Goal: Answer question/provide support: Share knowledge or assist other users

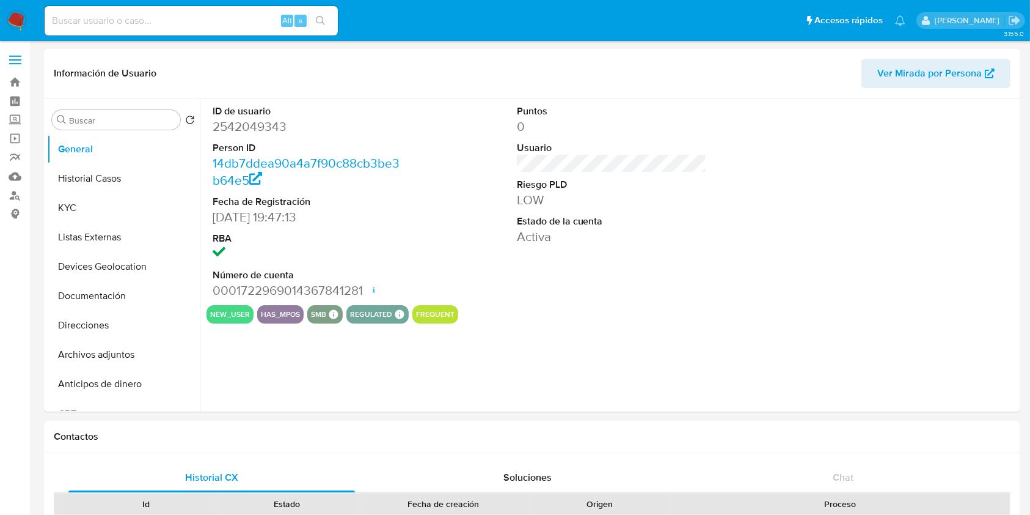
select select "10"
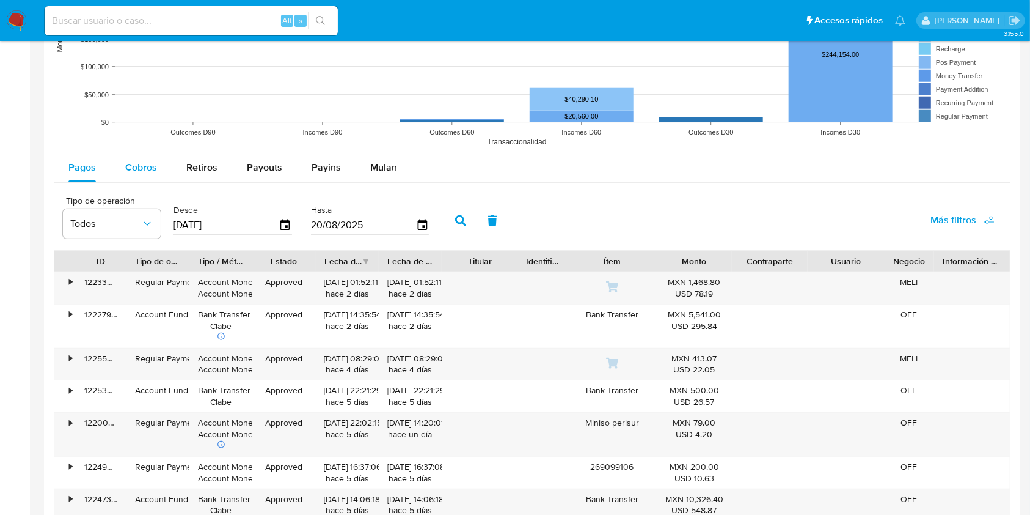
scroll to position [1059, 0]
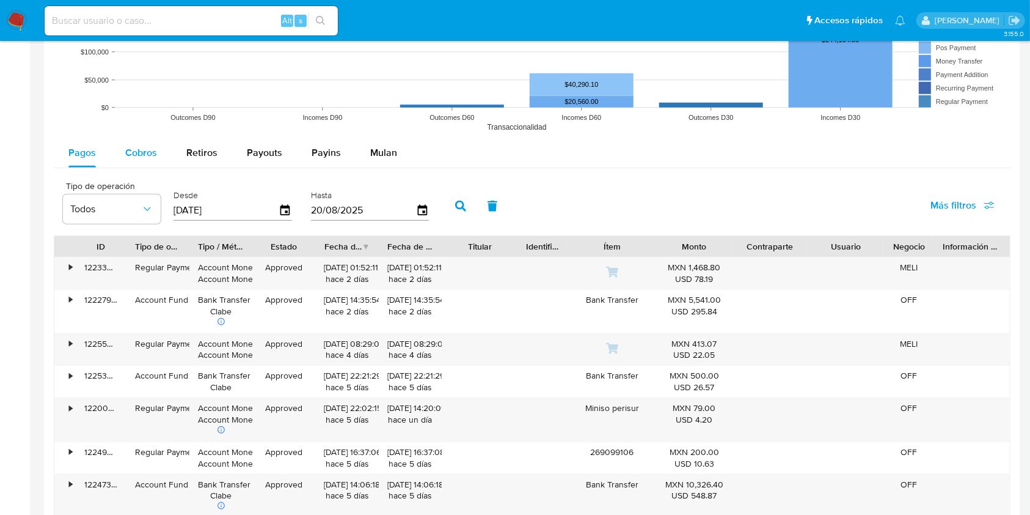
click at [137, 153] on span "Cobros" at bounding box center [141, 152] width 32 height 14
select select "10"
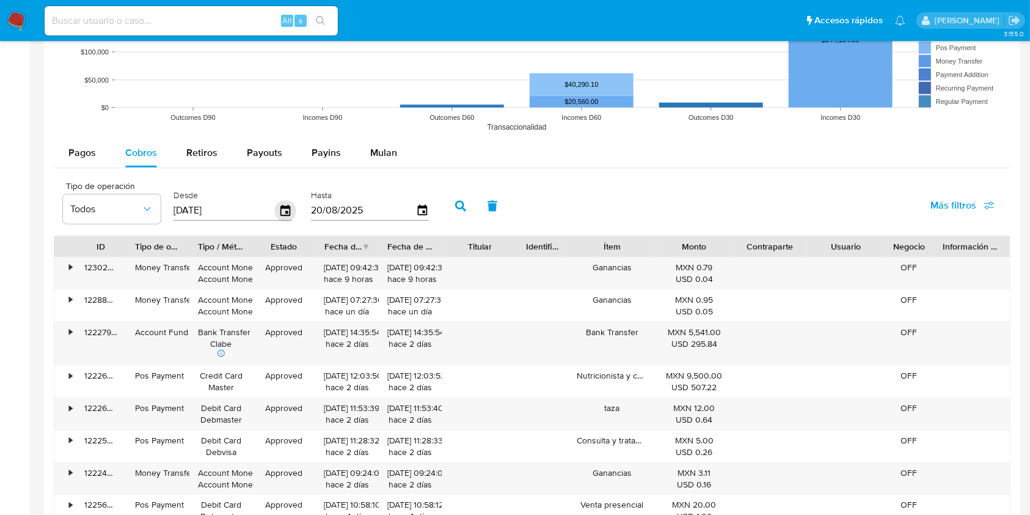
click at [279, 213] on icon "button" at bounding box center [285, 210] width 21 height 21
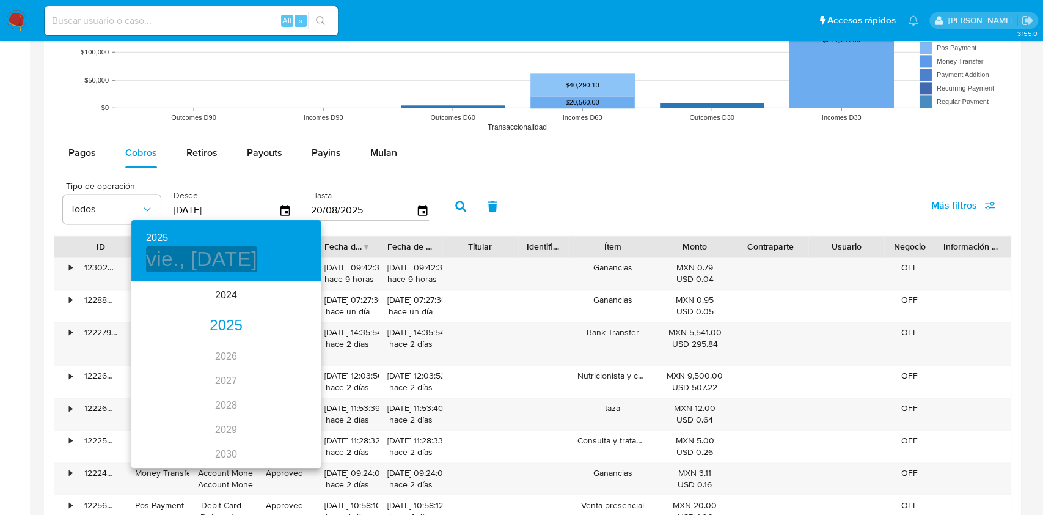
click at [218, 264] on h4 "vie., may. 23" at bounding box center [201, 259] width 111 height 26
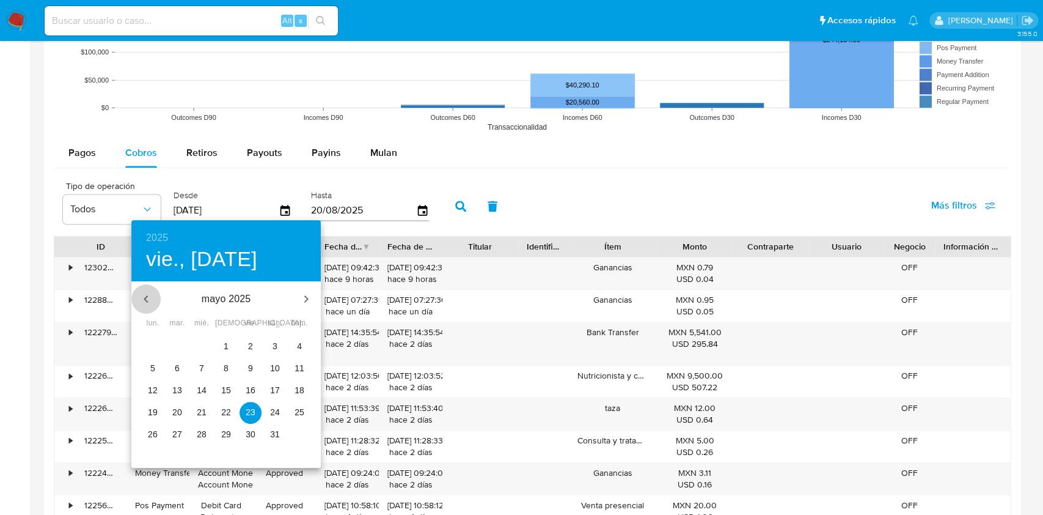
click at [145, 299] on icon "button" at bounding box center [146, 298] width 4 height 7
click at [306, 296] on icon "button" at bounding box center [306, 298] width 4 height 7
click at [301, 301] on icon "button" at bounding box center [306, 298] width 15 height 15
click at [172, 368] on span "8" at bounding box center [177, 368] width 22 height 12
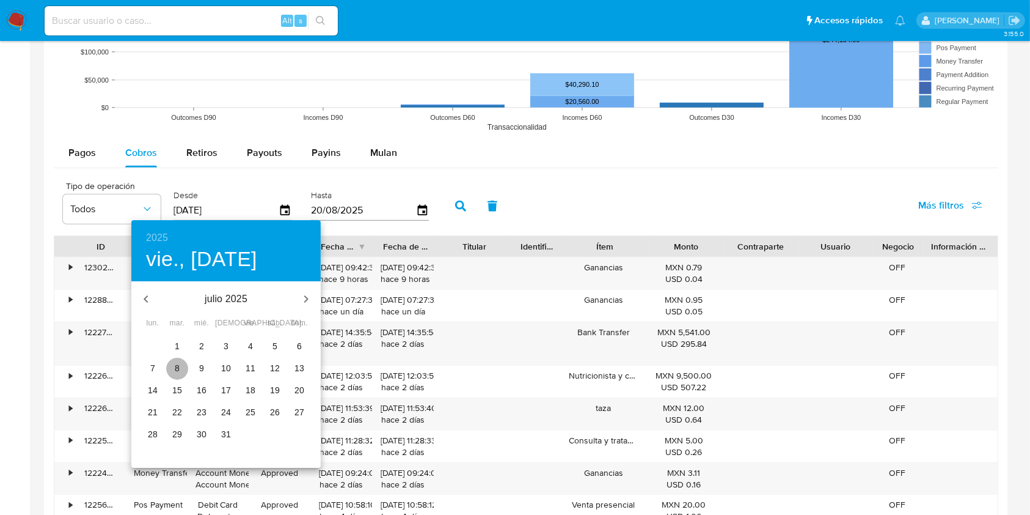
type input "08/07/2025"
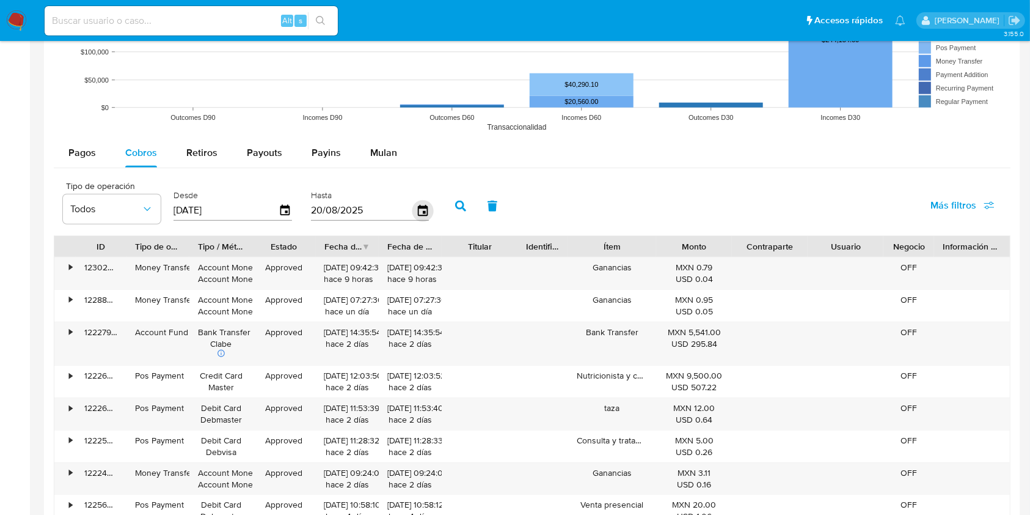
click at [421, 213] on icon "button" at bounding box center [422, 210] width 21 height 21
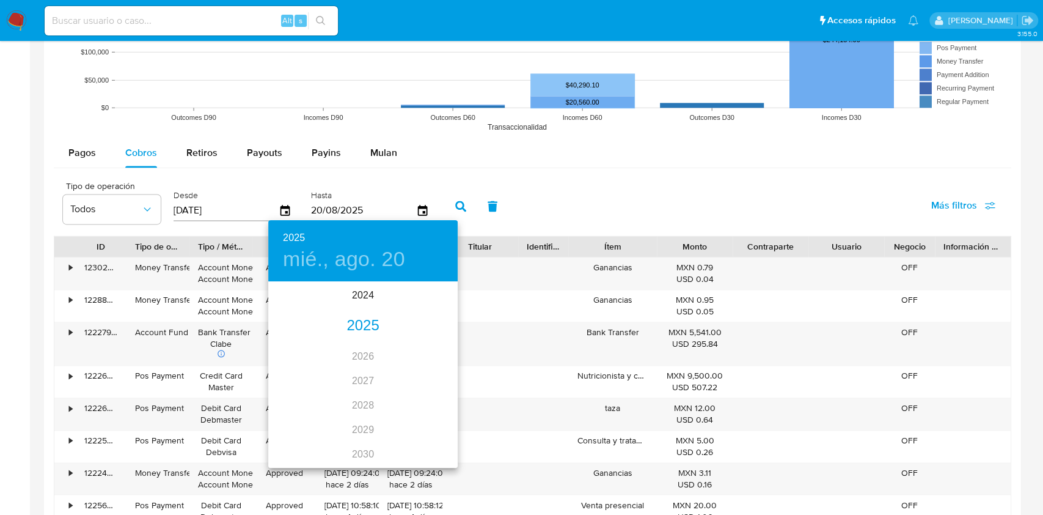
click at [356, 261] on h4 "mié., ago. 20" at bounding box center [344, 259] width 122 height 26
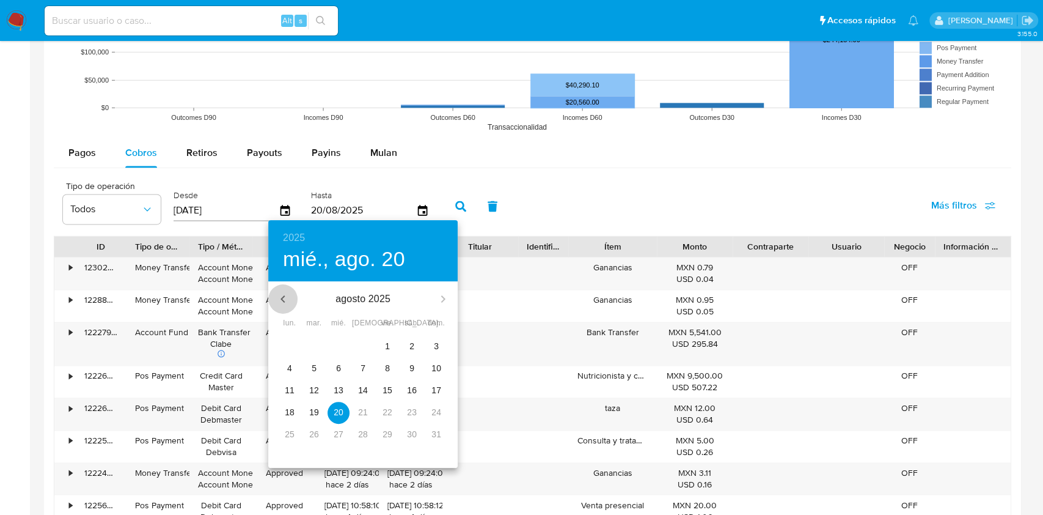
click at [280, 298] on icon "button" at bounding box center [283, 298] width 15 height 15
click at [362, 370] on p "10" at bounding box center [363, 368] width 10 height 12
type input "10/07/2025"
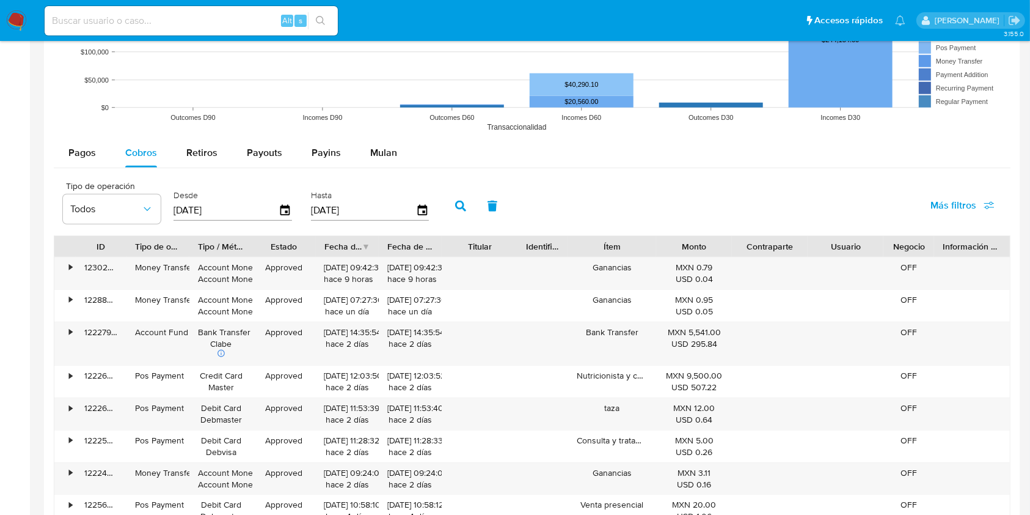
click at [460, 204] on icon "button" at bounding box center [460, 205] width 11 height 11
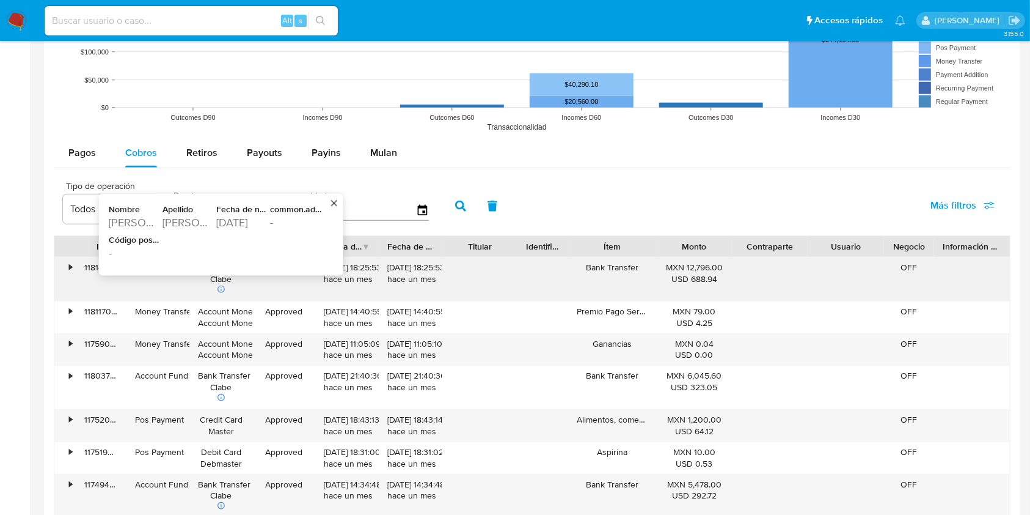
click at [219, 286] on icon at bounding box center [221, 288] width 7 height 7
click at [286, 227] on div "-" at bounding box center [295, 222] width 51 height 15
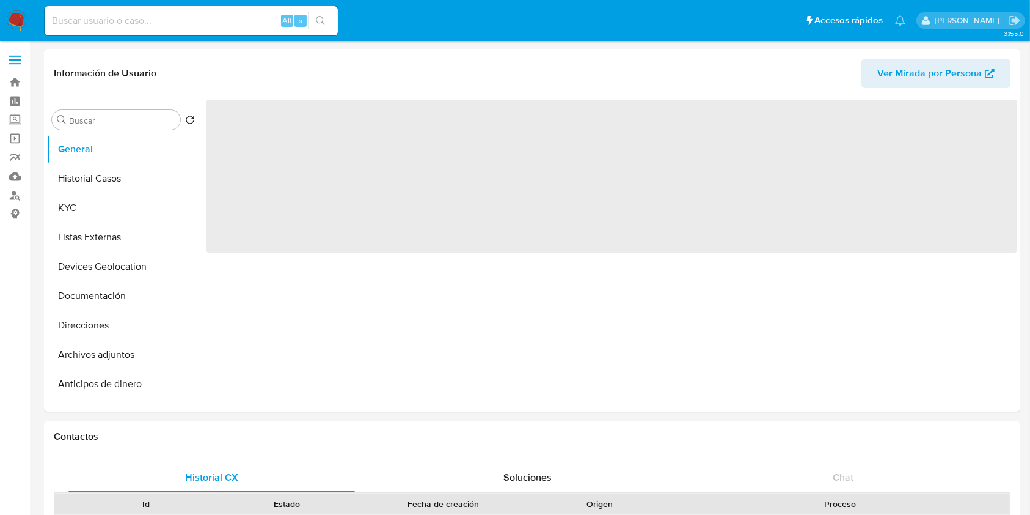
click at [18, 18] on img at bounding box center [16, 20] width 21 height 21
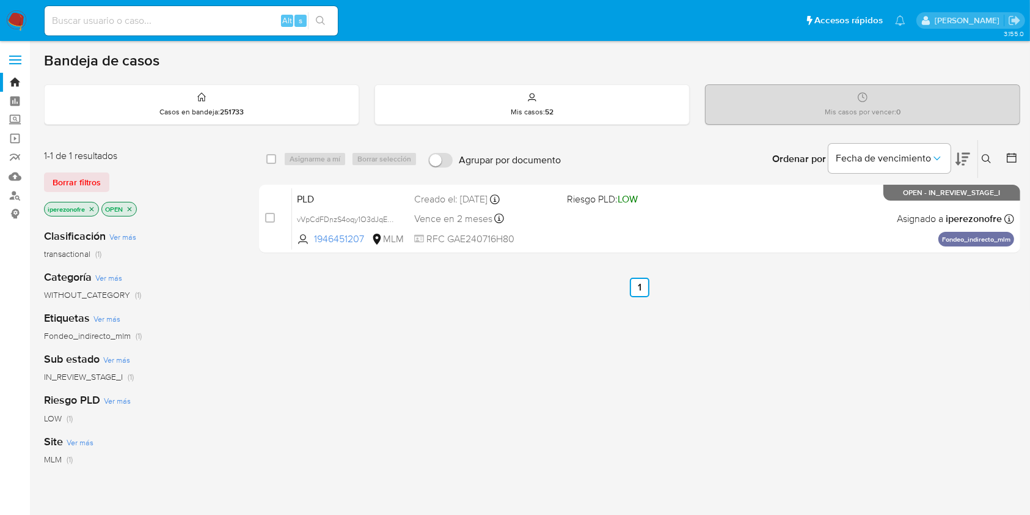
click at [988, 158] on icon at bounding box center [986, 158] width 9 height 9
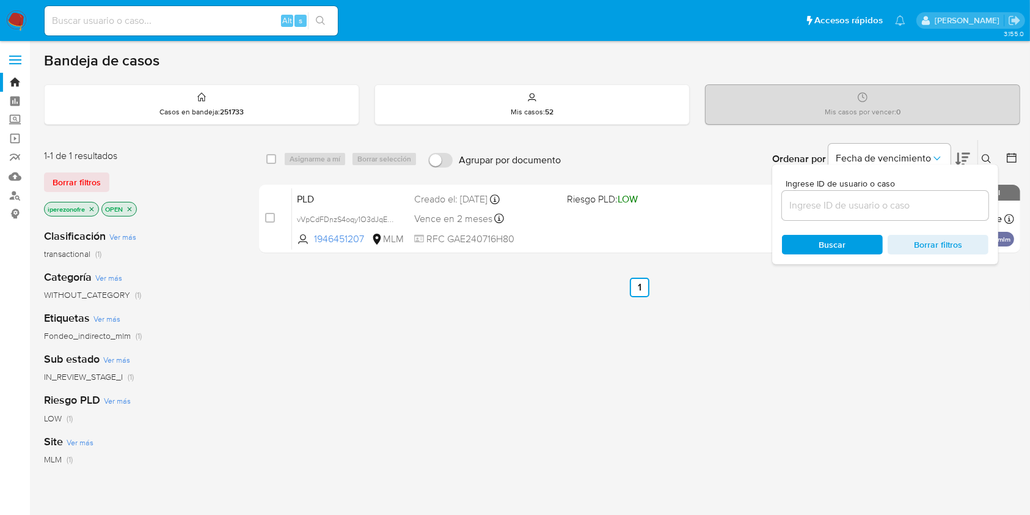
click at [820, 208] on input at bounding box center [885, 205] width 207 height 16
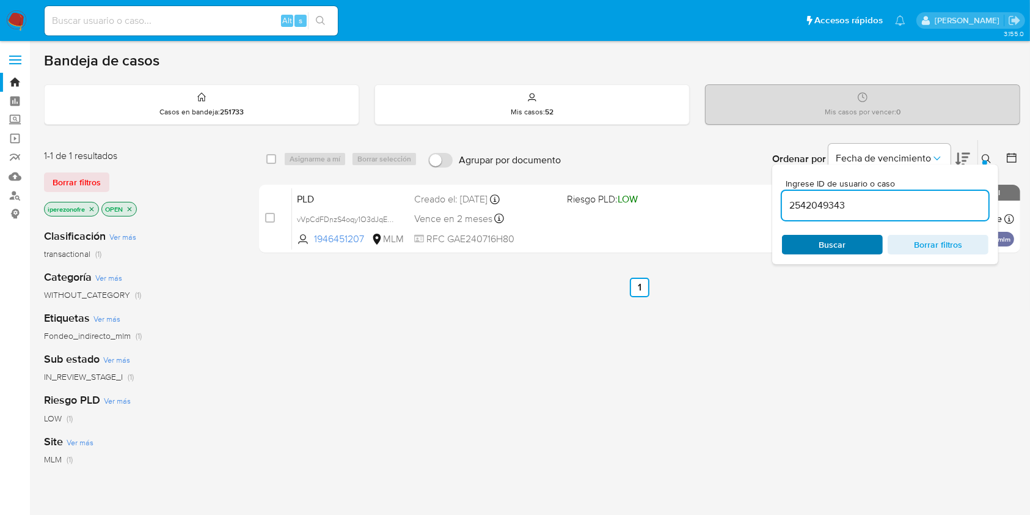
type input "2542049343"
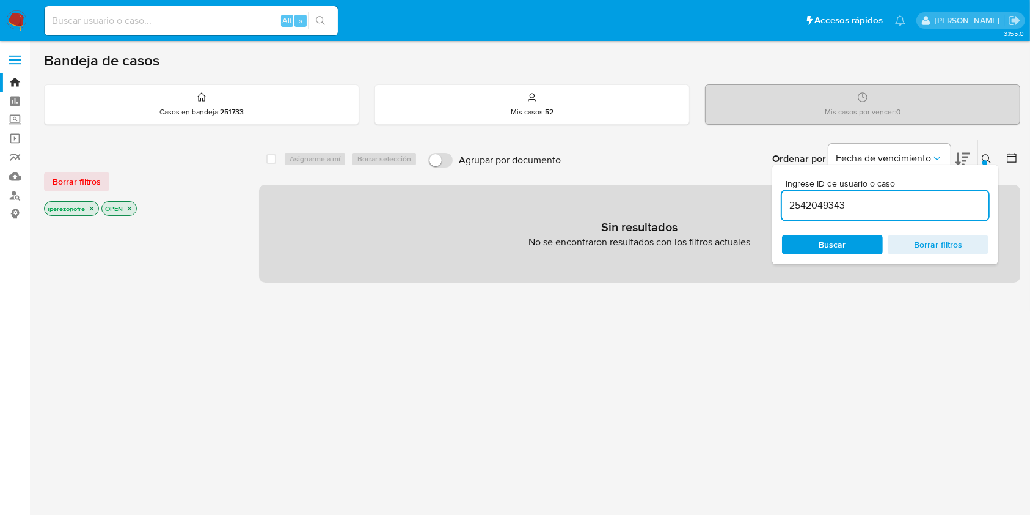
click at [818, 246] on span "Buscar" at bounding box center [833, 244] width 84 height 17
click at [131, 206] on icon "close-filter" at bounding box center [129, 208] width 7 height 7
click at [93, 208] on icon "close-filter" at bounding box center [91, 208] width 7 height 7
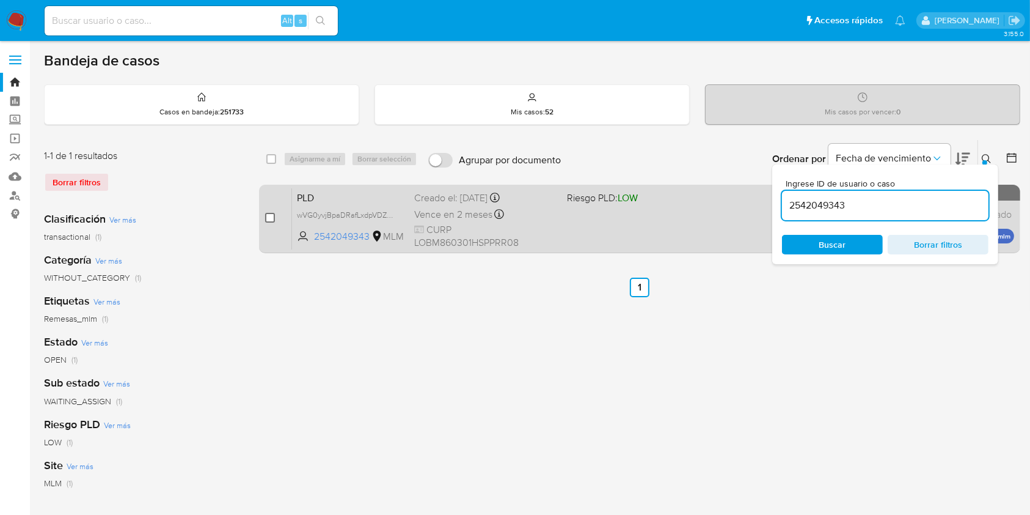
click at [273, 216] on input "checkbox" at bounding box center [270, 218] width 10 height 10
checkbox input "true"
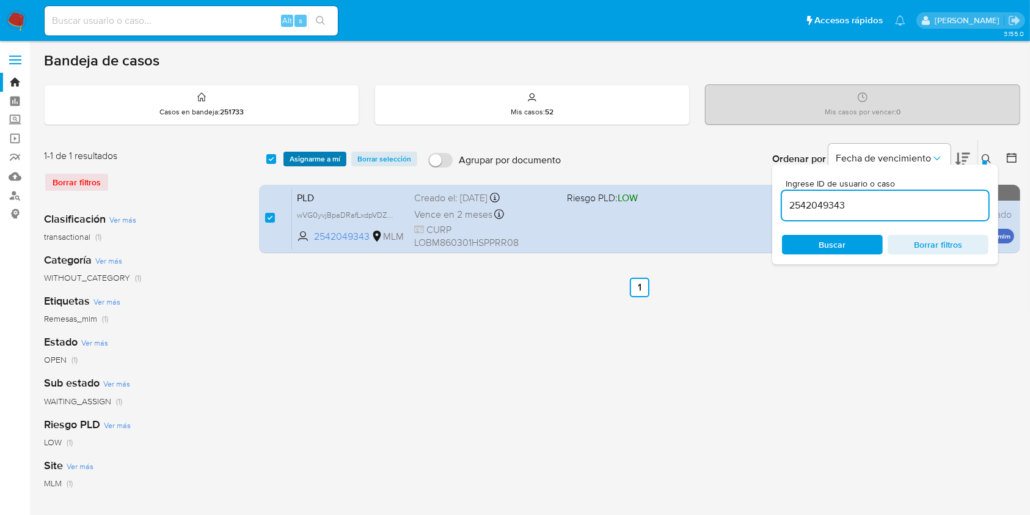
click at [290, 154] on span "Asignarme a mí" at bounding box center [315, 159] width 51 height 12
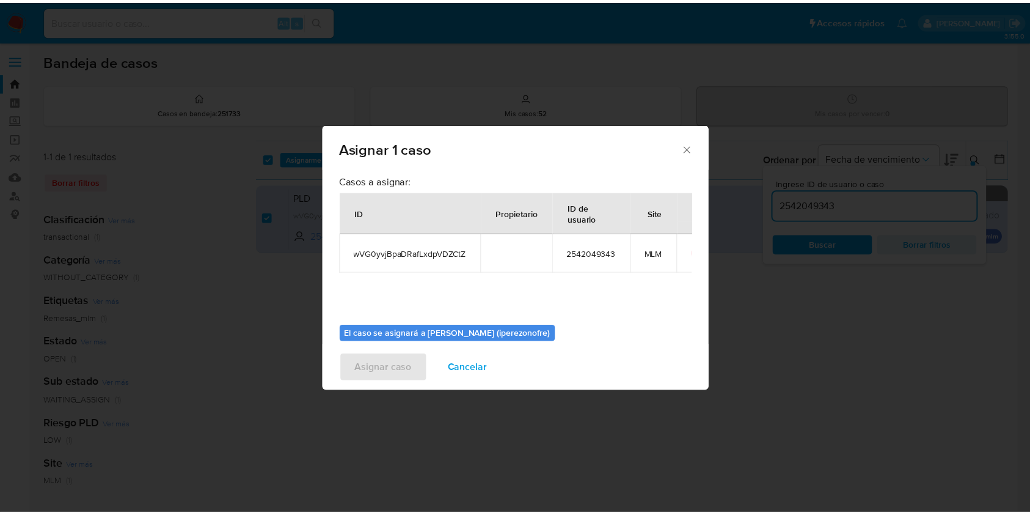
scroll to position [62, 0]
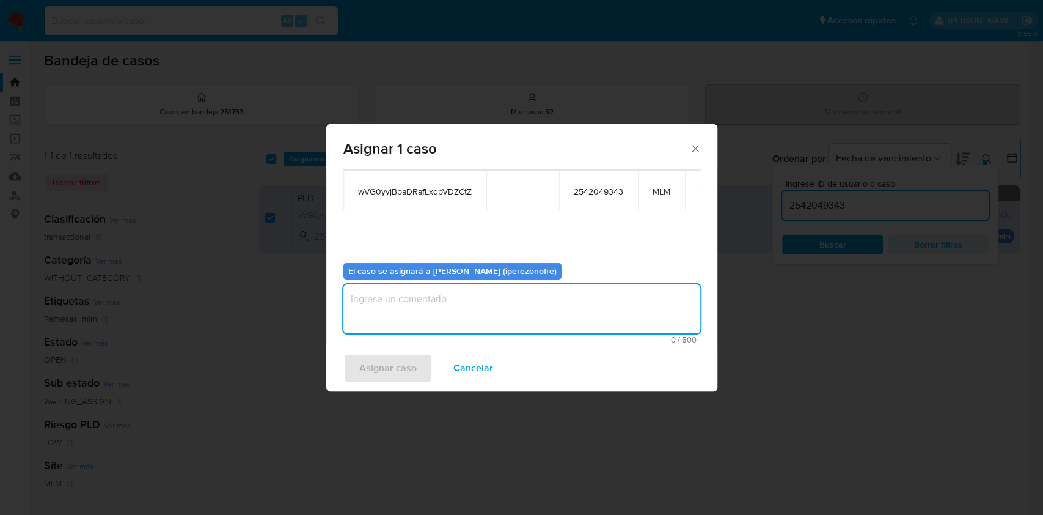
click at [474, 310] on textarea "assign-modal" at bounding box center [521, 308] width 357 height 49
type textarea "IPO"
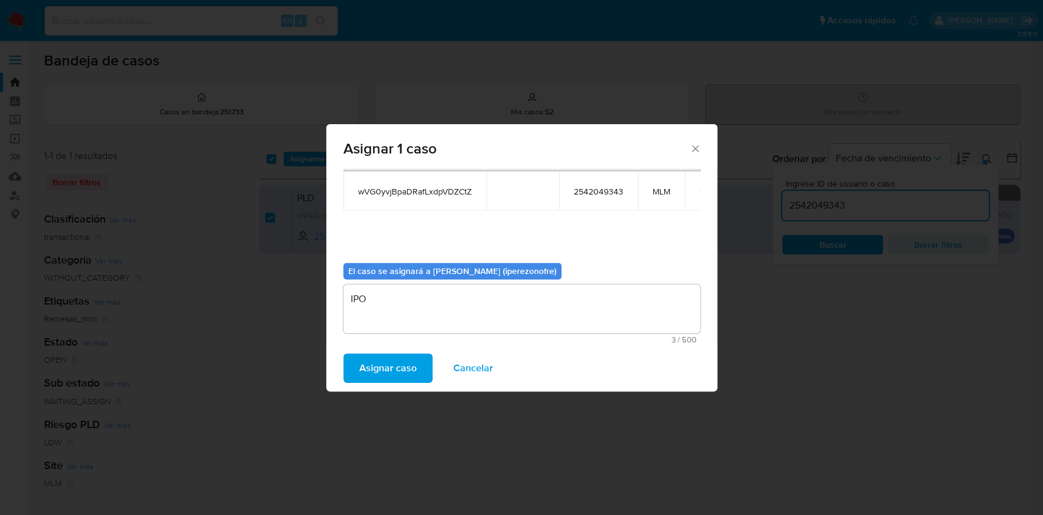
click at [364, 369] on span "Asignar caso" at bounding box center [387, 367] width 57 height 27
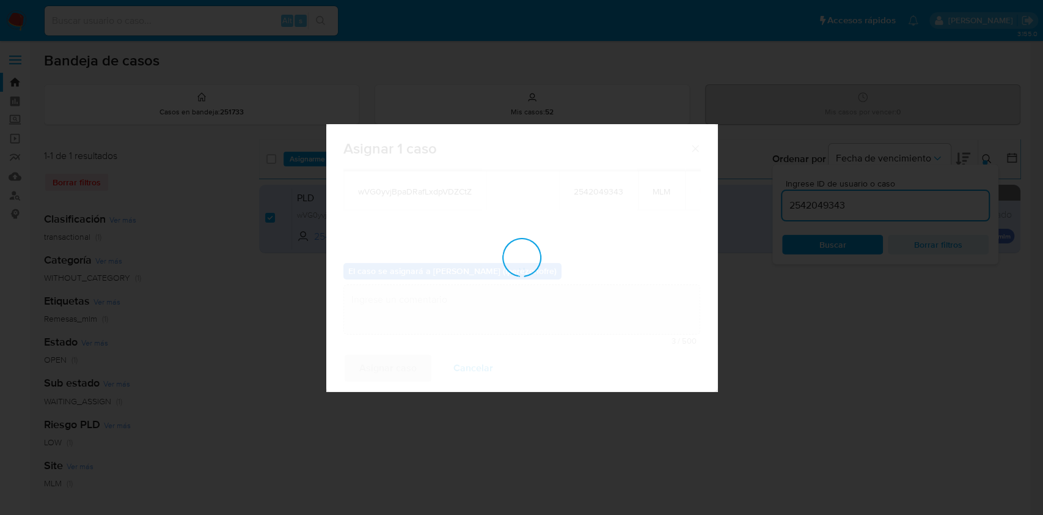
checkbox input "false"
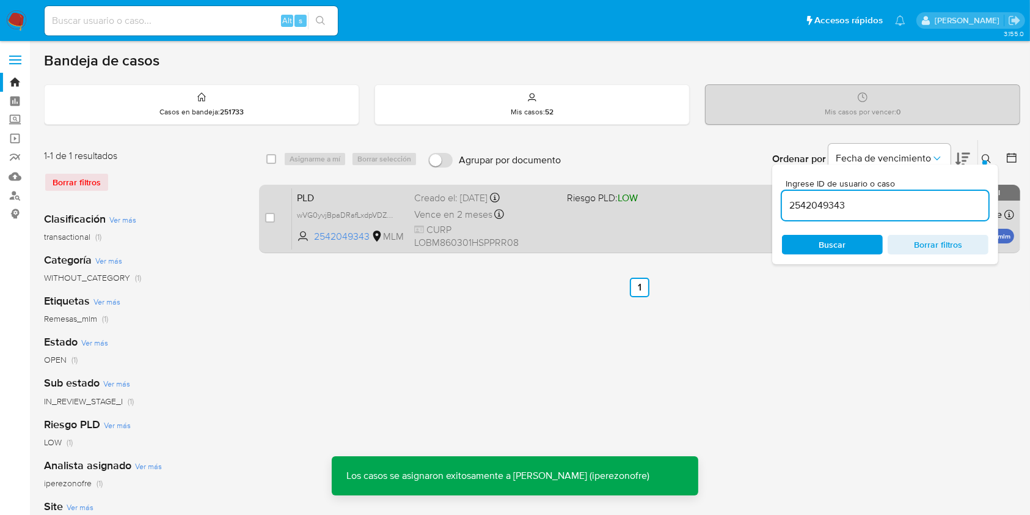
click at [555, 242] on span "CURP LOBM860301HSPPRR08" at bounding box center [485, 236] width 142 height 26
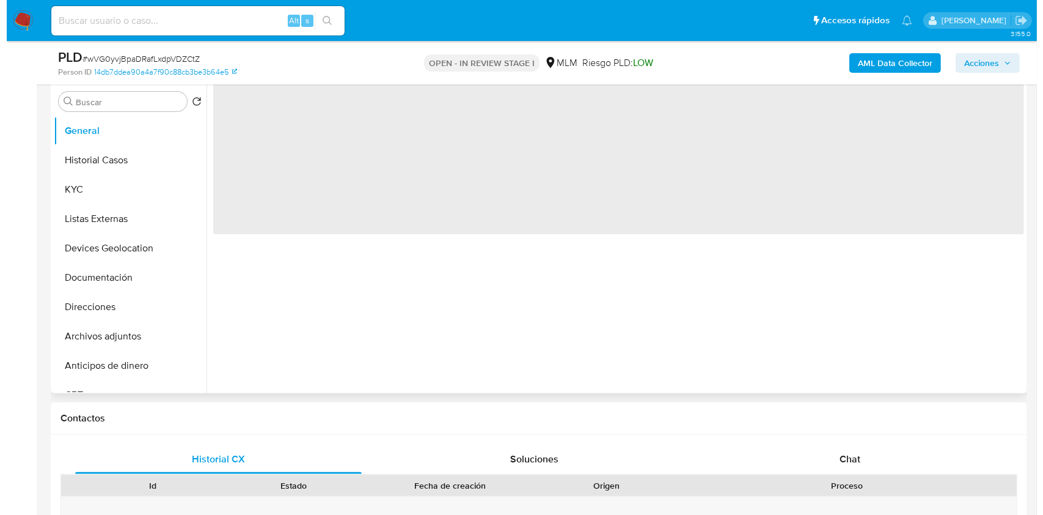
scroll to position [244, 0]
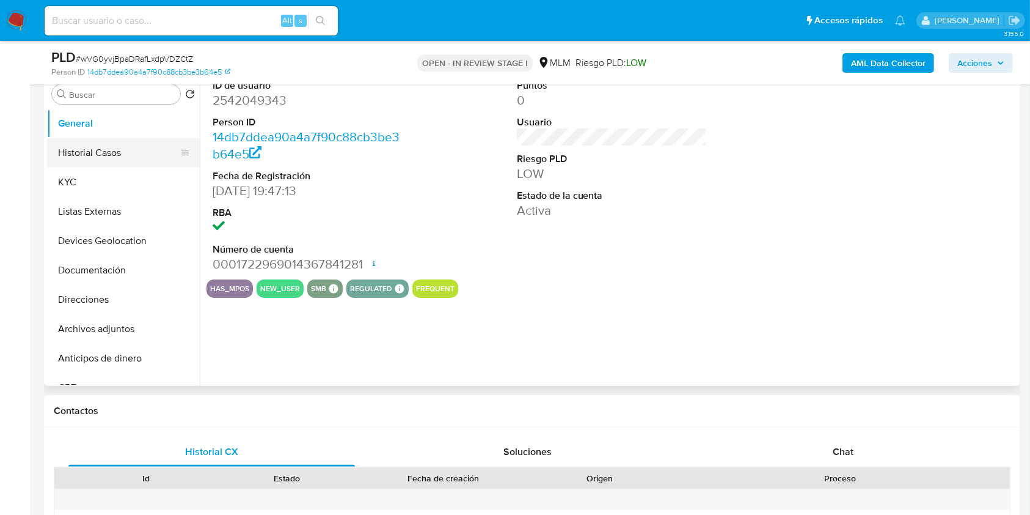
select select "10"
click at [102, 155] on button "Historial Casos" at bounding box center [118, 152] width 143 height 29
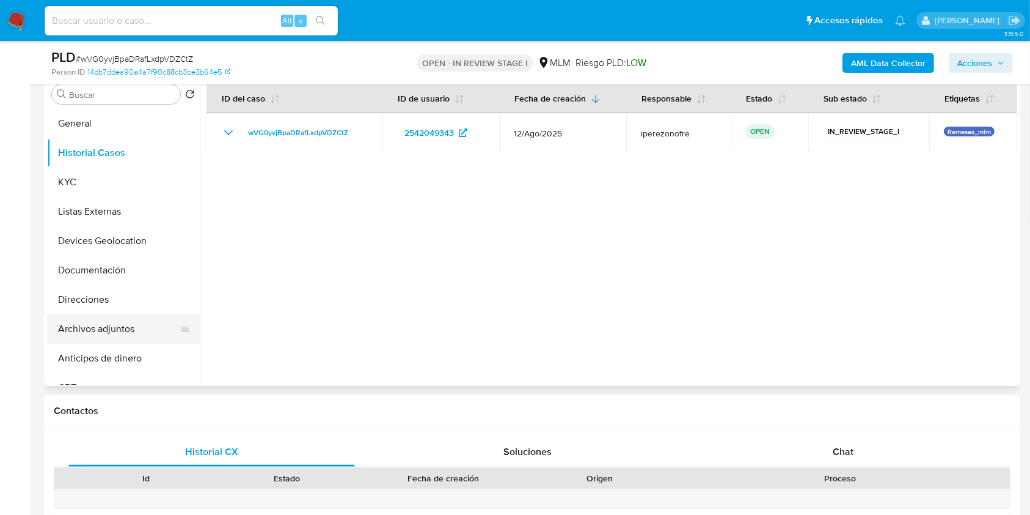
click at [103, 329] on button "Archivos adjuntos" at bounding box center [118, 328] width 143 height 29
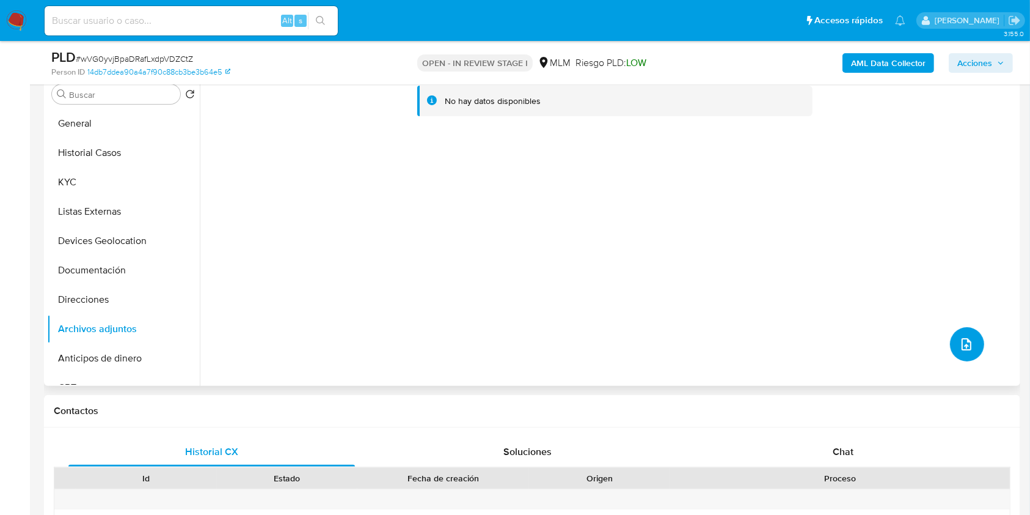
click at [964, 342] on icon "upload-file" at bounding box center [966, 344] width 15 height 15
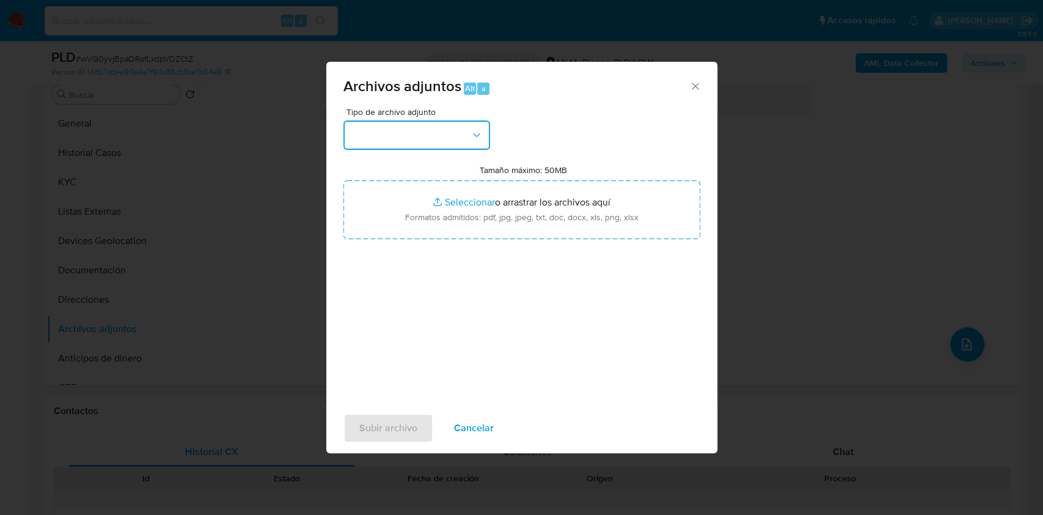
click at [442, 134] on button "button" at bounding box center [416, 134] width 147 height 29
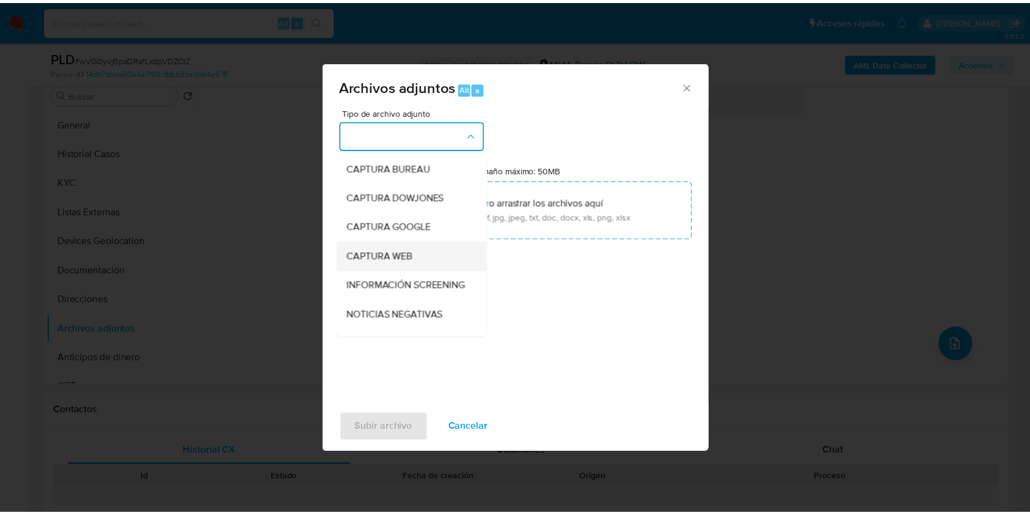
scroll to position [81, 0]
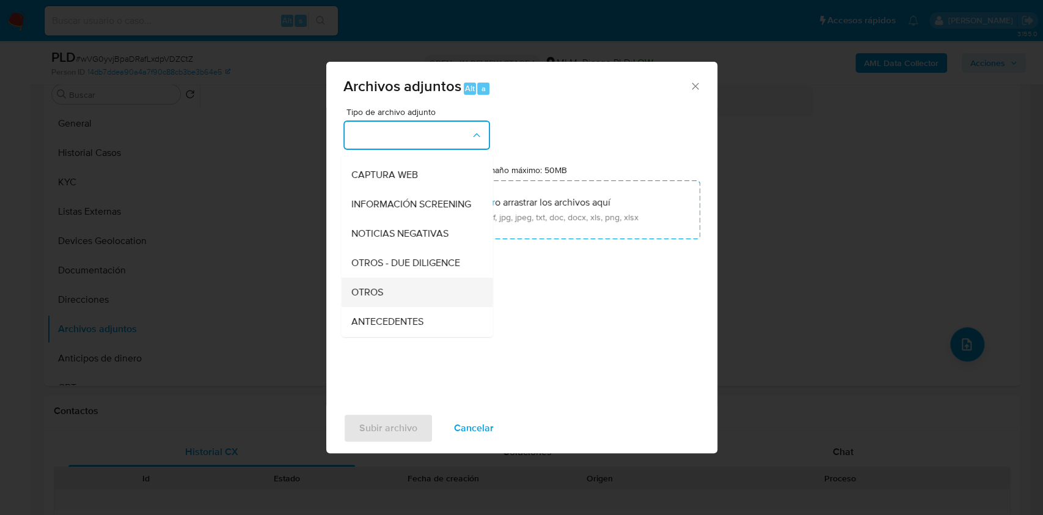
click at [387, 293] on div "OTROS" at bounding box center [413, 291] width 125 height 29
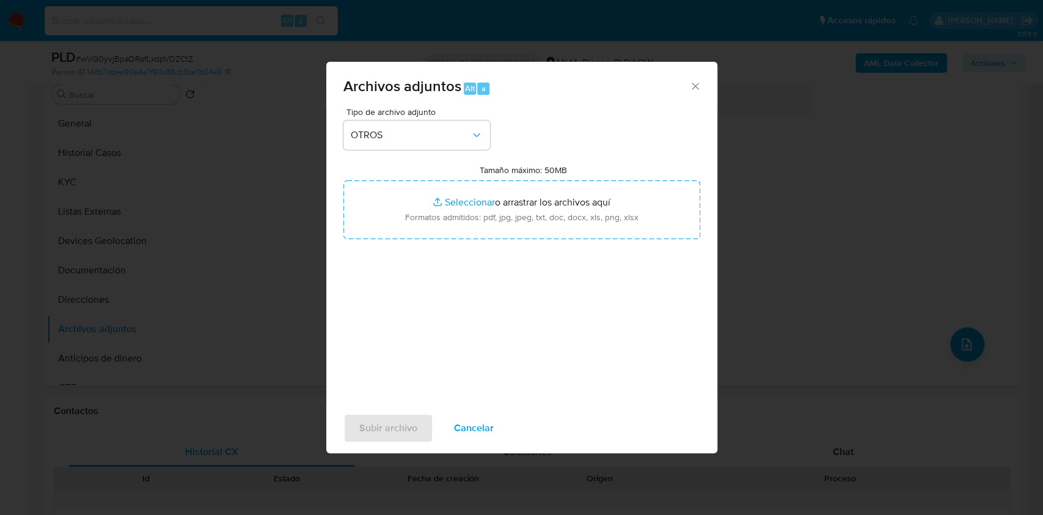
click at [588, 310] on div "Tipo de archivo adjunto OTROS Tamaño máximo: 50MB Seleccionar archivos Seleccio…" at bounding box center [521, 252] width 357 height 288
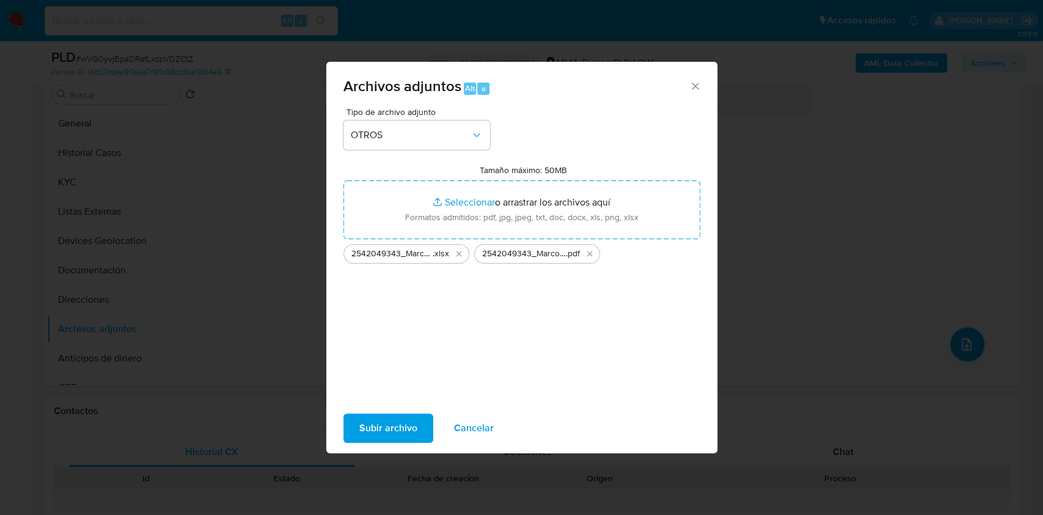
click at [394, 417] on span "Subir archivo" at bounding box center [388, 427] width 58 height 27
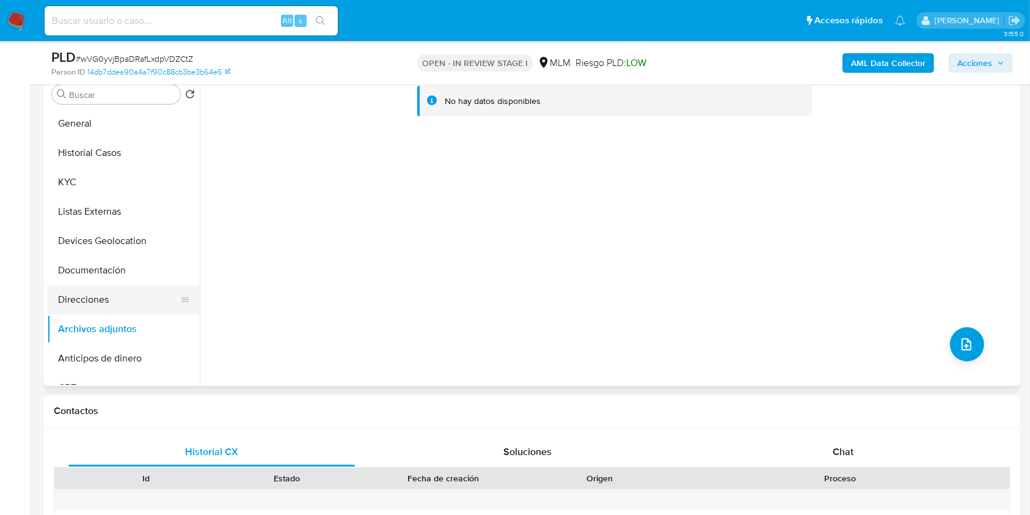
click at [100, 302] on button "Direcciones" at bounding box center [118, 299] width 143 height 29
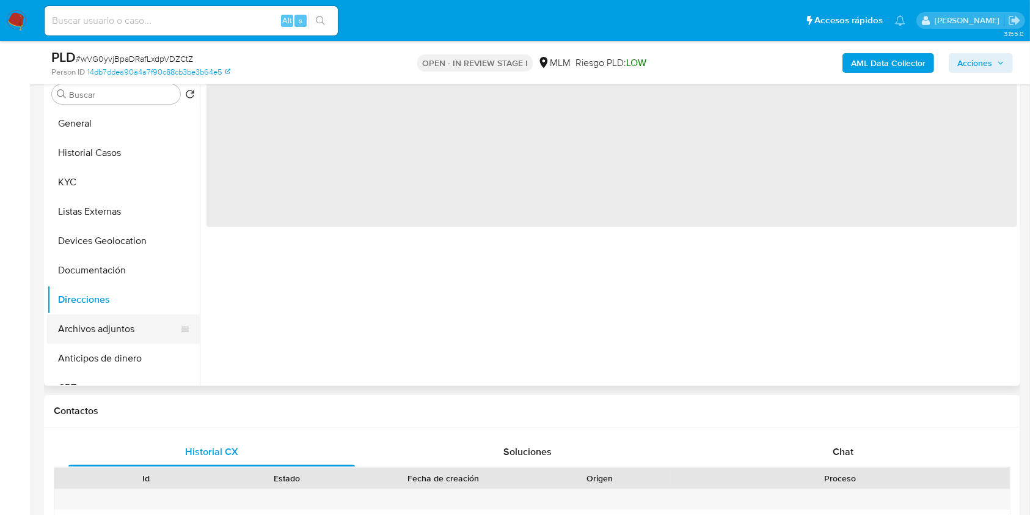
click at [117, 334] on button "Archivos adjuntos" at bounding box center [118, 328] width 143 height 29
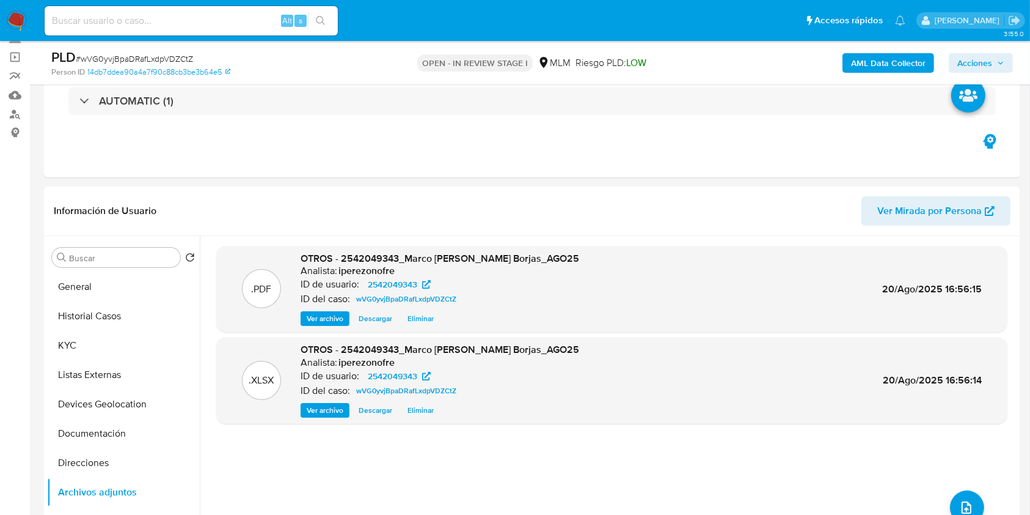
click at [1000, 57] on span "Acciones" at bounding box center [981, 62] width 47 height 17
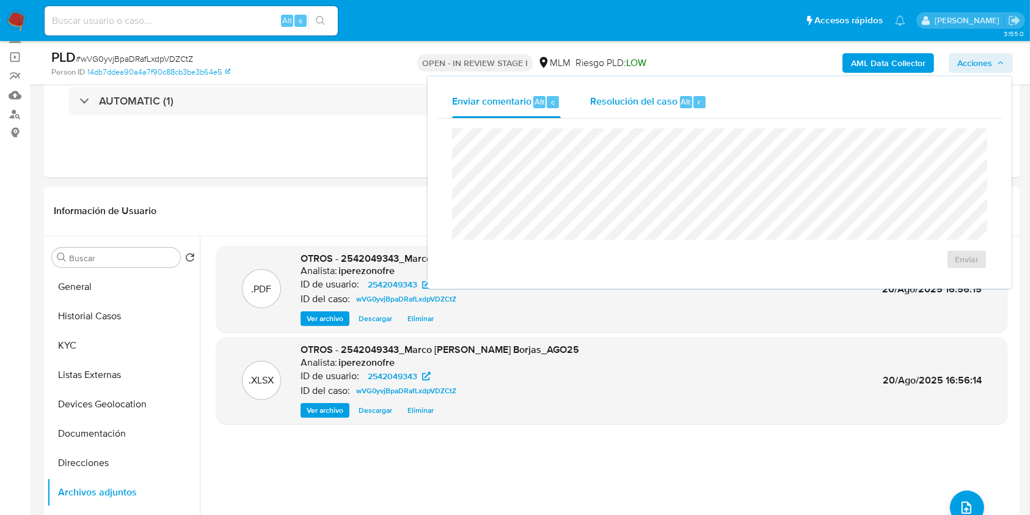
click at [639, 99] on span "Resolución del caso" at bounding box center [633, 101] width 87 height 14
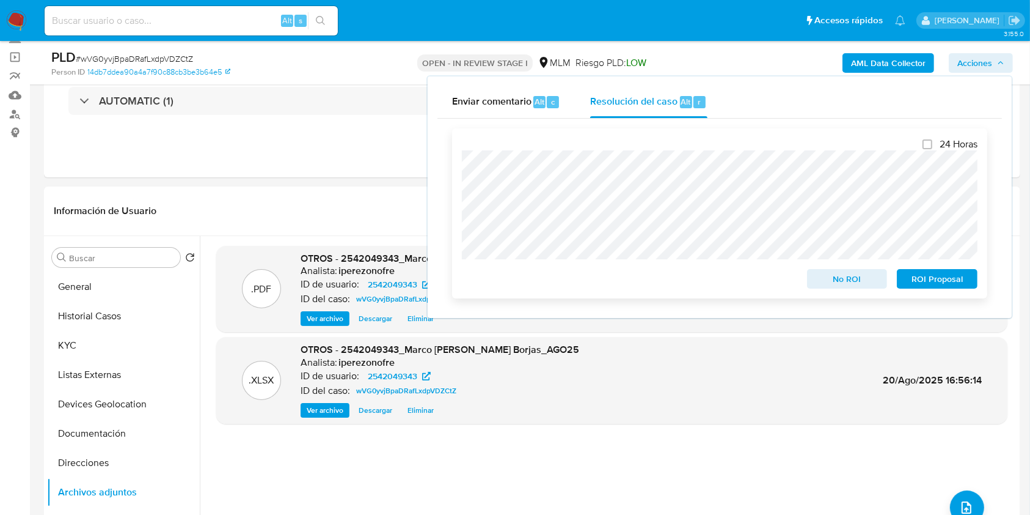
click at [854, 282] on span "No ROI" at bounding box center [848, 278] width 64 height 17
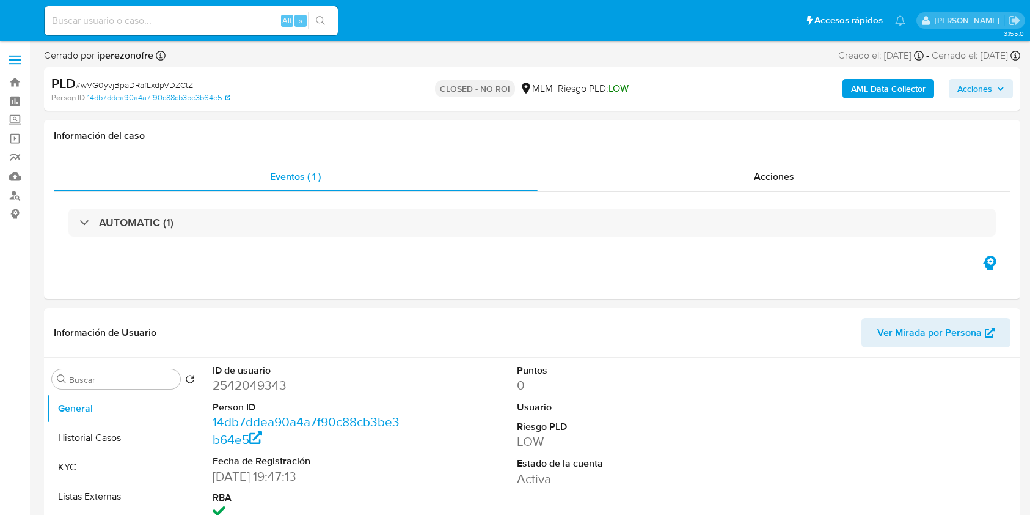
select select "10"
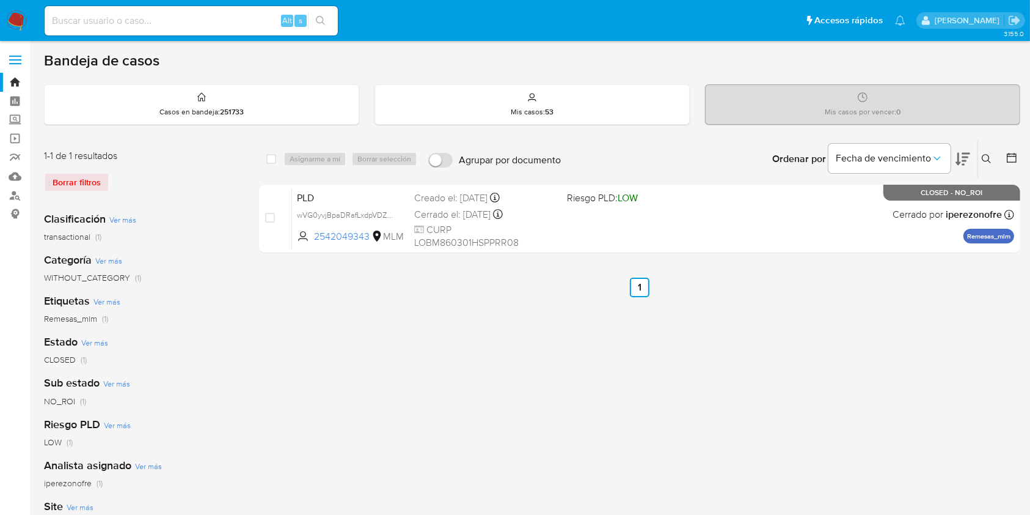
click at [10, 14] on img at bounding box center [16, 20] width 21 height 21
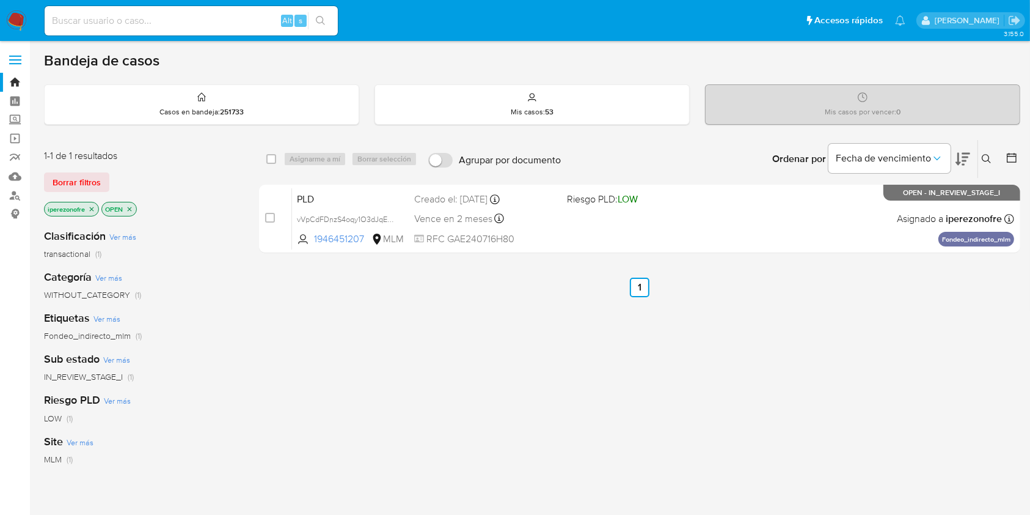
click at [93, 207] on icon "close-filter" at bounding box center [92, 209] width 4 height 4
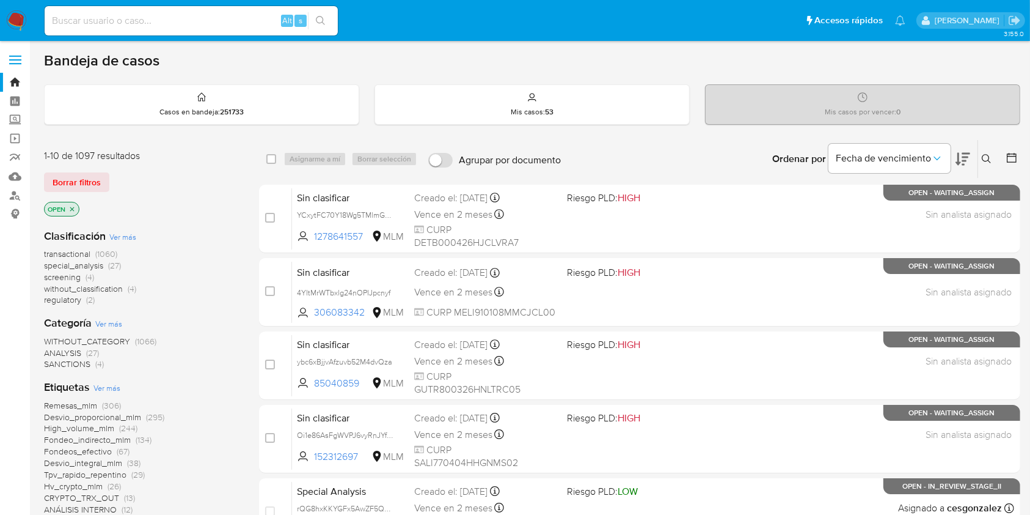
click at [73, 208] on icon "close-filter" at bounding box center [71, 208] width 7 height 7
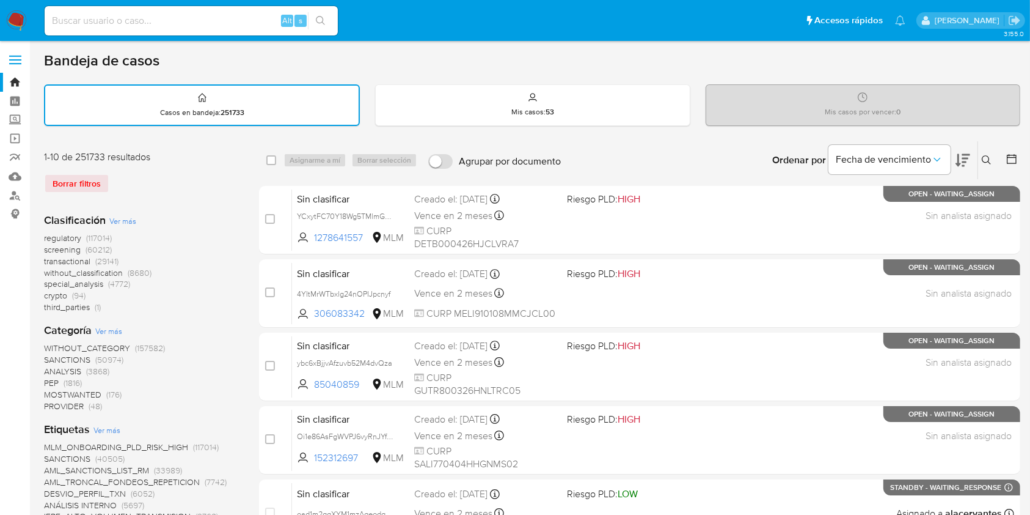
click at [991, 156] on icon at bounding box center [987, 160] width 10 height 10
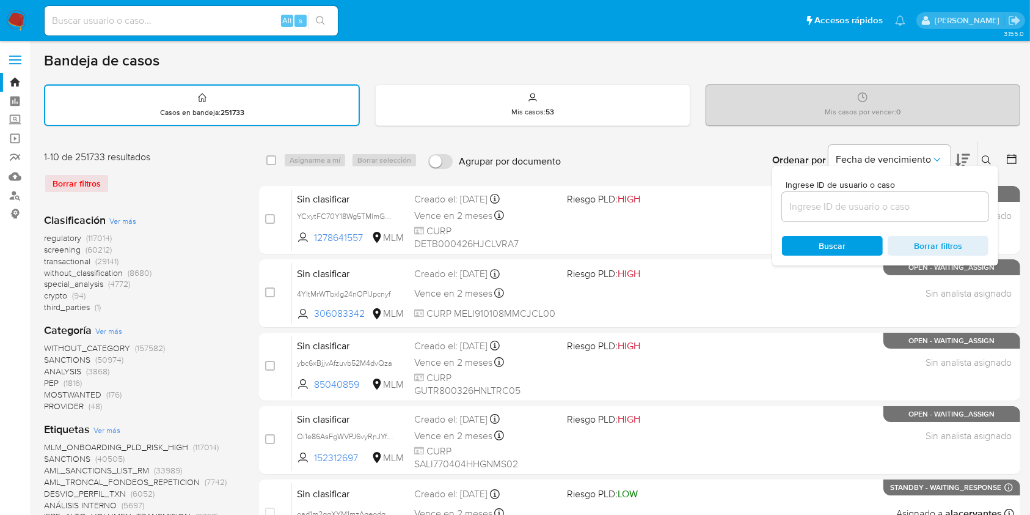
click at [857, 204] on input at bounding box center [885, 207] width 207 height 16
type input "1946451207"
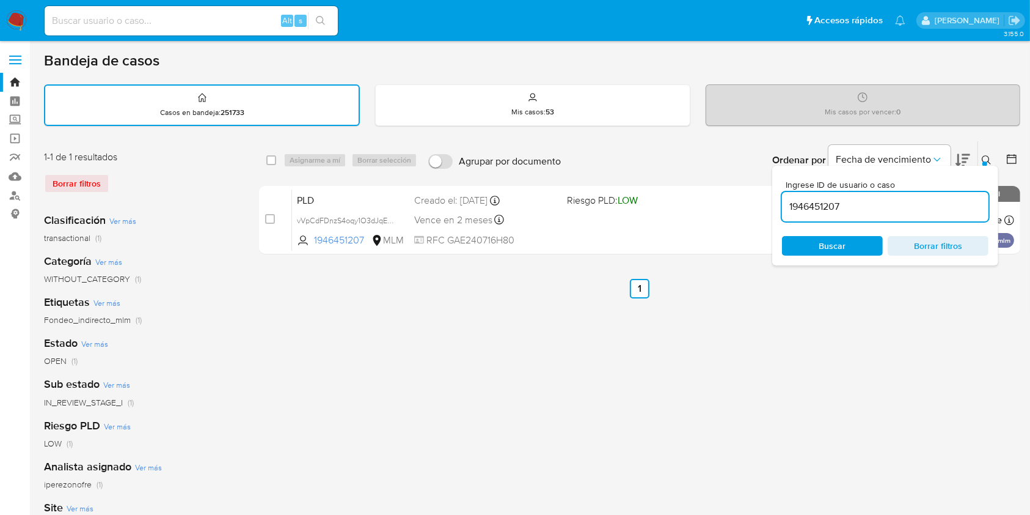
click at [854, 244] on span "Buscar" at bounding box center [833, 245] width 84 height 17
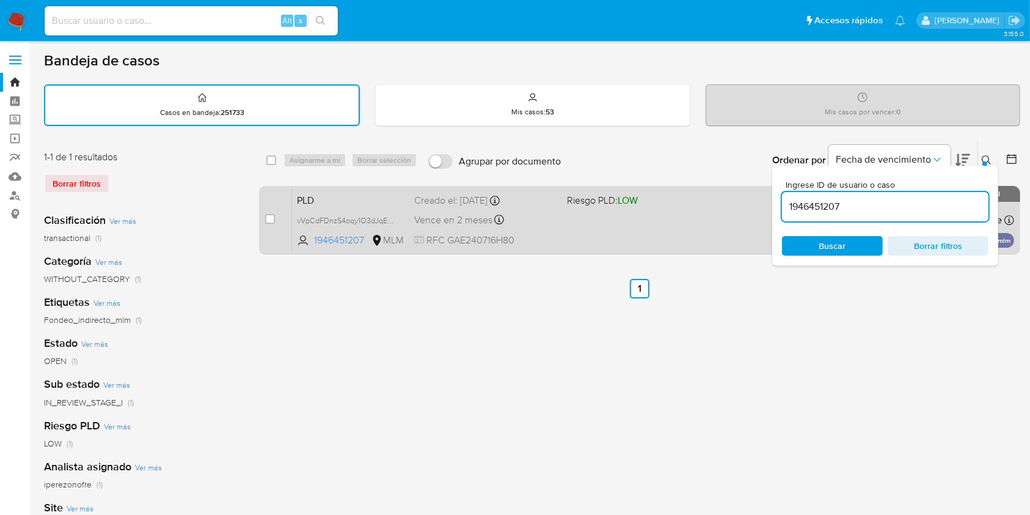
click at [264, 216] on div "case-item-checkbox No es posible asignar el caso PLD vVpCdFDnzS4oqy1O3dJqEljM 1…" at bounding box center [639, 220] width 761 height 68
click at [273, 216] on input "checkbox" at bounding box center [270, 219] width 10 height 10
checkbox input "true"
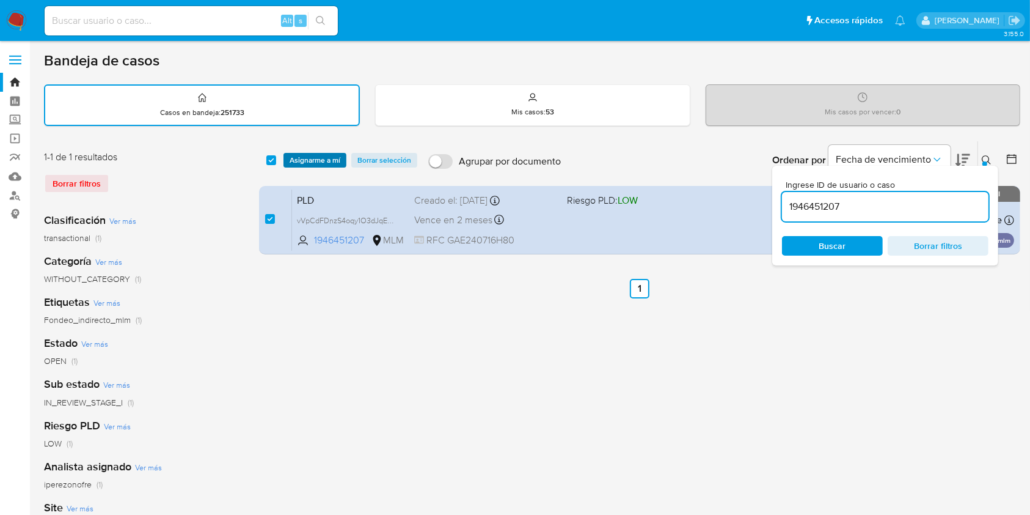
click at [323, 156] on span "Asignarme a mí" at bounding box center [315, 160] width 51 height 12
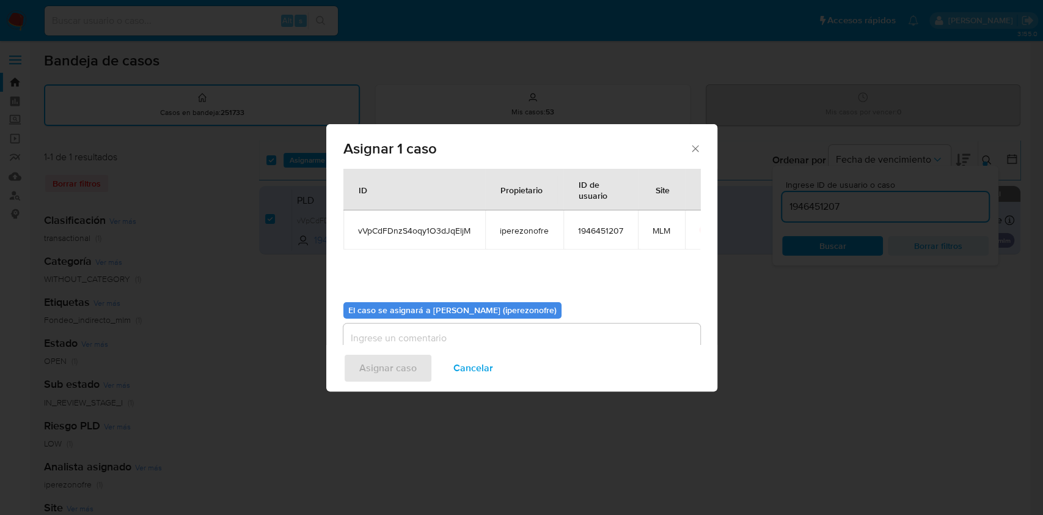
scroll to position [62, 0]
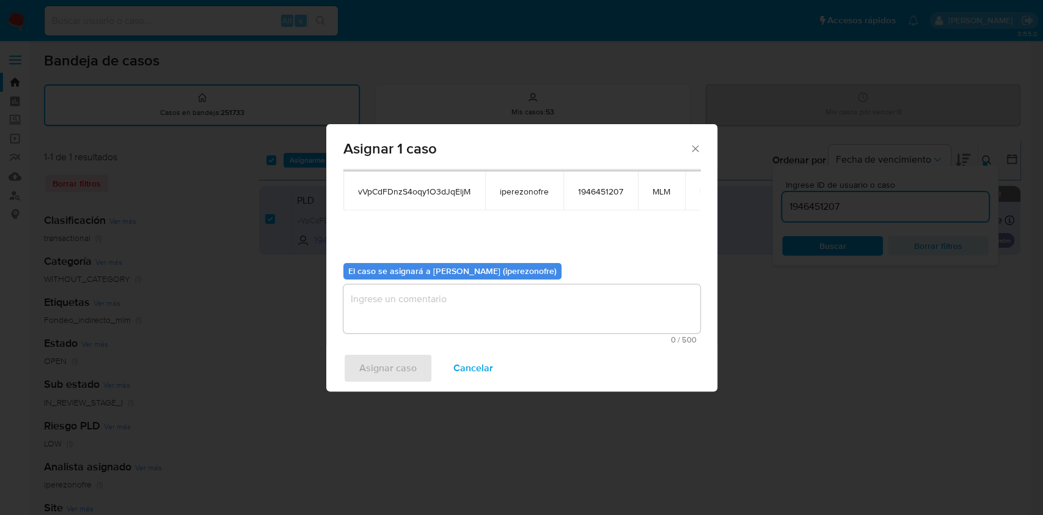
click at [548, 308] on textarea "assign-modal" at bounding box center [521, 308] width 357 height 49
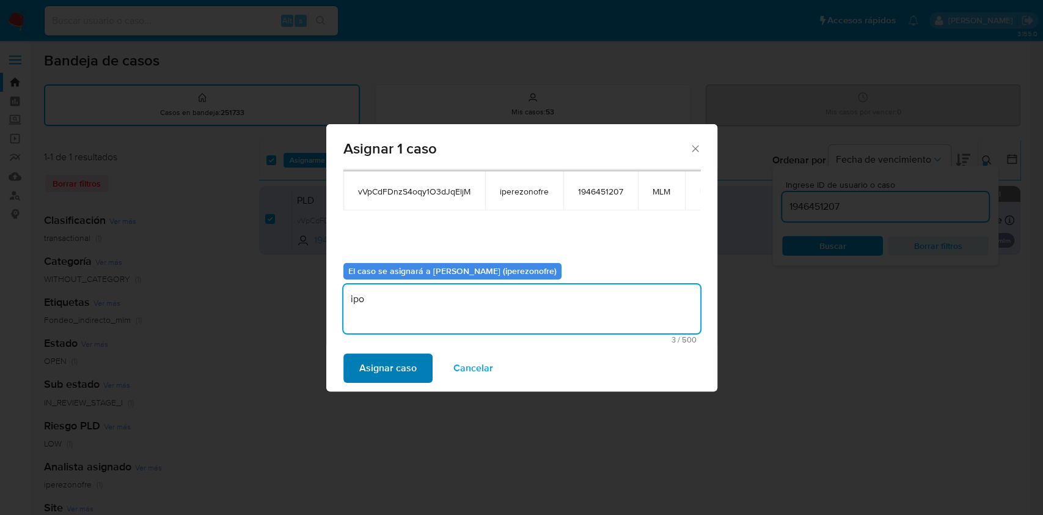
type textarea "ipo"
click at [370, 365] on span "Asignar caso" at bounding box center [387, 367] width 57 height 27
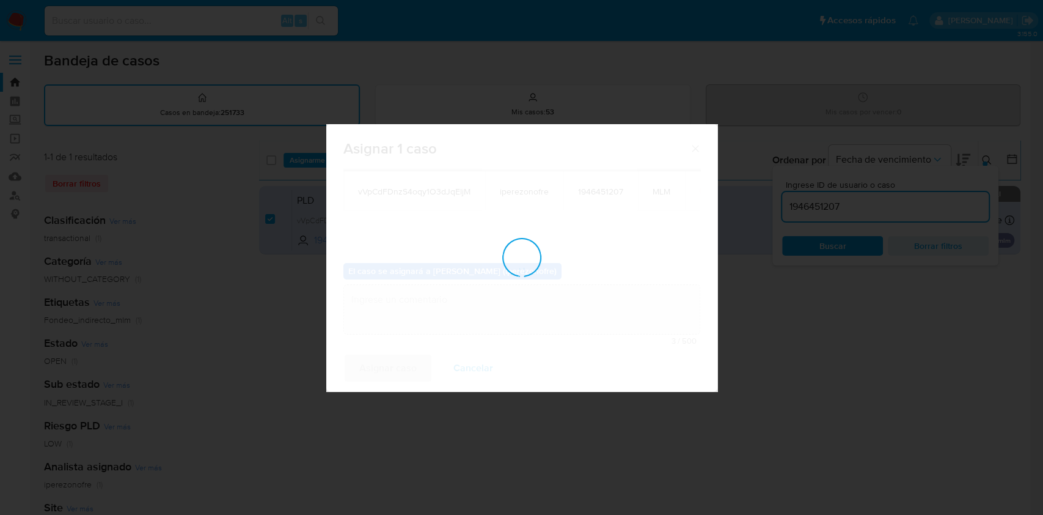
checkbox input "false"
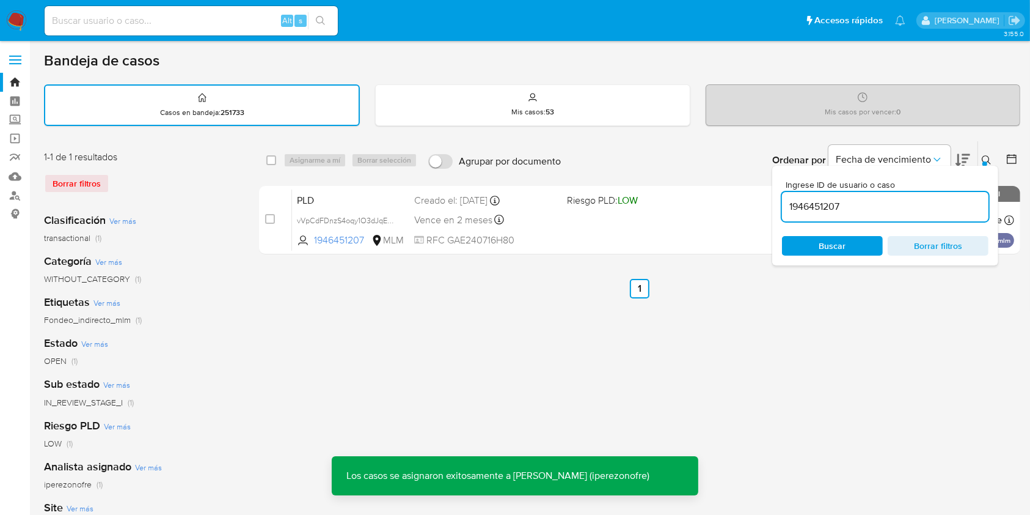
click at [812, 203] on input "1946451207" at bounding box center [885, 207] width 207 height 16
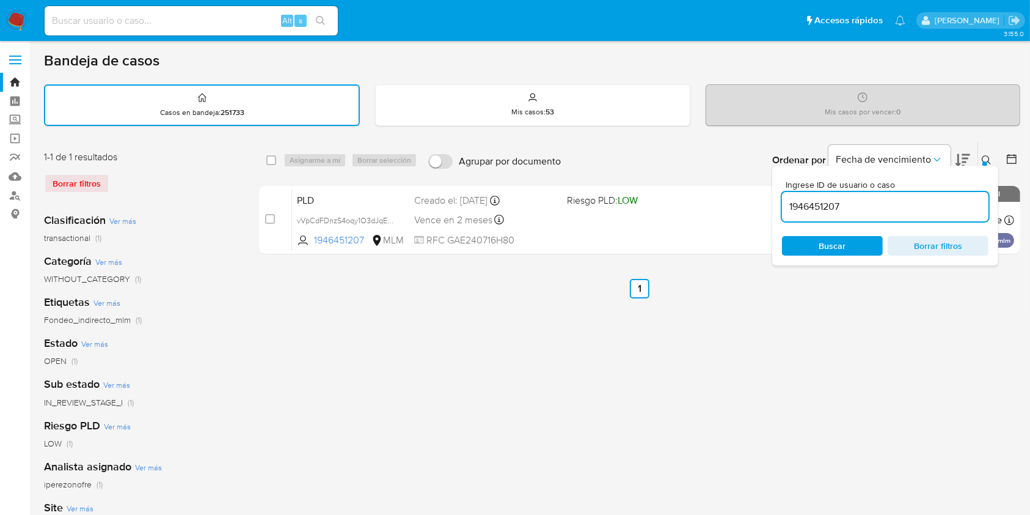
paste input "764457662"
type input "764457662"
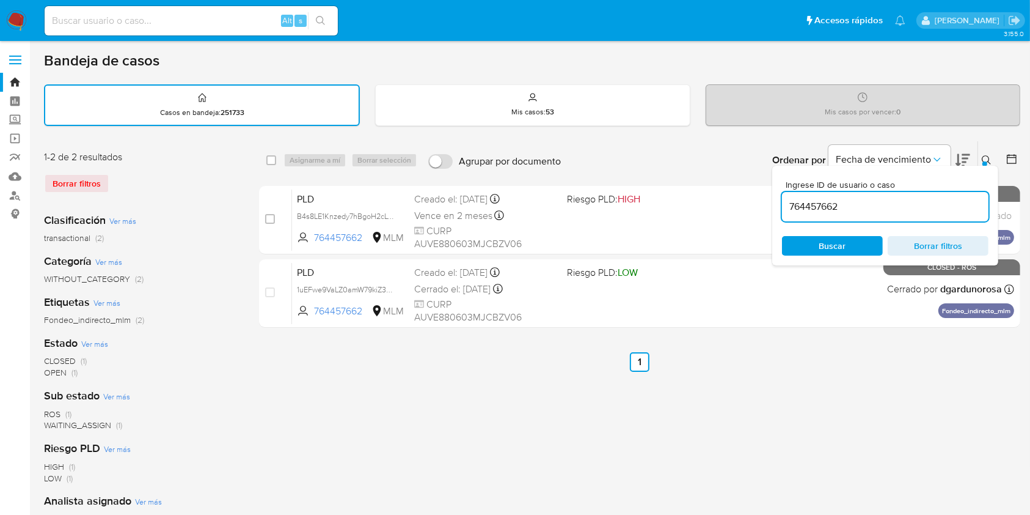
click at [857, 243] on span "Buscar" at bounding box center [833, 245] width 84 height 17
click at [482, 386] on div "select-all-cases-checkbox Asignarme a mí Borrar selección Agrupar por documento…" at bounding box center [639, 409] width 761 height 537
click at [939, 153] on icon "Ordenar por" at bounding box center [937, 159] width 12 height 12
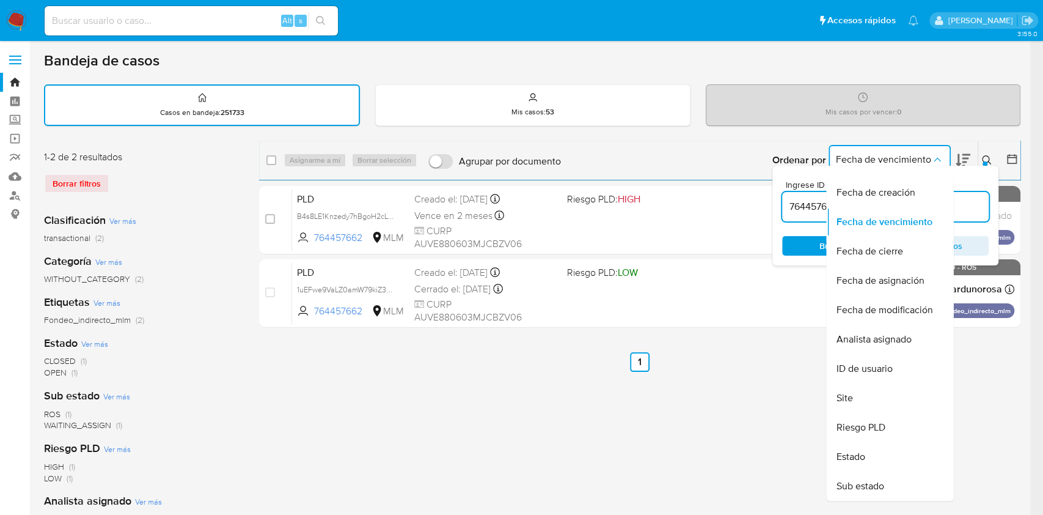
click at [939, 154] on icon "Ordenar por" at bounding box center [937, 159] width 12 height 12
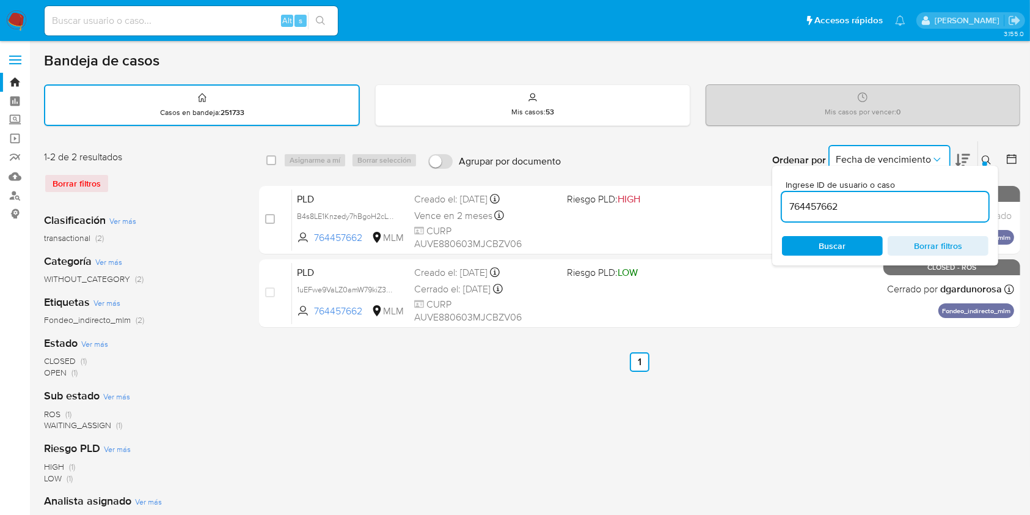
click at [984, 155] on icon at bounding box center [987, 160] width 10 height 10
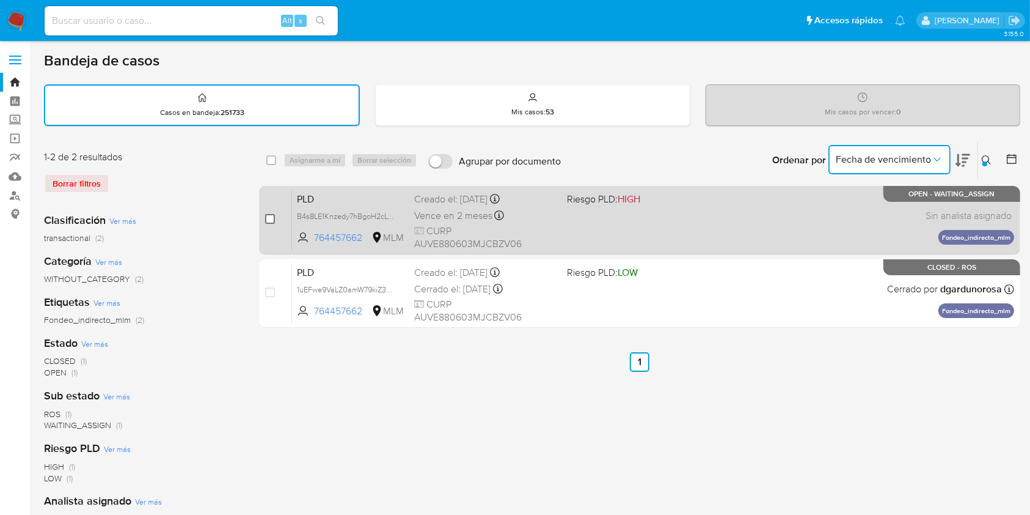
click at [271, 218] on input "checkbox" at bounding box center [270, 219] width 10 height 10
checkbox input "true"
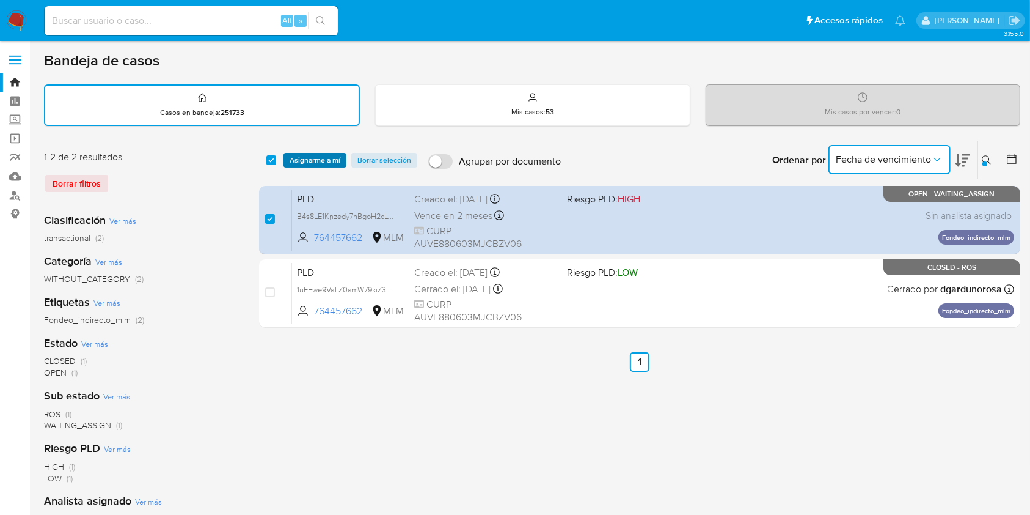
click at [317, 158] on span "Asignarme a mí" at bounding box center [315, 160] width 51 height 12
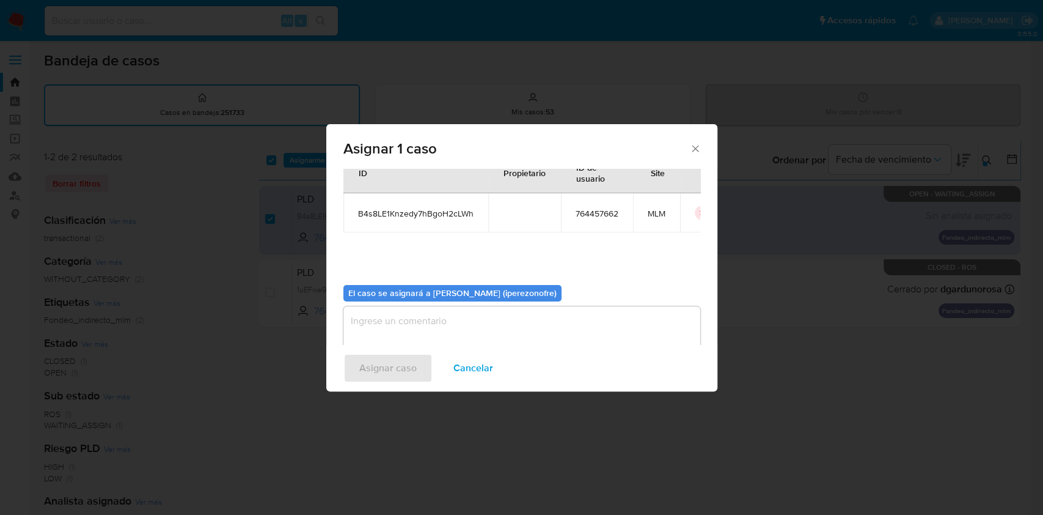
scroll to position [62, 0]
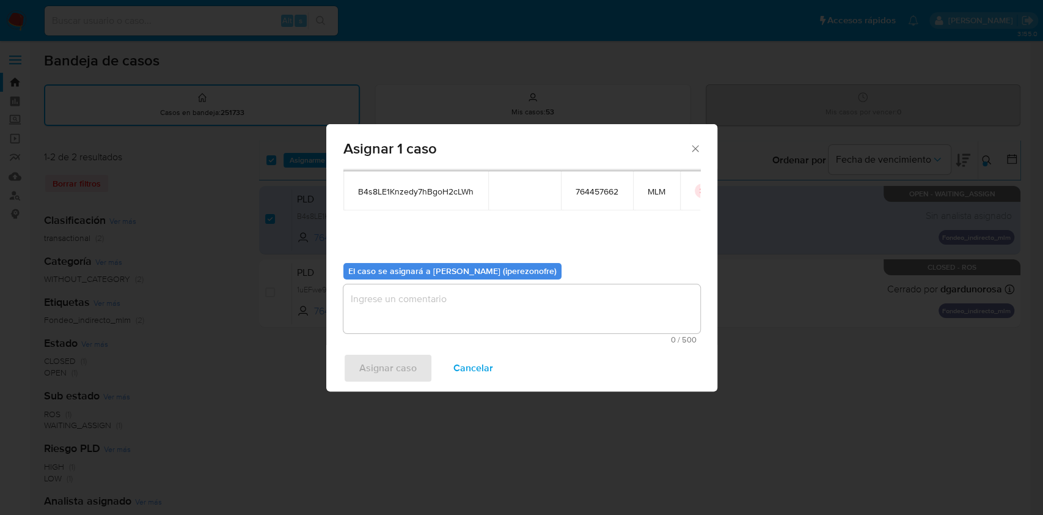
click at [470, 307] on textarea "assign-modal" at bounding box center [521, 308] width 357 height 49
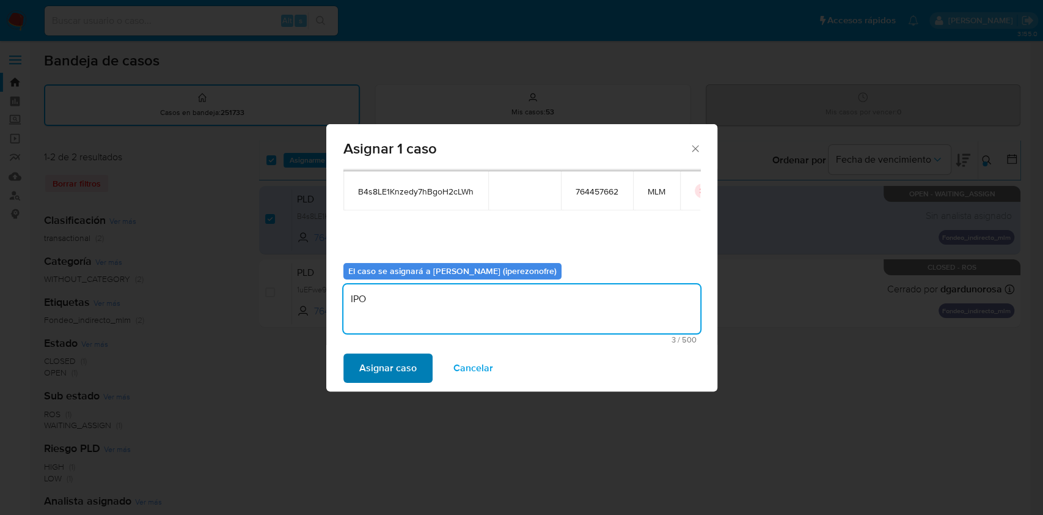
type textarea "IPO"
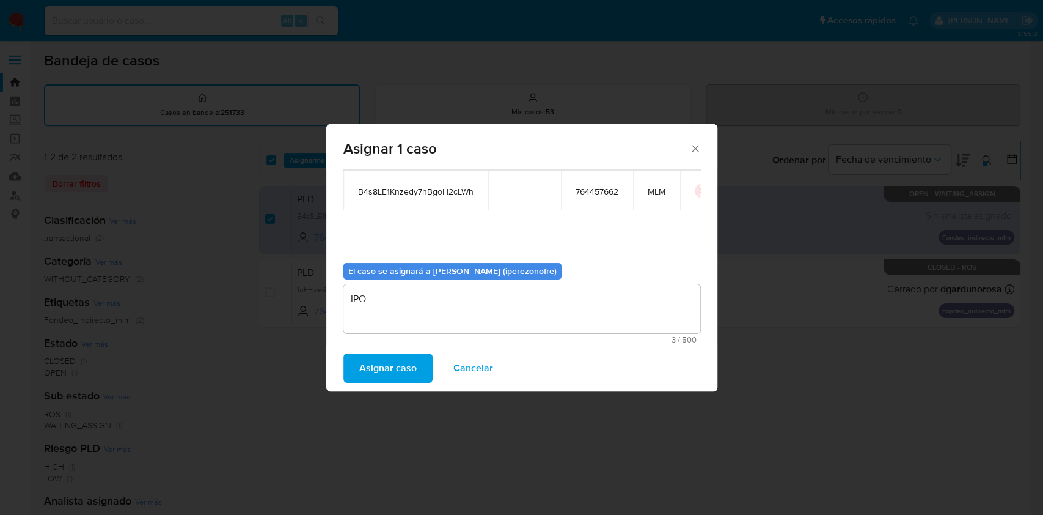
click at [394, 369] on span "Asignar caso" at bounding box center [387, 367] width 57 height 27
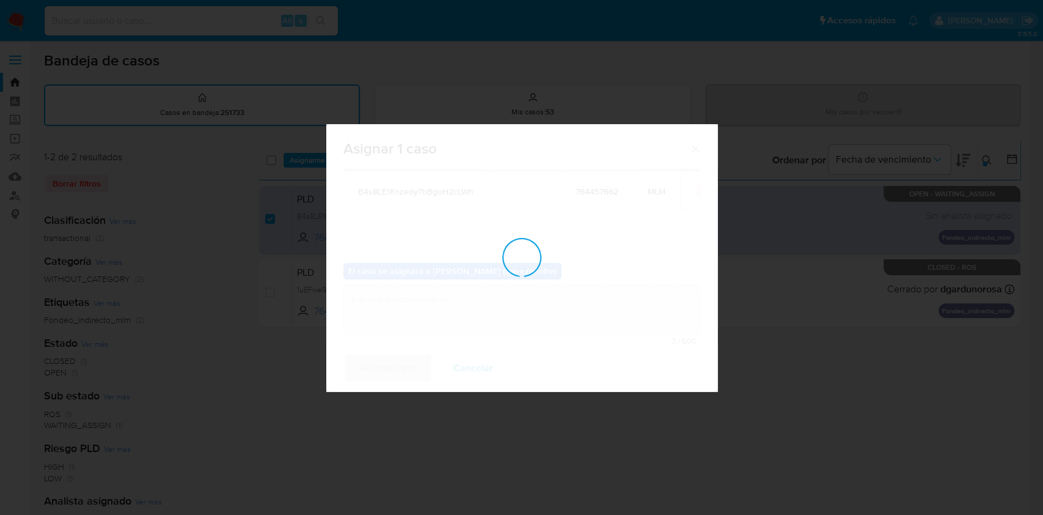
checkbox input "false"
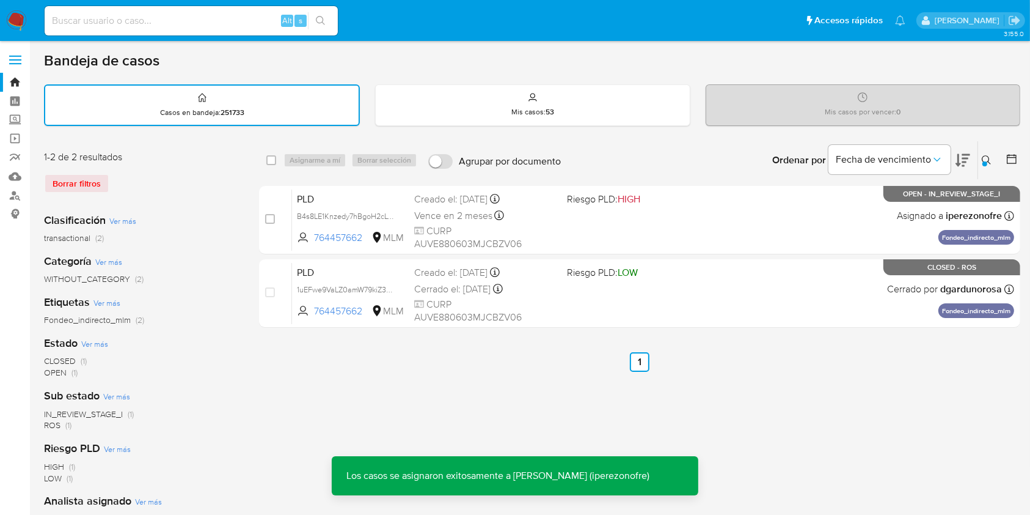
click at [987, 158] on icon at bounding box center [987, 160] width 10 height 10
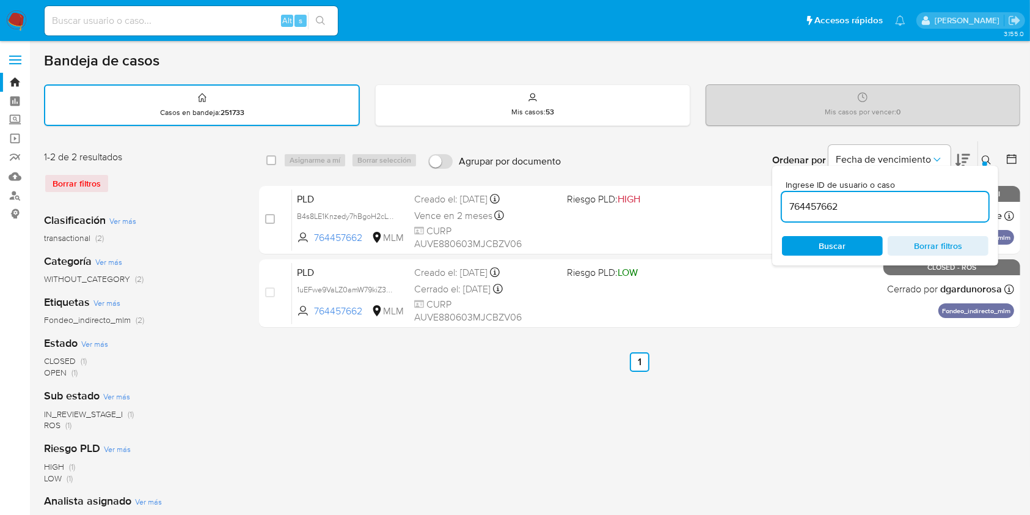
drag, startPoint x: 849, startPoint y: 208, endPoint x: 862, endPoint y: 213, distance: 14.1
click at [848, 208] on input "764457662" at bounding box center [885, 207] width 207 height 16
drag, startPoint x: 779, startPoint y: 208, endPoint x: 821, endPoint y: 193, distance: 44.6
click at [767, 203] on div "select-all-cases-checkbox Asignarme a mí Borrar selección Agrupar por documento…" at bounding box center [639, 237] width 761 height 192
click at [806, 207] on input "764457662" at bounding box center [885, 207] width 207 height 16
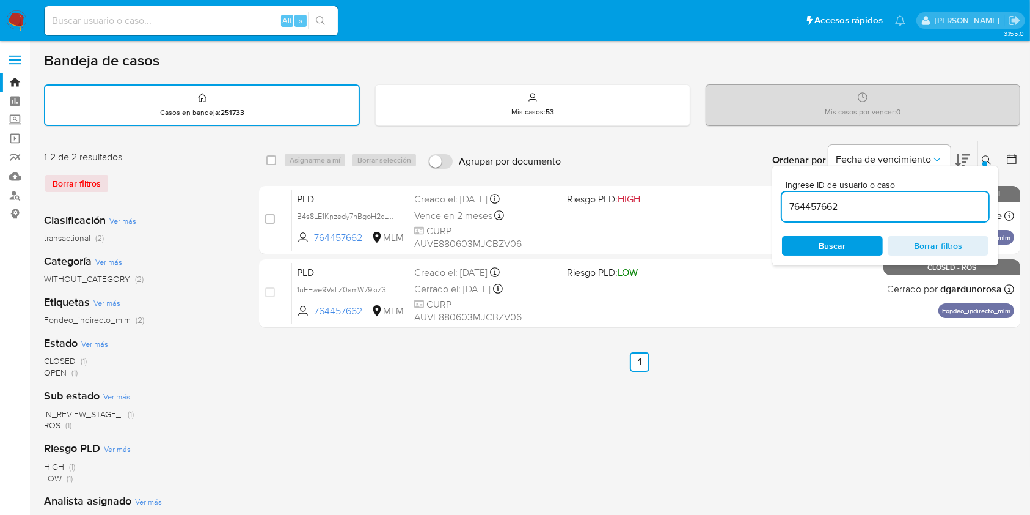
click at [806, 207] on input "764457662" at bounding box center [885, 207] width 207 height 16
type input "2004570737"
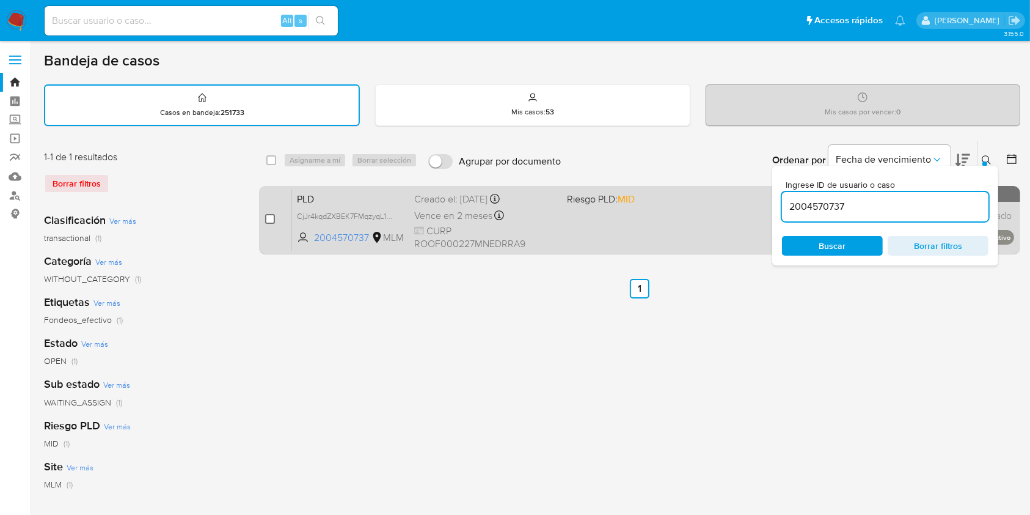
click at [268, 218] on input "checkbox" at bounding box center [270, 219] width 10 height 10
checkbox input "true"
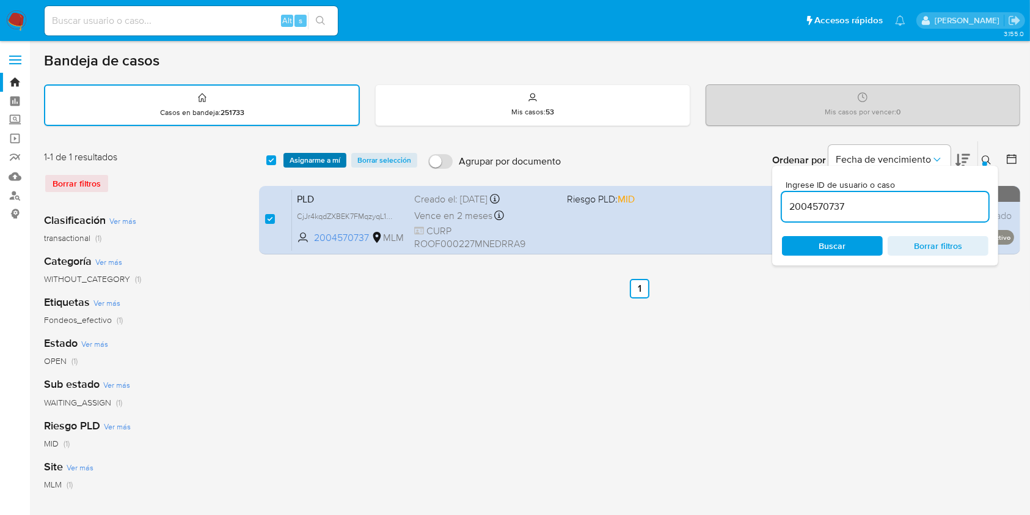
click at [315, 157] on span "Asignarme a mí" at bounding box center [315, 160] width 51 height 12
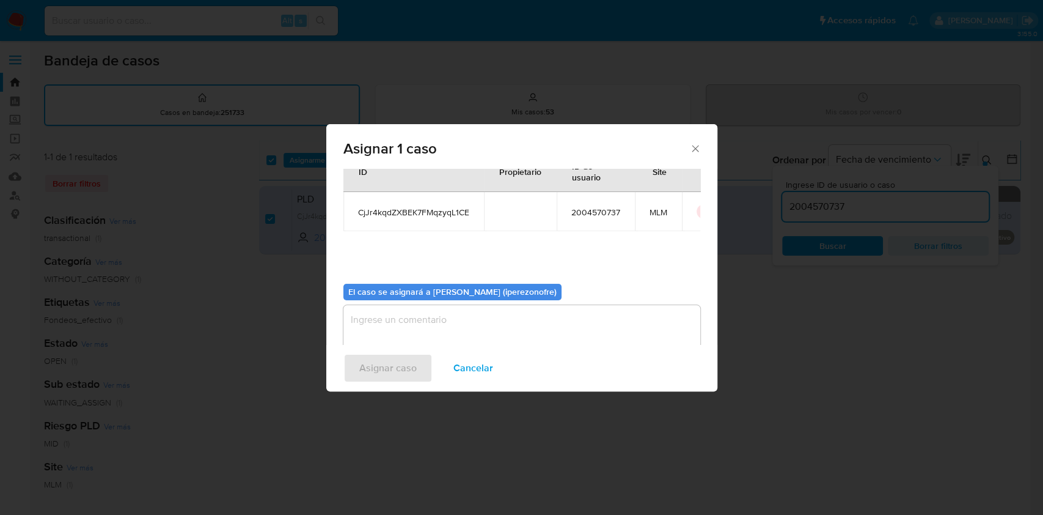
scroll to position [62, 0]
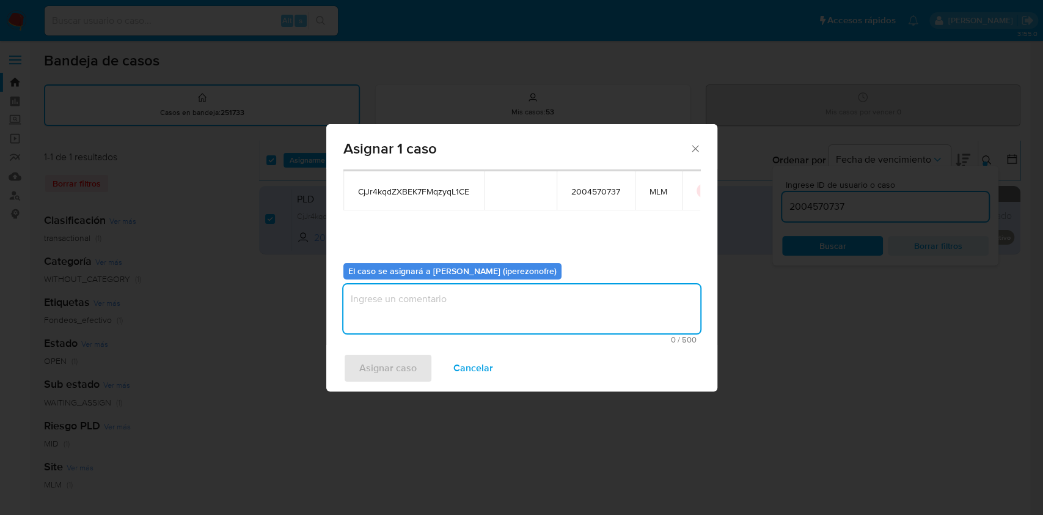
click at [572, 320] on textarea "assign-modal" at bounding box center [521, 308] width 357 height 49
type textarea "IPO"
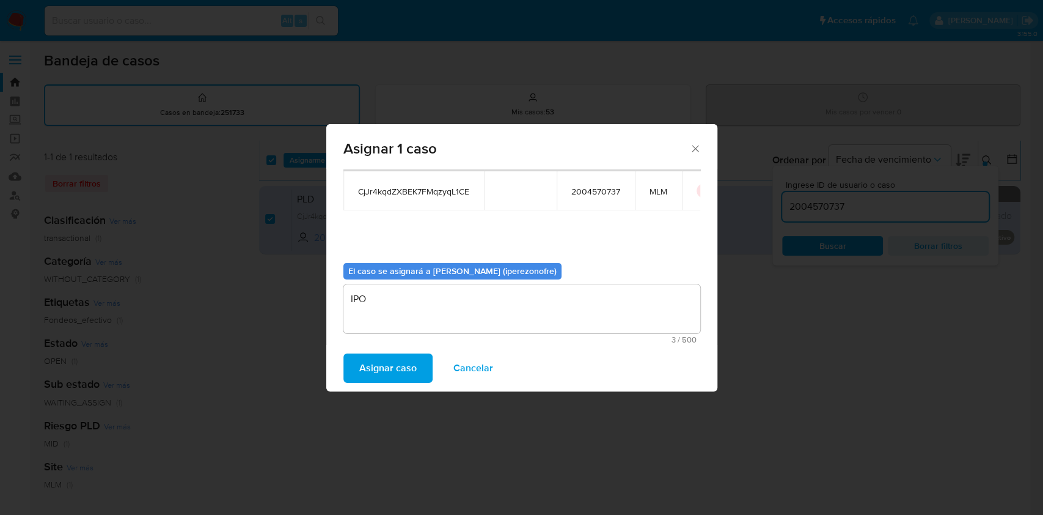
click at [397, 370] on span "Asignar caso" at bounding box center [387, 367] width 57 height 27
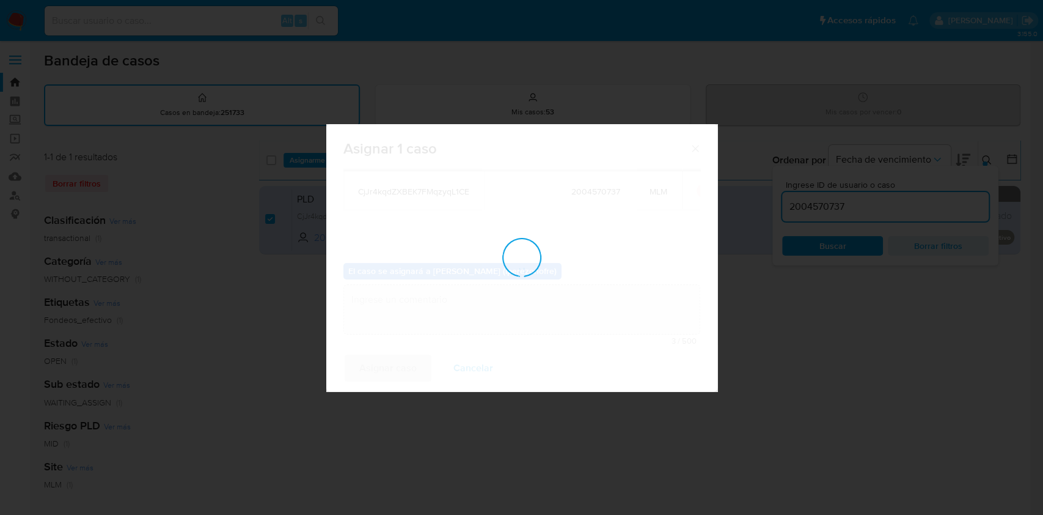
checkbox input "false"
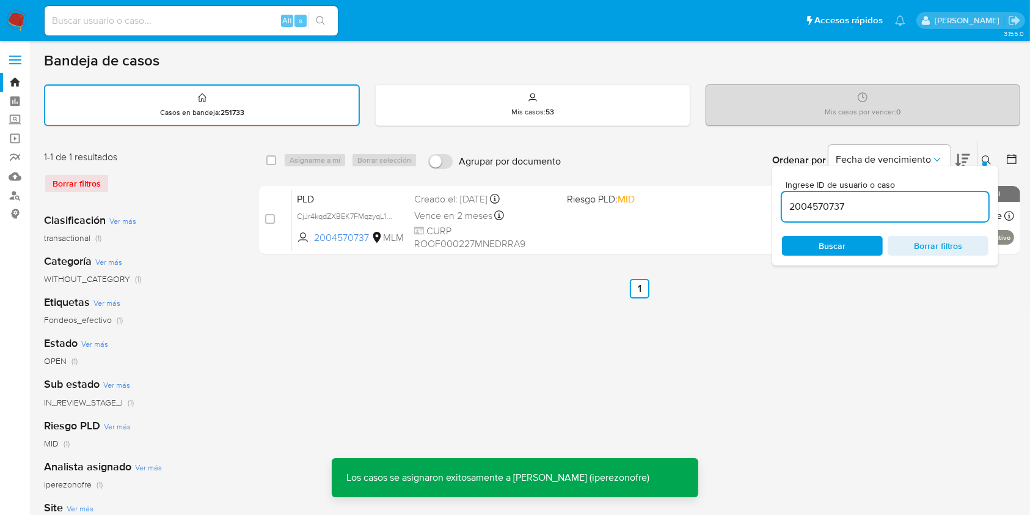
click at [856, 207] on input "2004570737" at bounding box center [885, 207] width 207 height 16
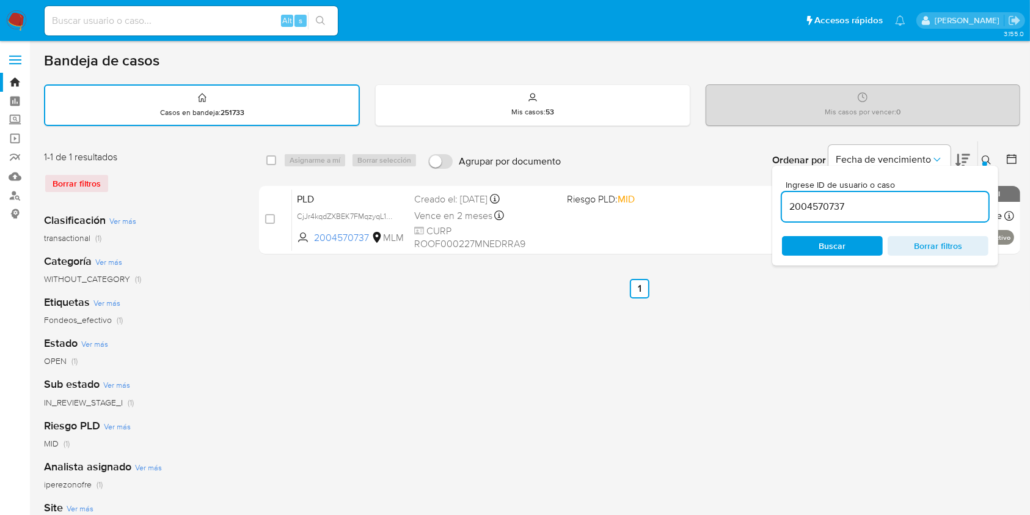
click at [811, 207] on input "2004570737" at bounding box center [885, 207] width 207 height 16
click at [810, 207] on input "2004570737" at bounding box center [885, 207] width 207 height 16
paste input "542049343"
click at [855, 251] on span "Buscar" at bounding box center [833, 245] width 84 height 17
click at [986, 159] on icon at bounding box center [987, 160] width 10 height 10
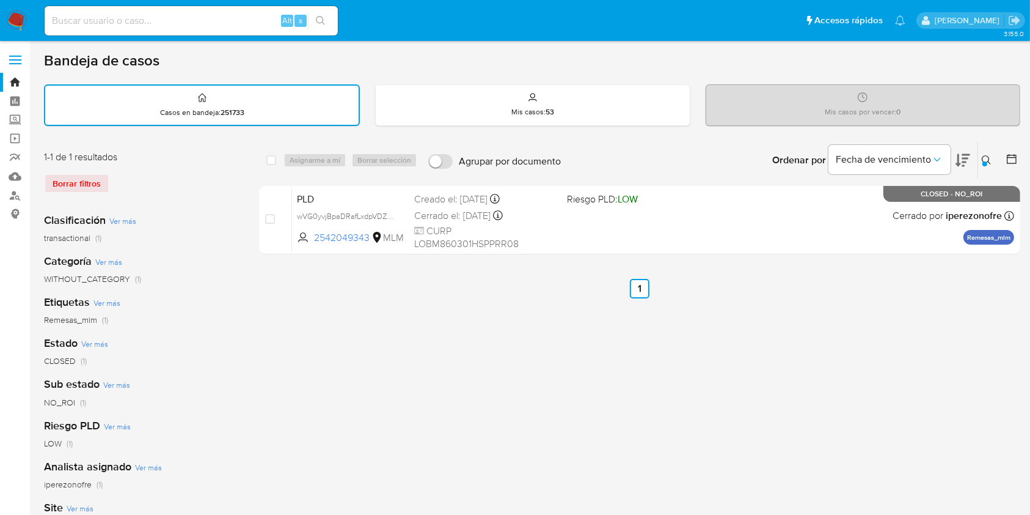
click at [981, 155] on button at bounding box center [988, 160] width 20 height 15
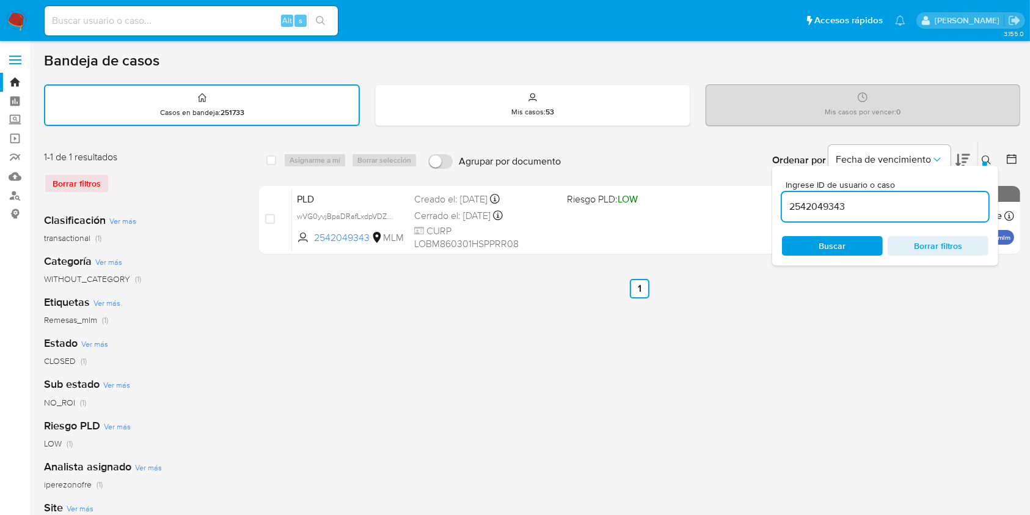
click at [827, 211] on input "2542049343" at bounding box center [885, 207] width 207 height 16
type input "171178918"
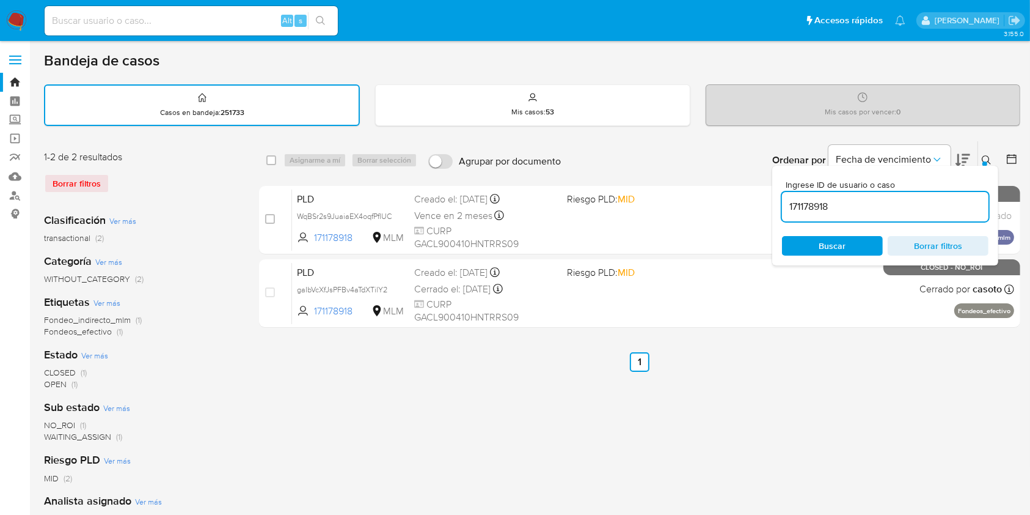
drag, startPoint x: 838, startPoint y: 241, endPoint x: 851, endPoint y: 243, distance: 13.0
click at [841, 243] on span "Buscar" at bounding box center [832, 246] width 27 height 20
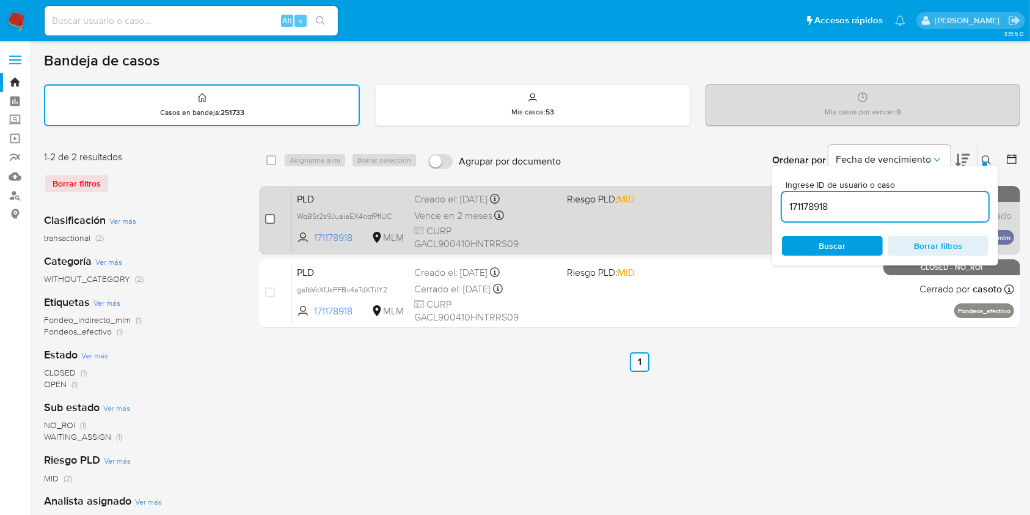
click at [266, 218] on input "checkbox" at bounding box center [270, 219] width 10 height 10
checkbox input "true"
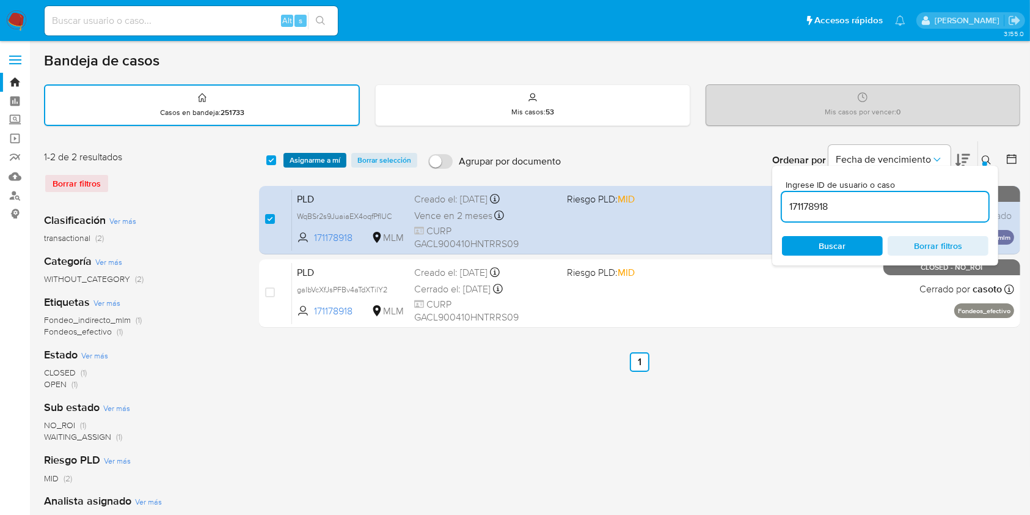
click at [312, 155] on span "Asignarme a mí" at bounding box center [315, 160] width 51 height 12
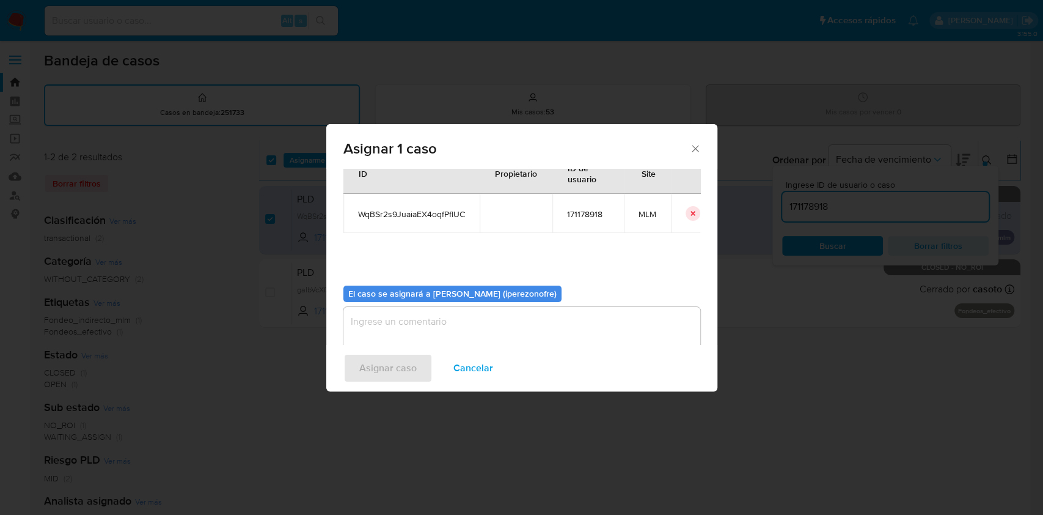
scroll to position [62, 0]
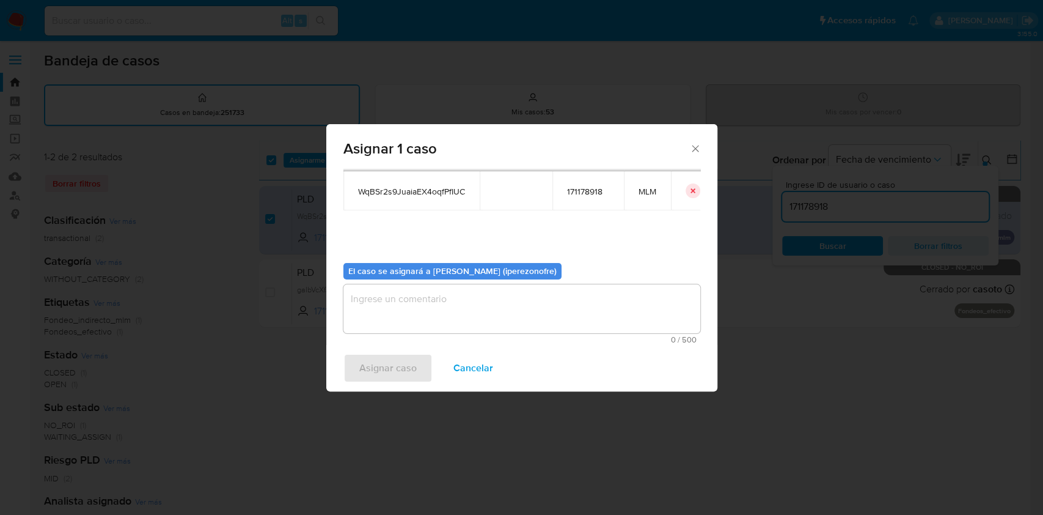
click at [422, 295] on textarea "assign-modal" at bounding box center [521, 308] width 357 height 49
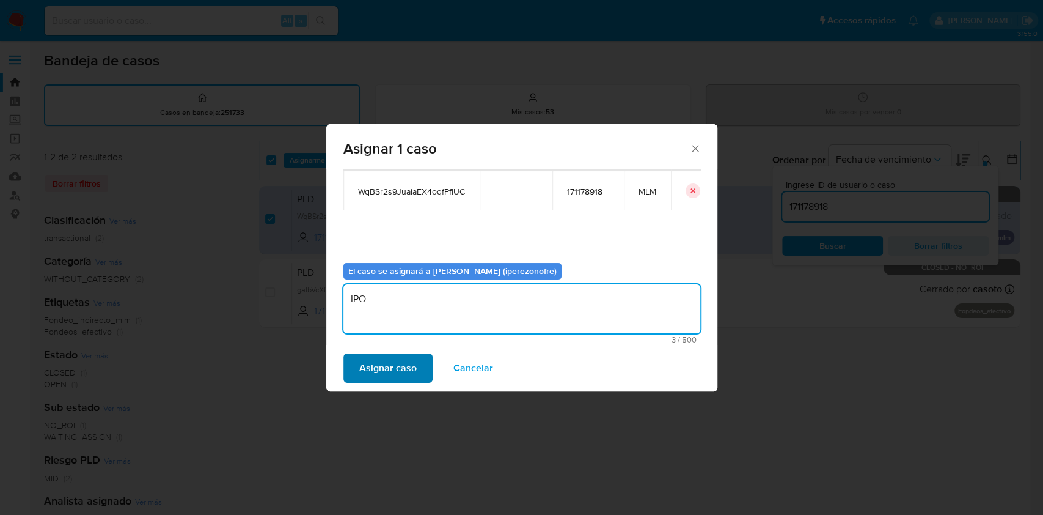
type textarea "IPO"
click at [412, 371] on span "Asignar caso" at bounding box center [387, 367] width 57 height 27
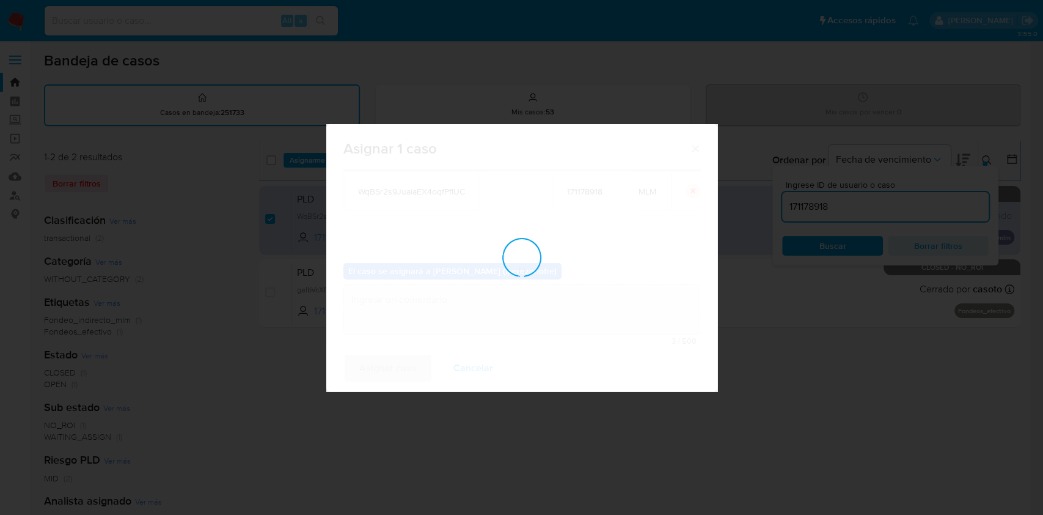
checkbox input "false"
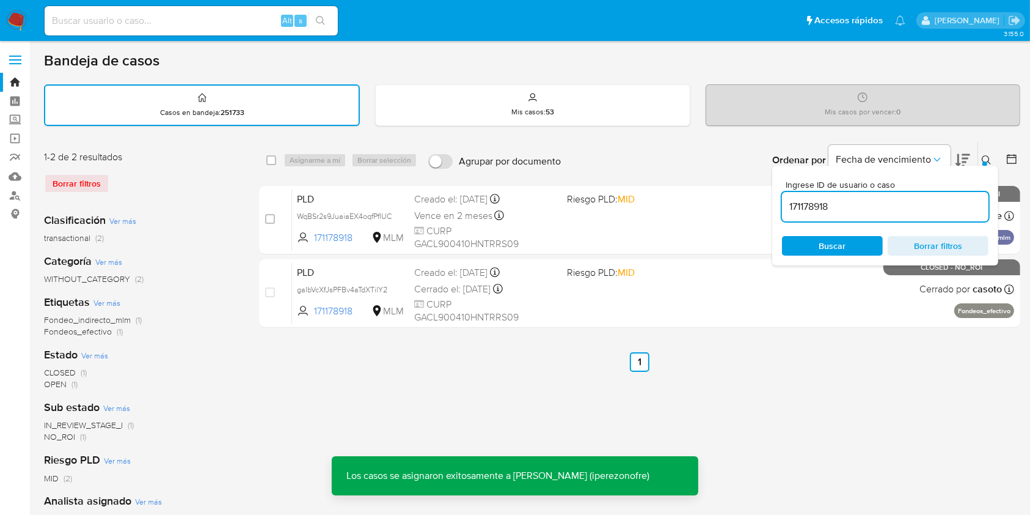
click at [845, 200] on input "171178918" at bounding box center [885, 207] width 207 height 16
click at [812, 205] on input "171178918" at bounding box center [885, 207] width 207 height 16
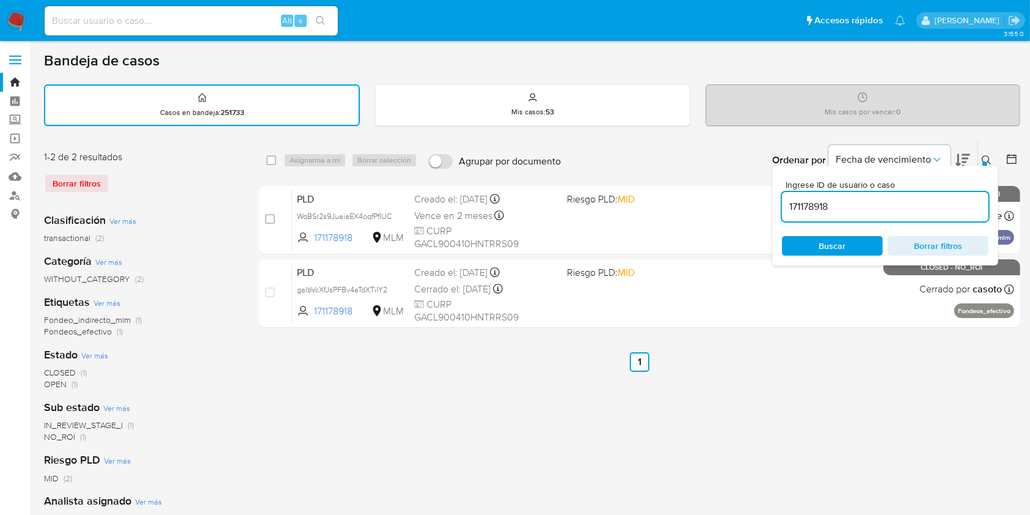
paste input "237584599"
type input "237584599"
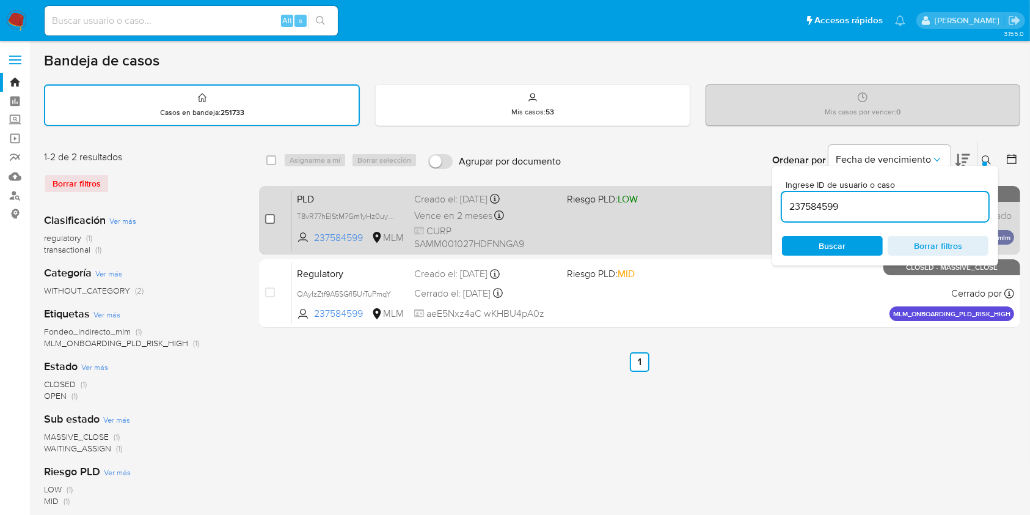
click at [266, 216] on input "checkbox" at bounding box center [270, 219] width 10 height 10
checkbox input "true"
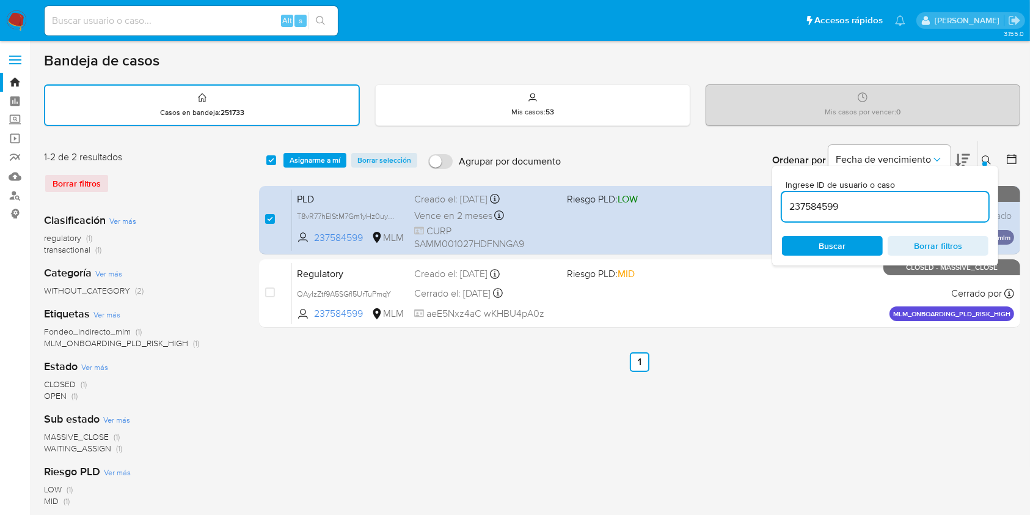
click at [983, 161] on div at bounding box center [985, 163] width 5 height 5
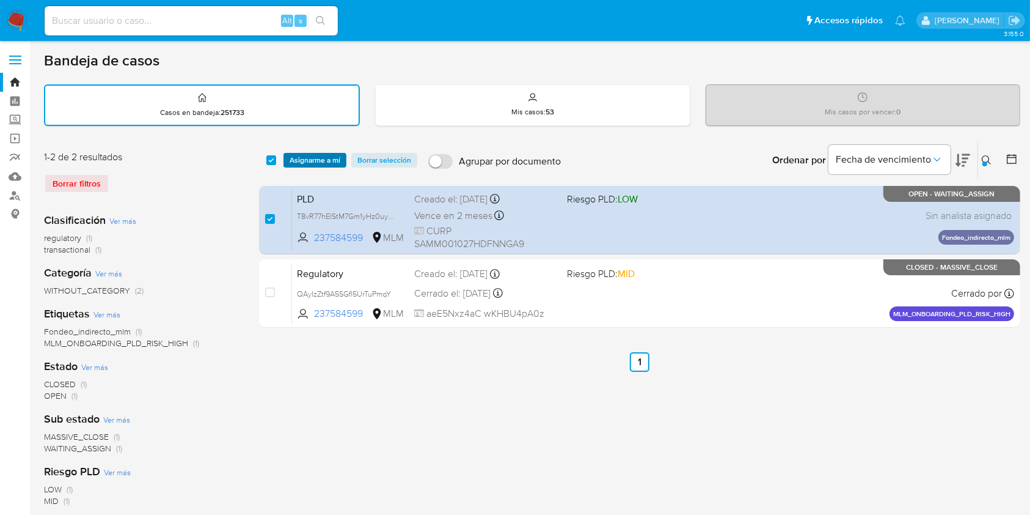
click at [320, 160] on span "Asignarme a mí" at bounding box center [315, 160] width 51 height 12
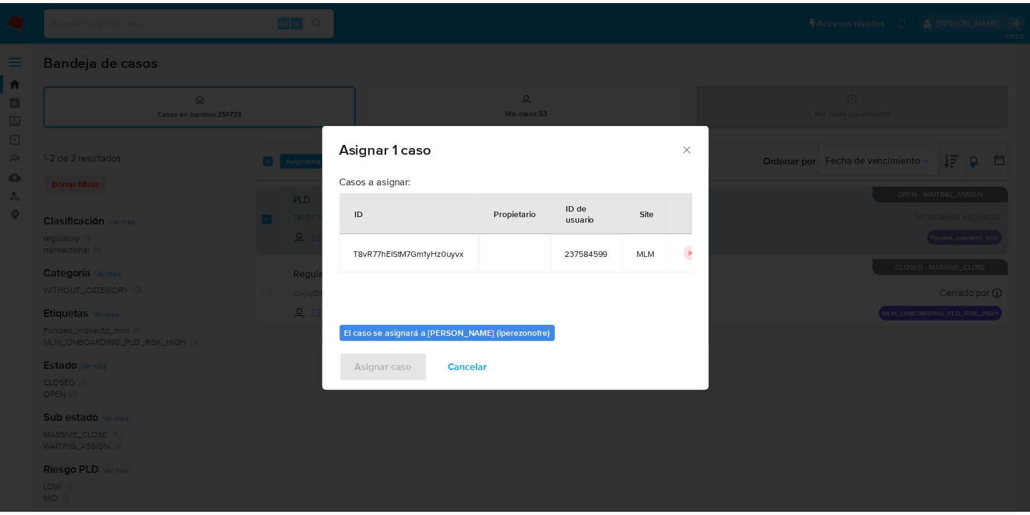
scroll to position [62, 0]
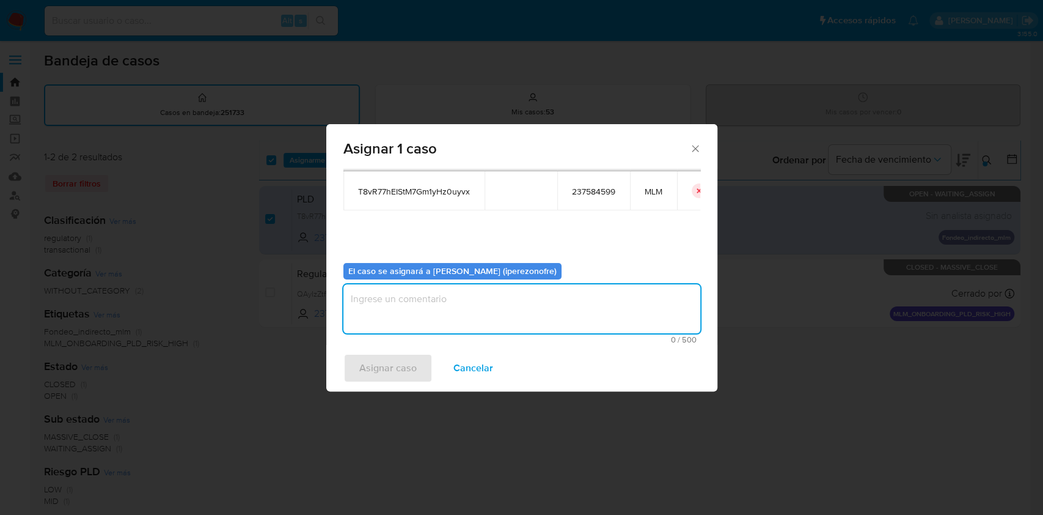
click at [469, 305] on textarea "assign-modal" at bounding box center [521, 308] width 357 height 49
type textarea "IPO"
click at [386, 362] on span "Asignar caso" at bounding box center [387, 367] width 57 height 27
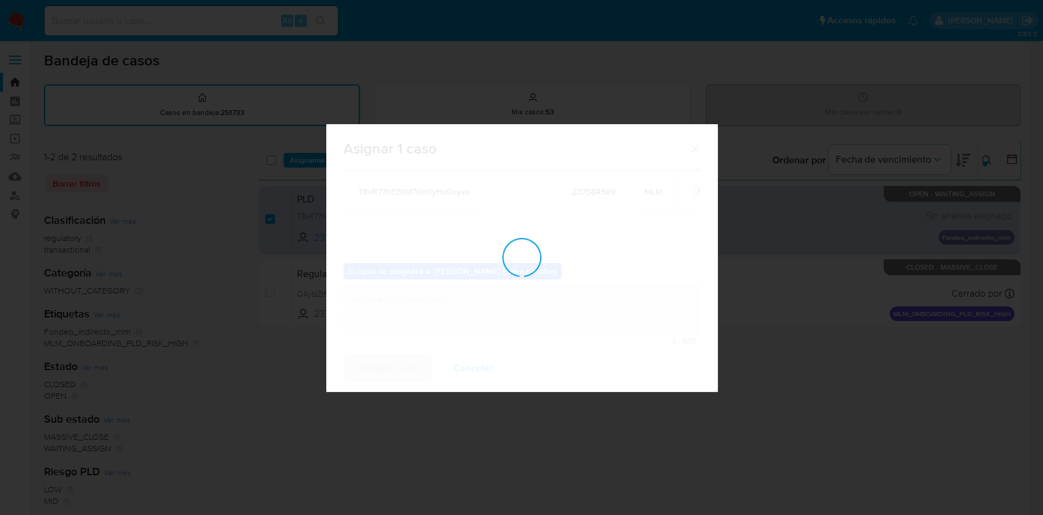
checkbox input "false"
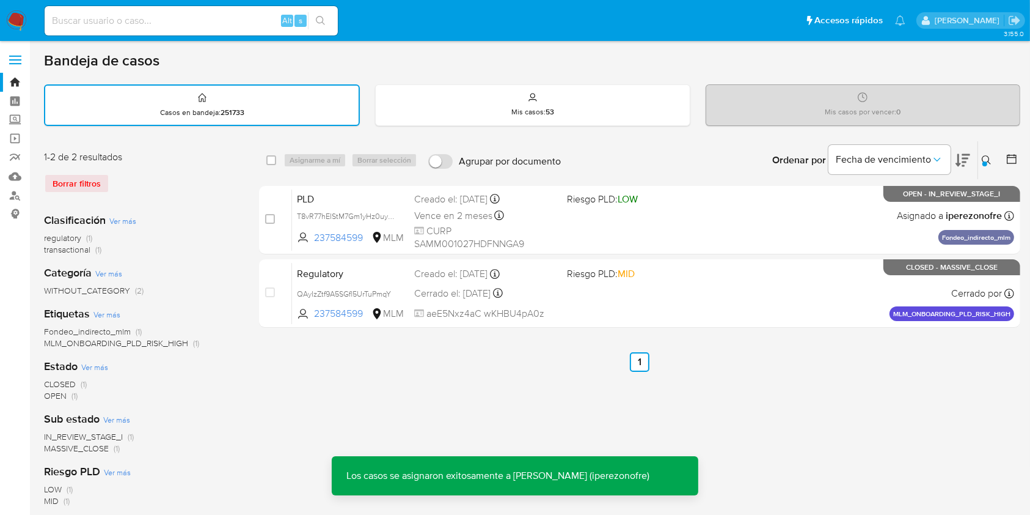
click at [189, 17] on input at bounding box center [191, 21] width 293 height 16
paste input "171178918"
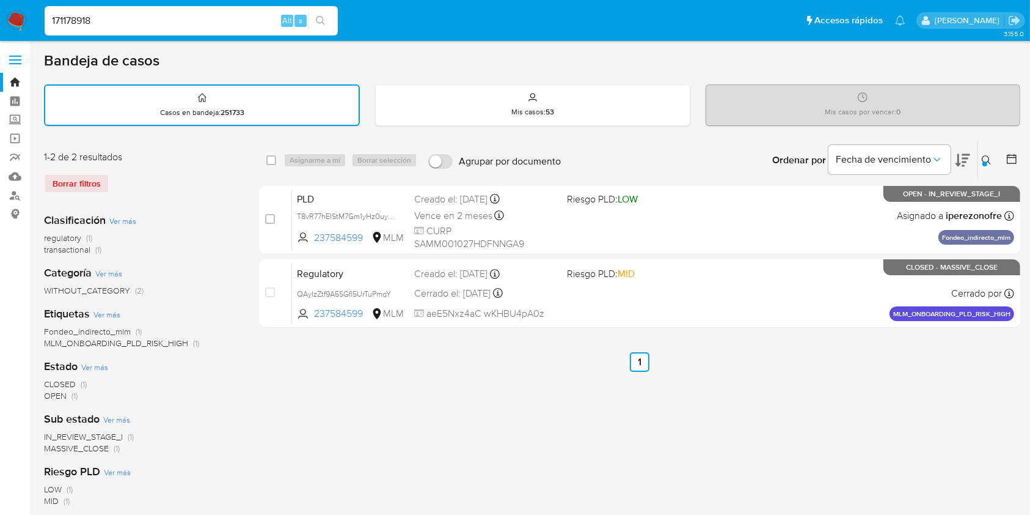
type input "171178918"
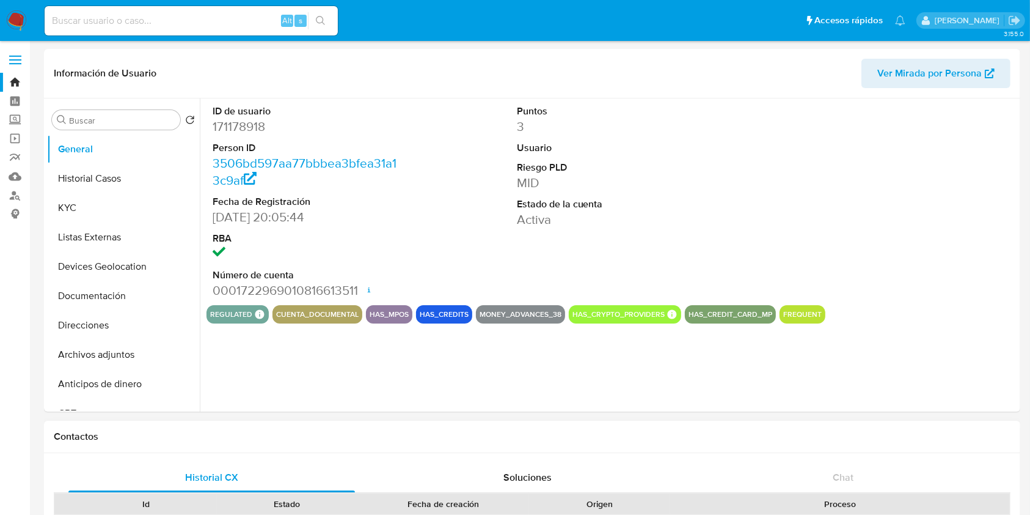
select select "10"
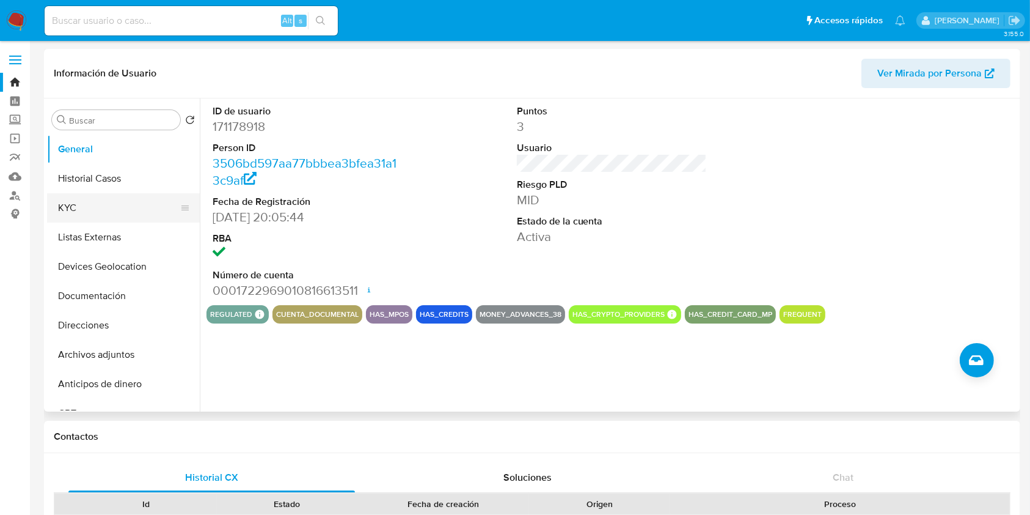
click at [84, 213] on button "KYC" at bounding box center [118, 207] width 143 height 29
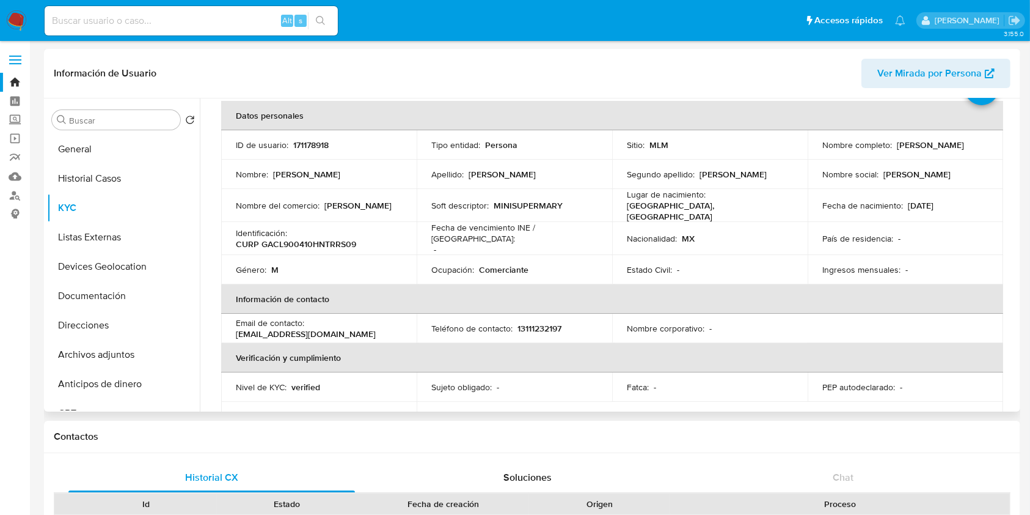
scroll to position [81, 0]
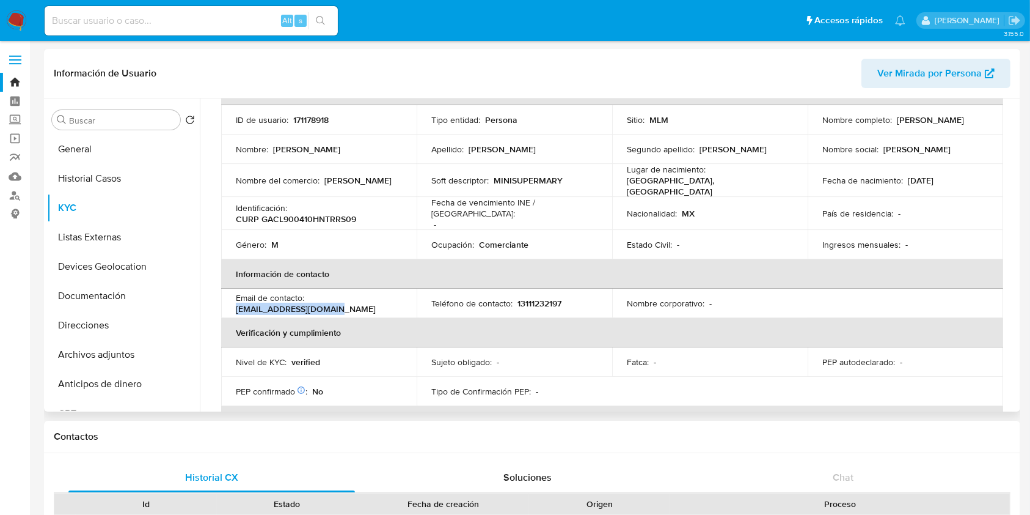
drag, startPoint x: 341, startPoint y: 301, endPoint x: 233, endPoint y: 306, distance: 108.3
click at [233, 306] on td "Email de contacto : el1982mary@outlook.com" at bounding box center [319, 302] width 196 height 29
copy p "el1982mary@outlook.com"
click at [524, 298] on p "13111232197" at bounding box center [540, 303] width 44 height 11
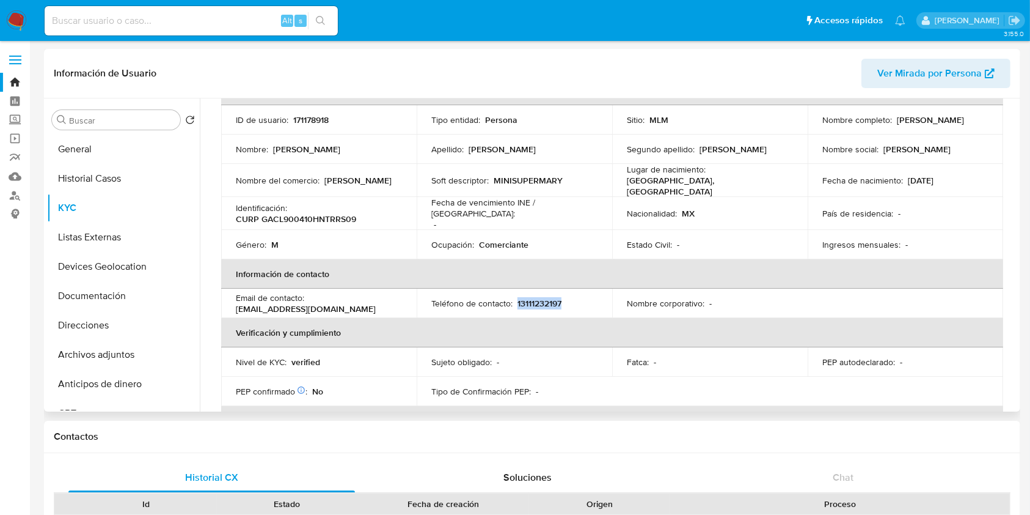
copy p "13111232197"
click at [100, 144] on button "General" at bounding box center [118, 148] width 143 height 29
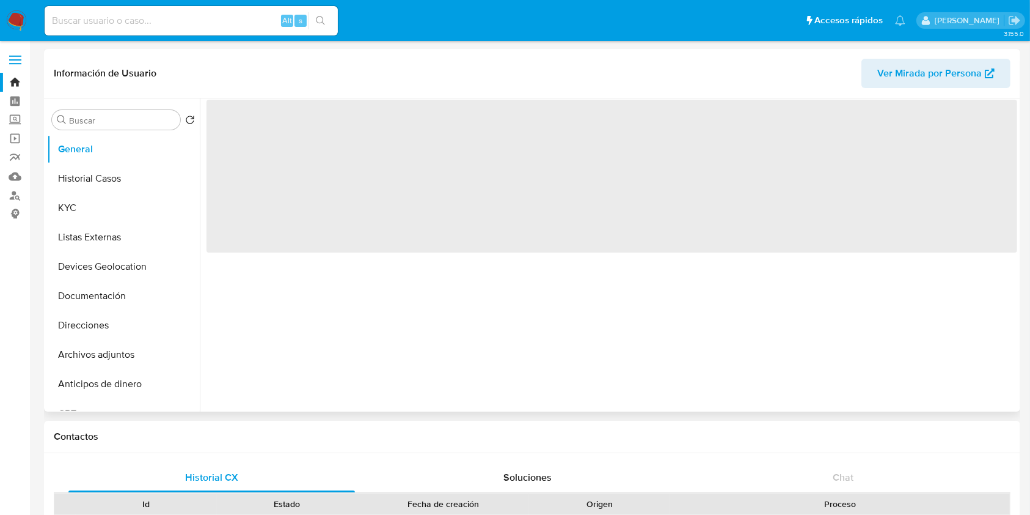
scroll to position [0, 0]
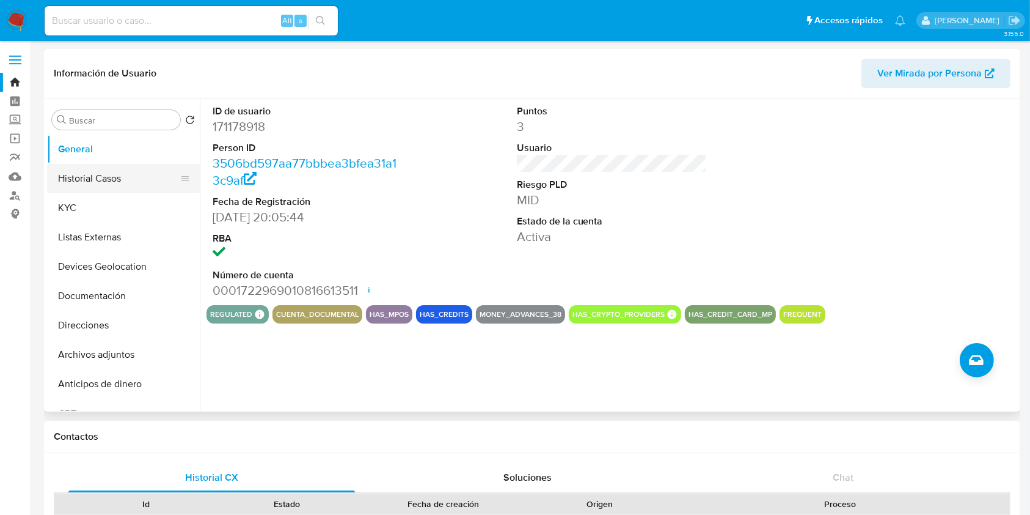
click at [95, 183] on button "Historial Casos" at bounding box center [118, 178] width 143 height 29
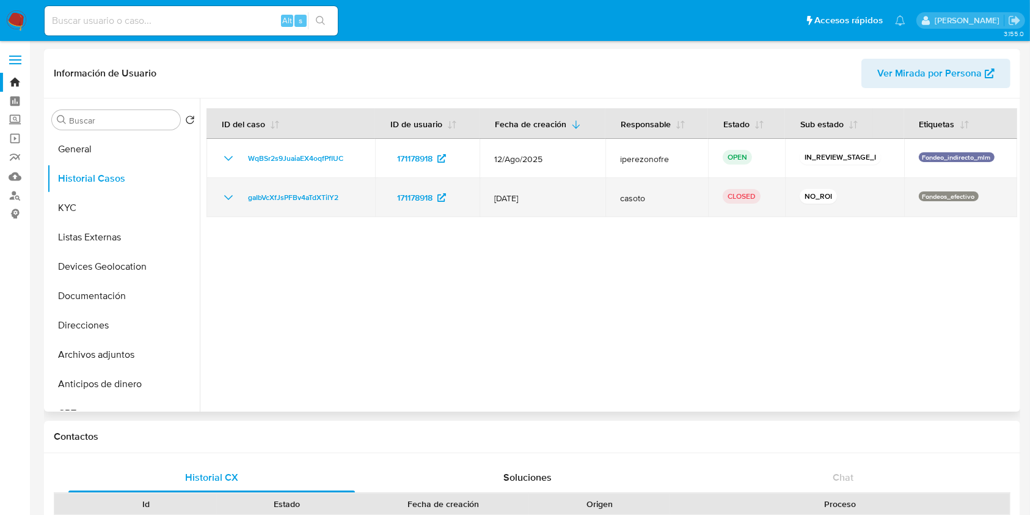
click at [225, 197] on icon "Mostrar/Ocultar" at bounding box center [228, 197] width 15 height 15
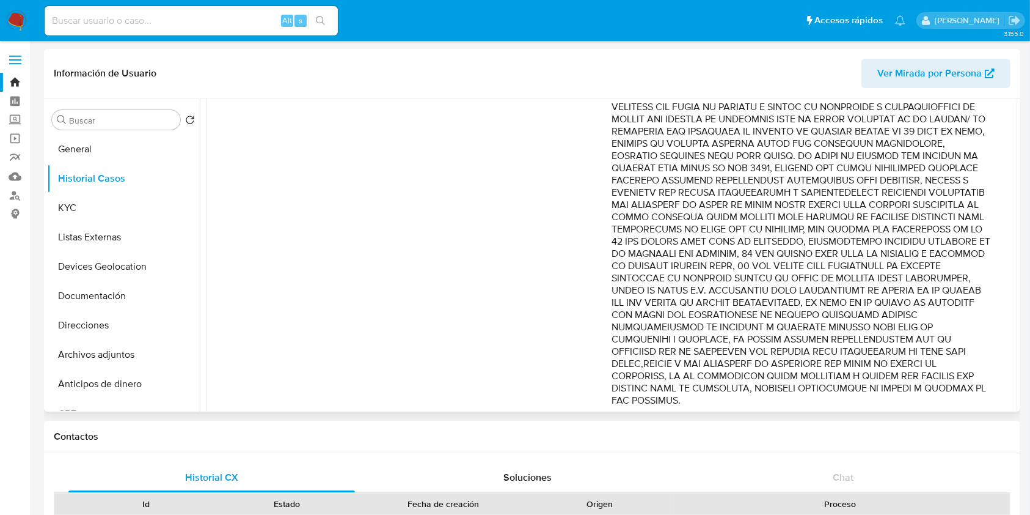
scroll to position [733, 0]
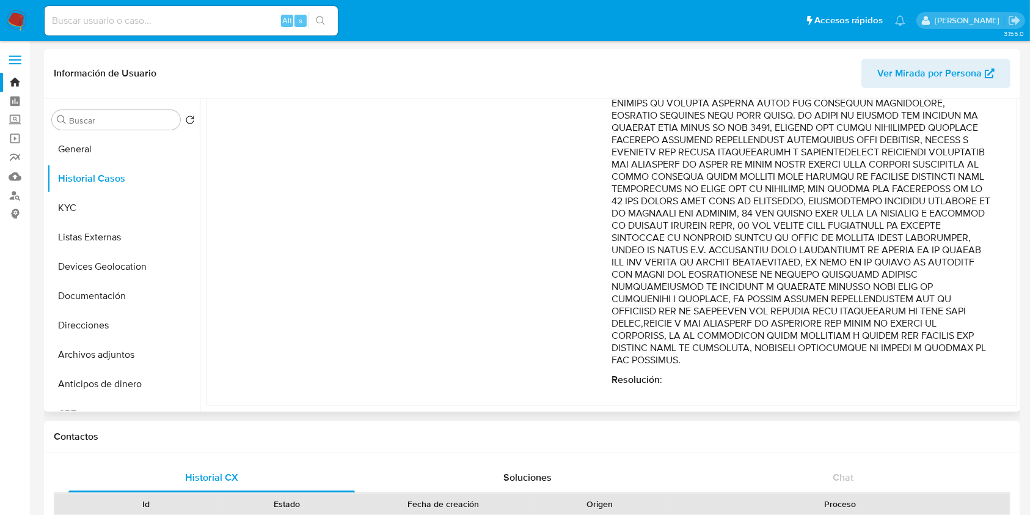
drag, startPoint x: 937, startPoint y: 106, endPoint x: 923, endPoint y: 356, distance: 249.7
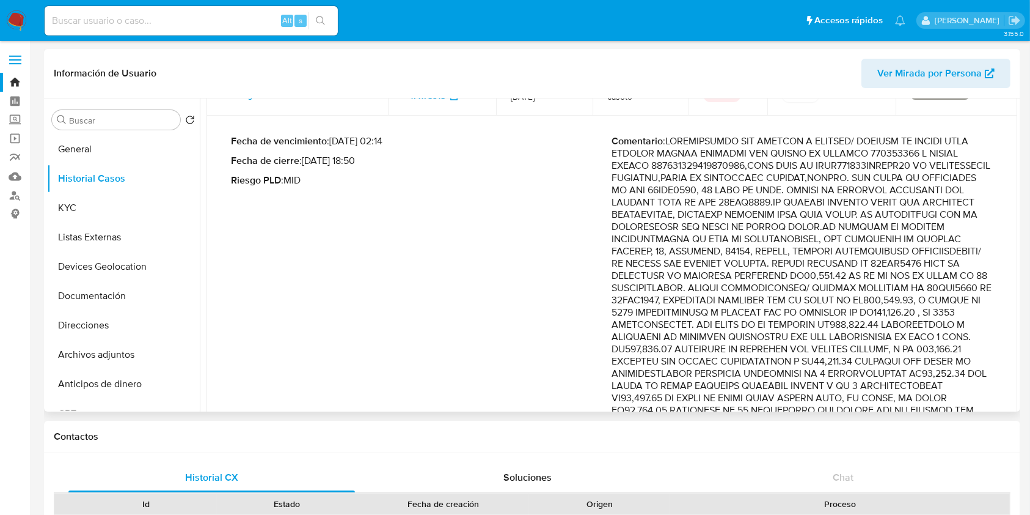
scroll to position [0, 0]
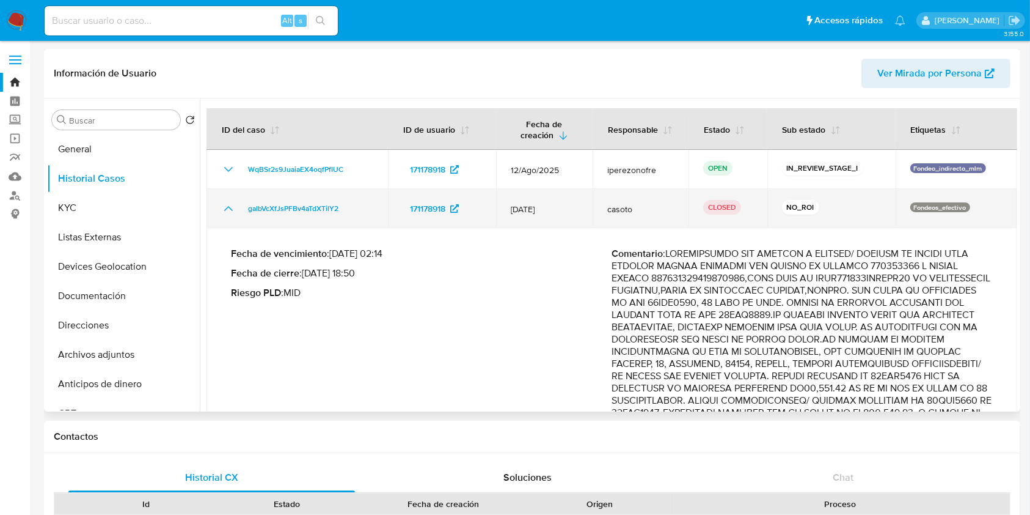
click at [225, 206] on icon "Mostrar/Ocultar" at bounding box center [228, 208] width 15 height 15
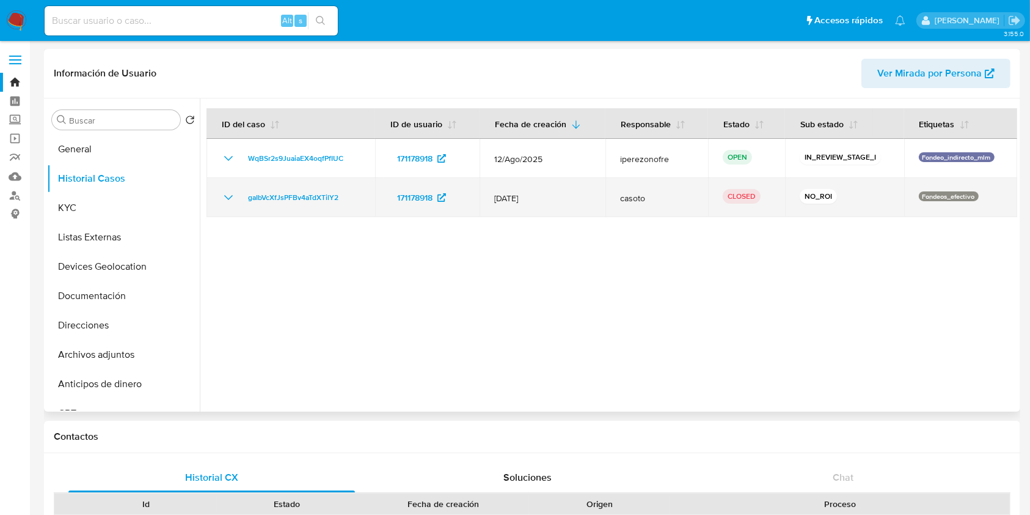
drag, startPoint x: 548, startPoint y: 197, endPoint x: 477, endPoint y: 199, distance: 70.9
click at [477, 199] on tr "gaIbVcXfJsPFBv4aTdXTilY2 171178918 12/May/2025 casoto CLOSED NO_ROI Fondeos_efe…" at bounding box center [612, 197] width 811 height 39
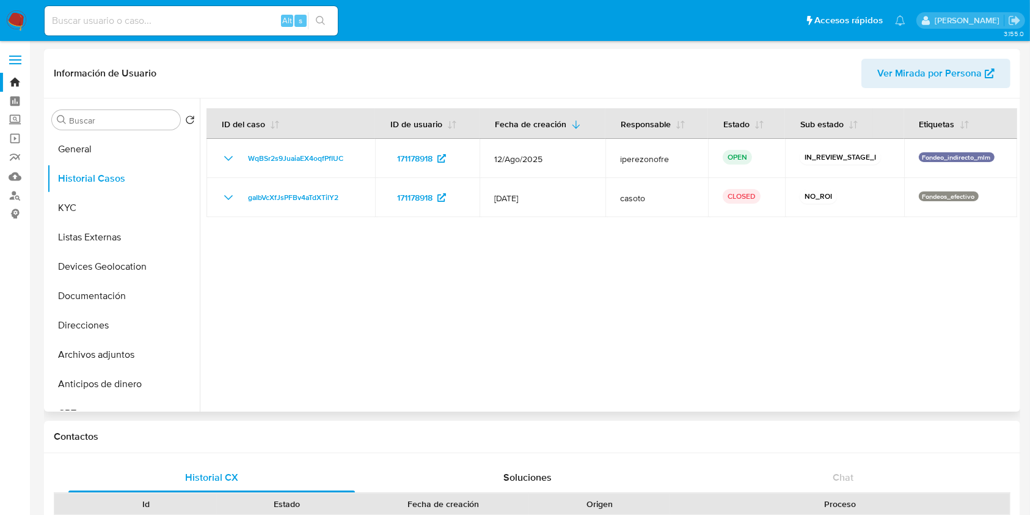
click at [584, 320] on div at bounding box center [609, 254] width 818 height 313
click at [775, 335] on div at bounding box center [609, 254] width 818 height 313
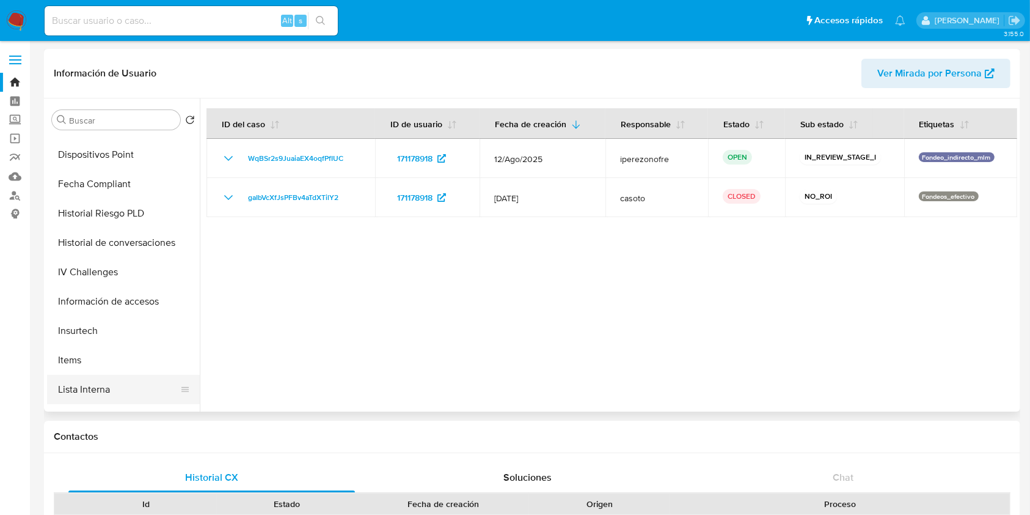
scroll to position [407, 0]
click at [127, 217] on button "Historial Riesgo PLD" at bounding box center [118, 211] width 143 height 29
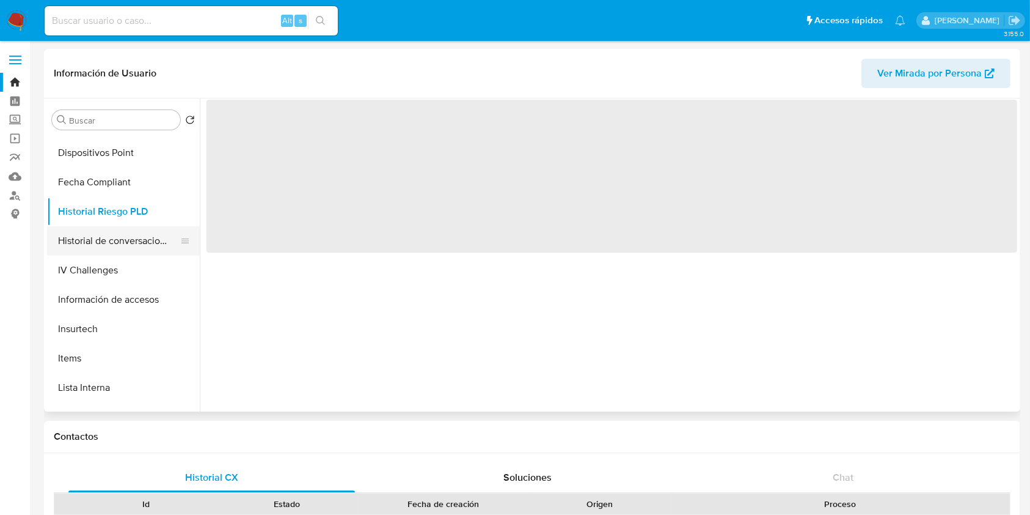
click at [134, 243] on button "Historial de conversaciones" at bounding box center [118, 240] width 143 height 29
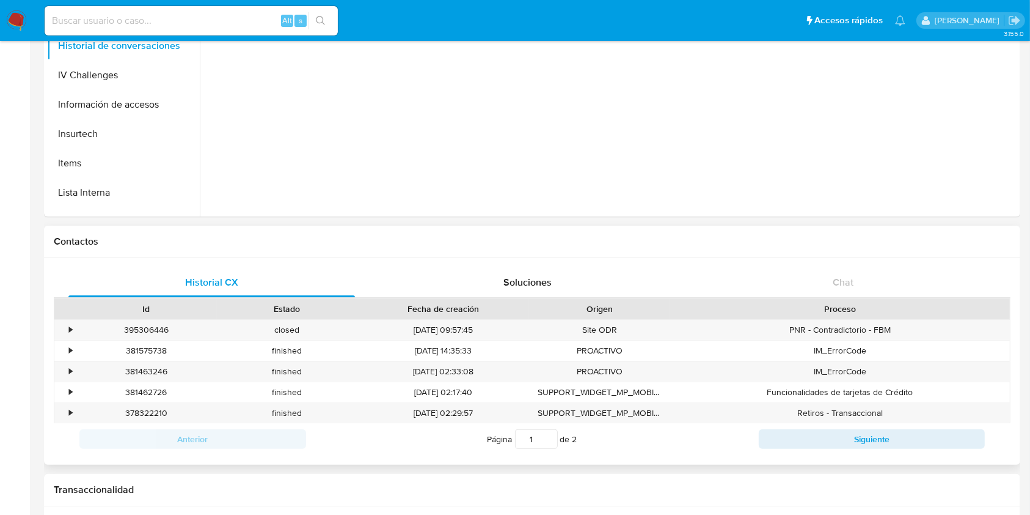
scroll to position [244, 0]
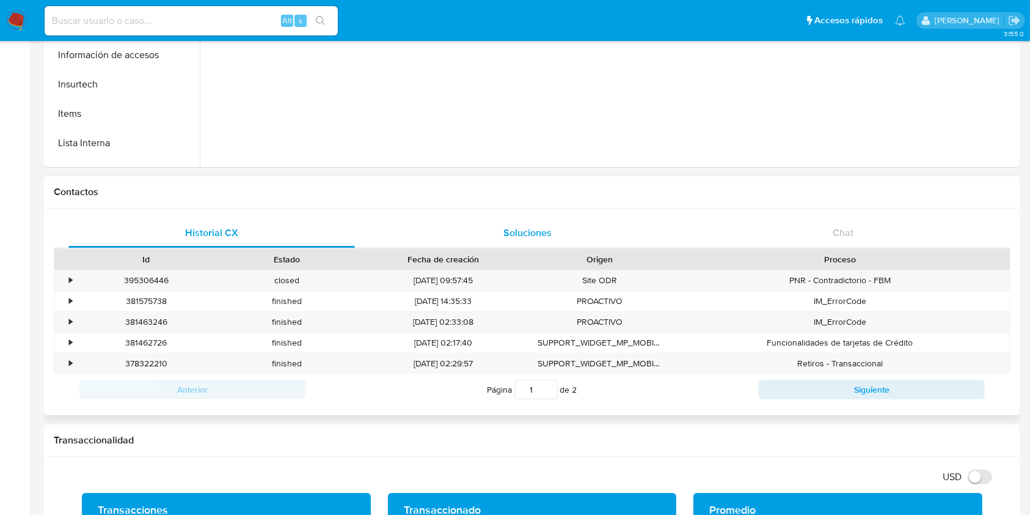
click at [541, 230] on span "Soluciones" at bounding box center [528, 232] width 48 height 14
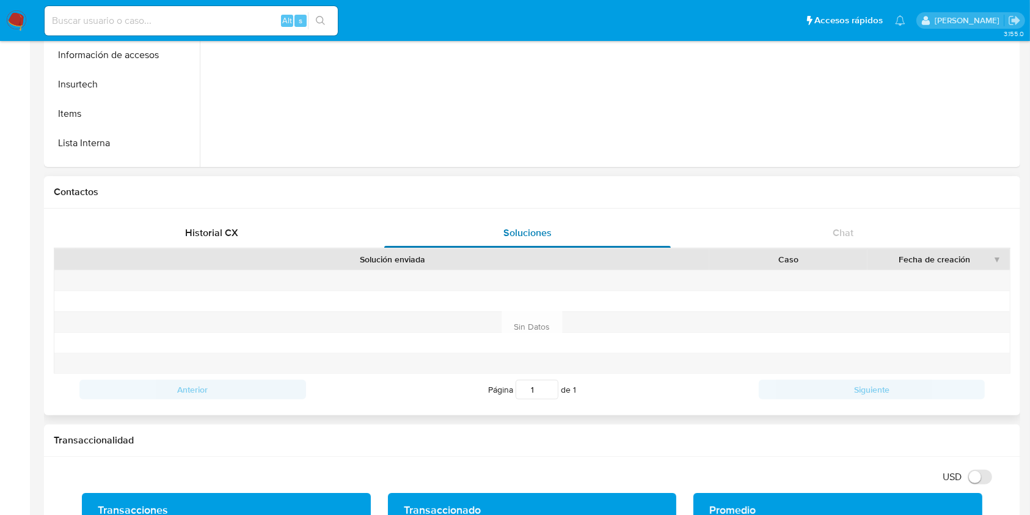
click at [504, 228] on span "Soluciones" at bounding box center [528, 232] width 48 height 14
click at [787, 257] on div "Caso" at bounding box center [788, 259] width 141 height 12
drag, startPoint x: 959, startPoint y: 257, endPoint x: 719, endPoint y: 247, distance: 240.9
click at [959, 257] on div "Fecha de creación" at bounding box center [934, 259] width 117 height 12
click at [224, 230] on span "Historial CX" at bounding box center [211, 232] width 53 height 14
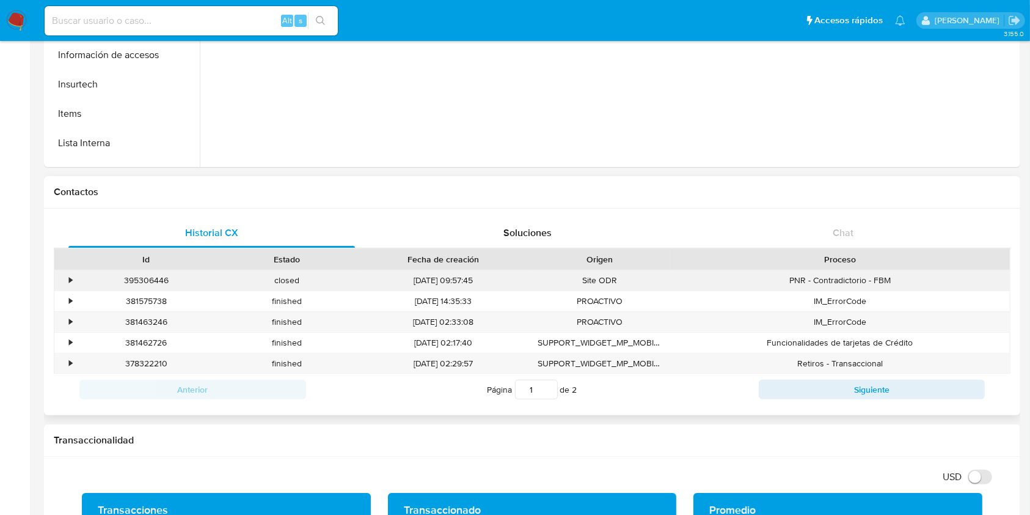
click at [70, 279] on div "•" at bounding box center [70, 280] width 3 height 12
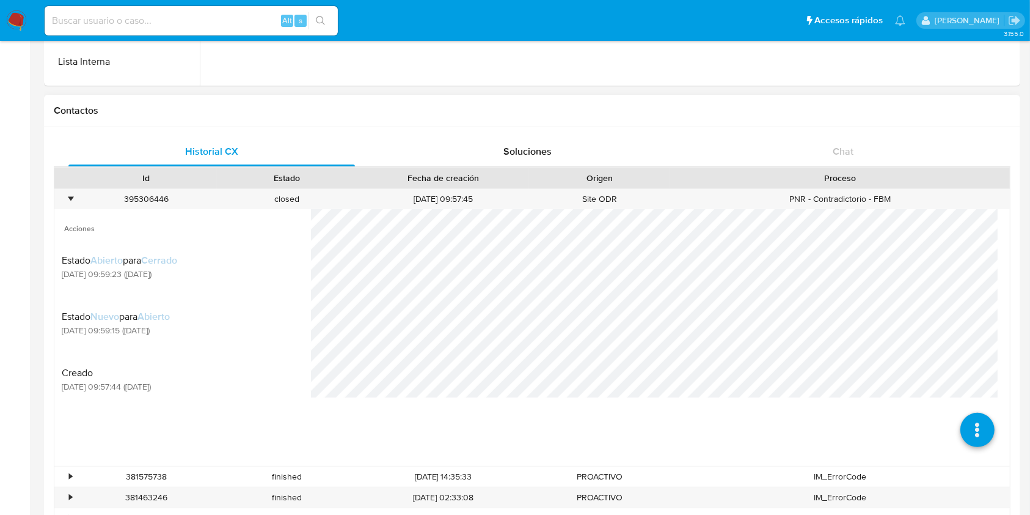
scroll to position [489, 0]
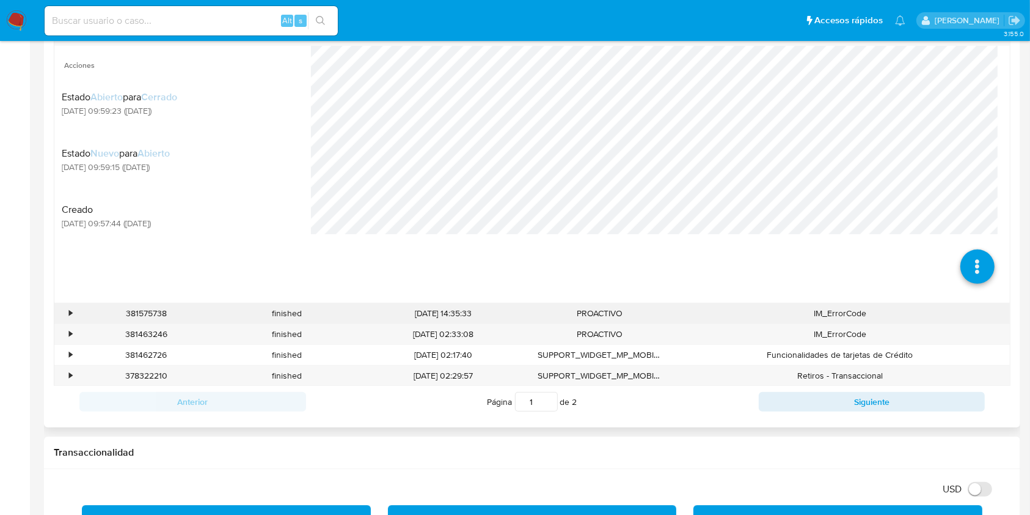
click at [71, 312] on div "•" at bounding box center [70, 313] width 3 height 12
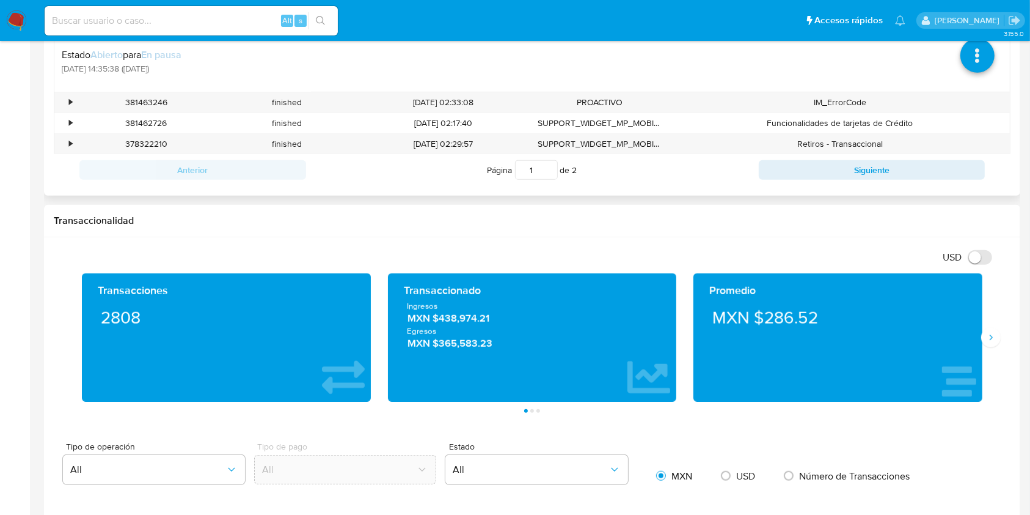
scroll to position [978, 0]
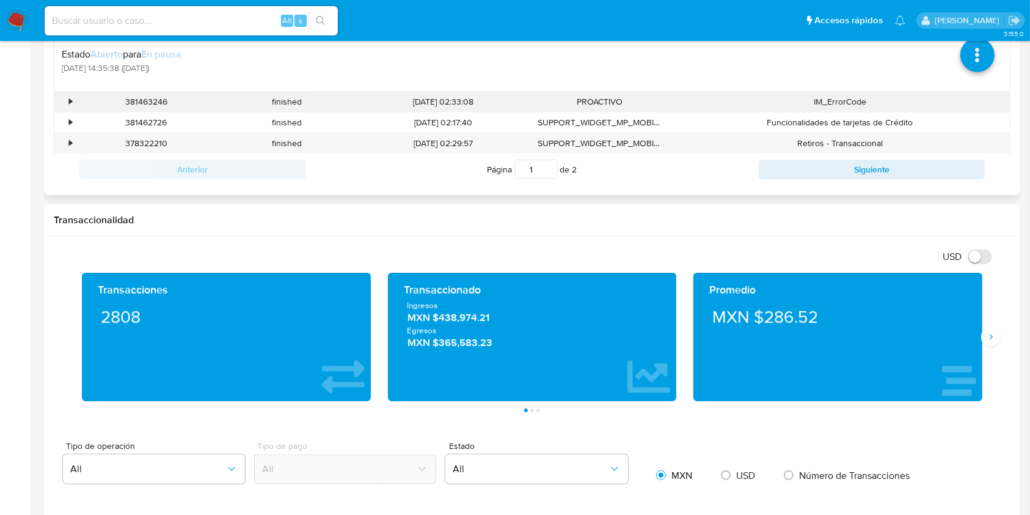
click at [65, 100] on div "•" at bounding box center [64, 102] width 21 height 20
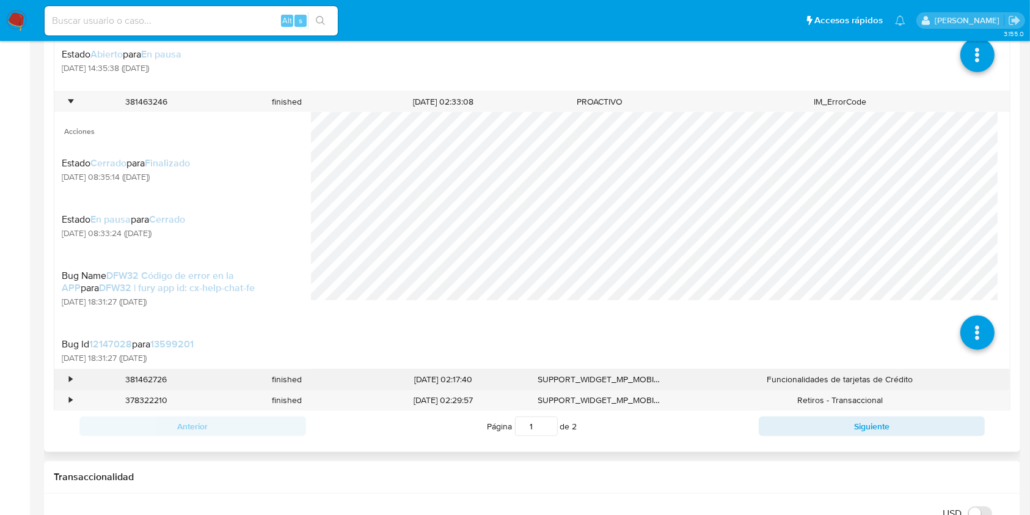
click at [72, 375] on div "•" at bounding box center [64, 379] width 21 height 20
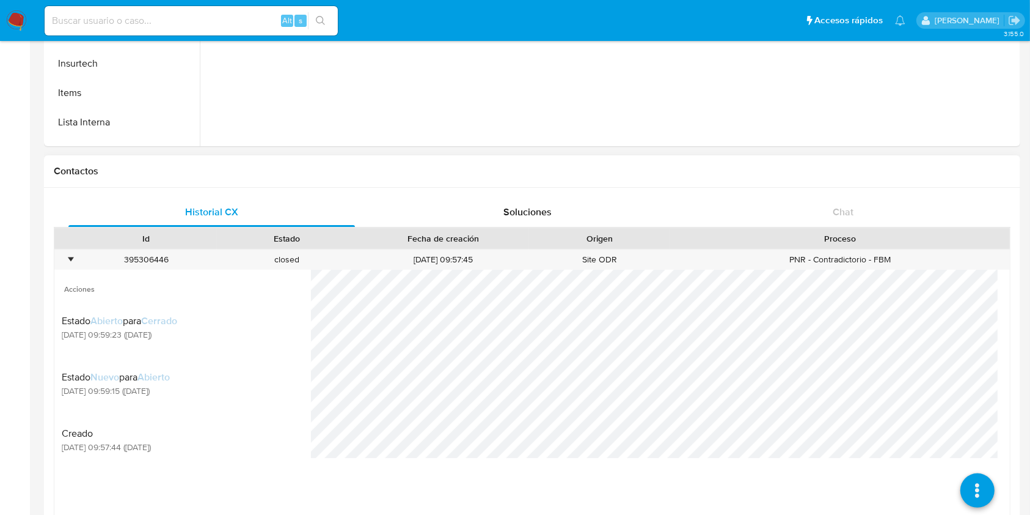
scroll to position [163, 0]
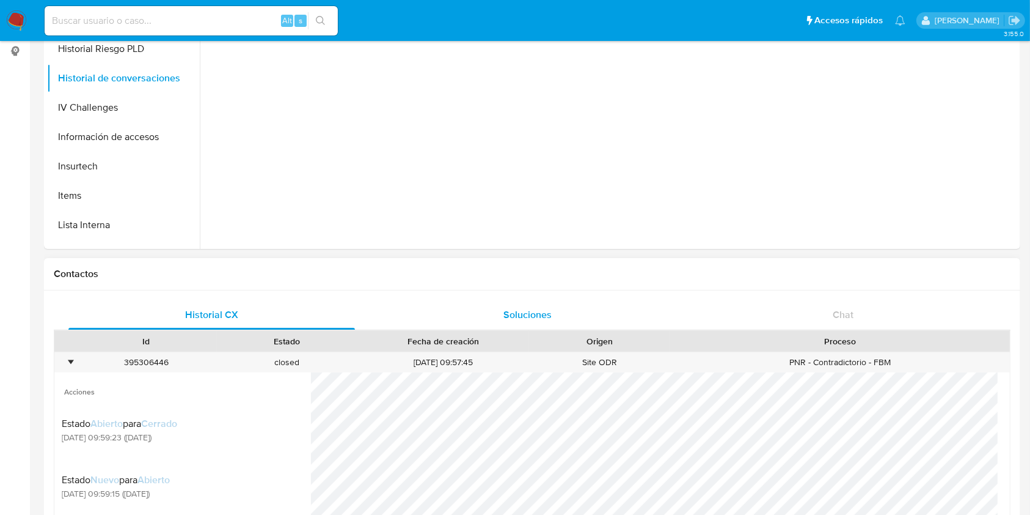
click at [529, 318] on span "Soluciones" at bounding box center [528, 314] width 48 height 14
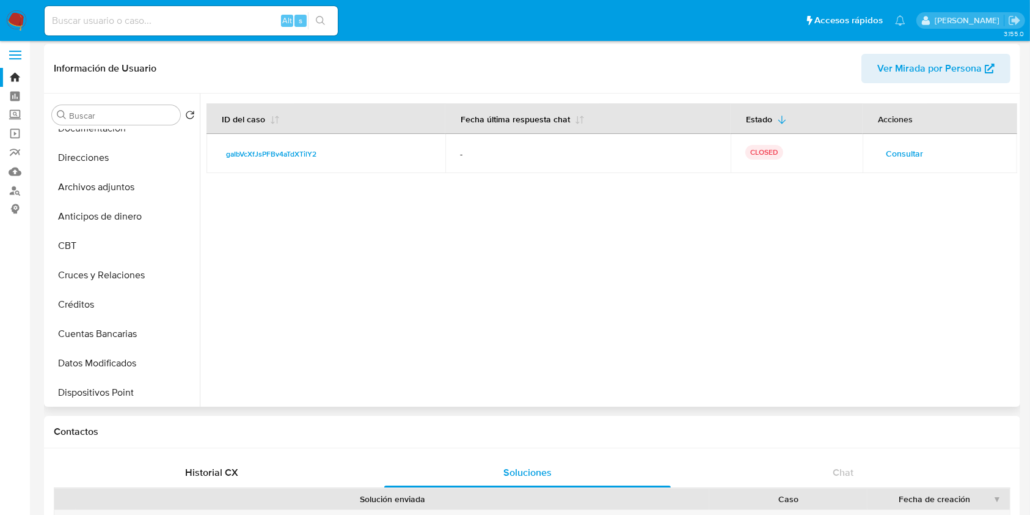
scroll to position [0, 0]
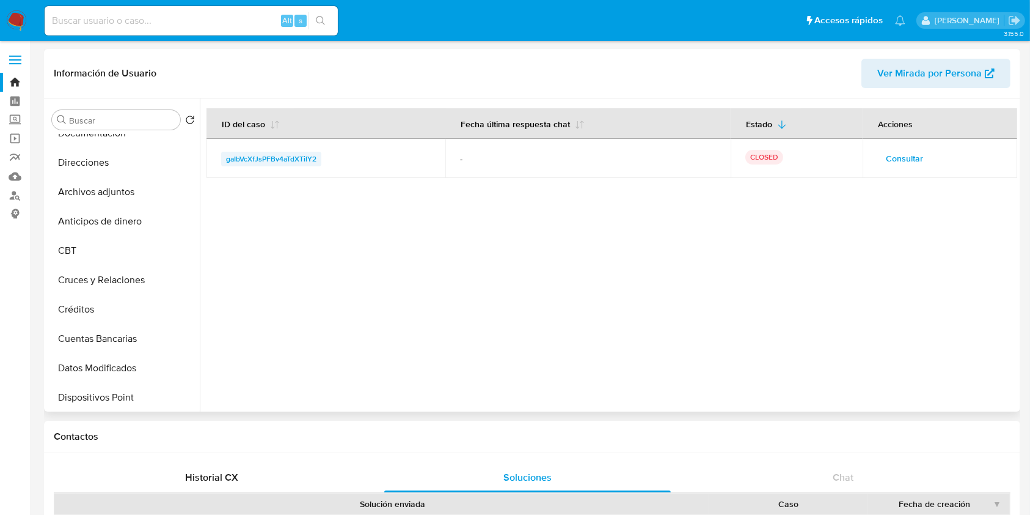
click at [299, 159] on span "gaIbVcXfJsPFBv4aTdXTilY2" at bounding box center [271, 159] width 90 height 15
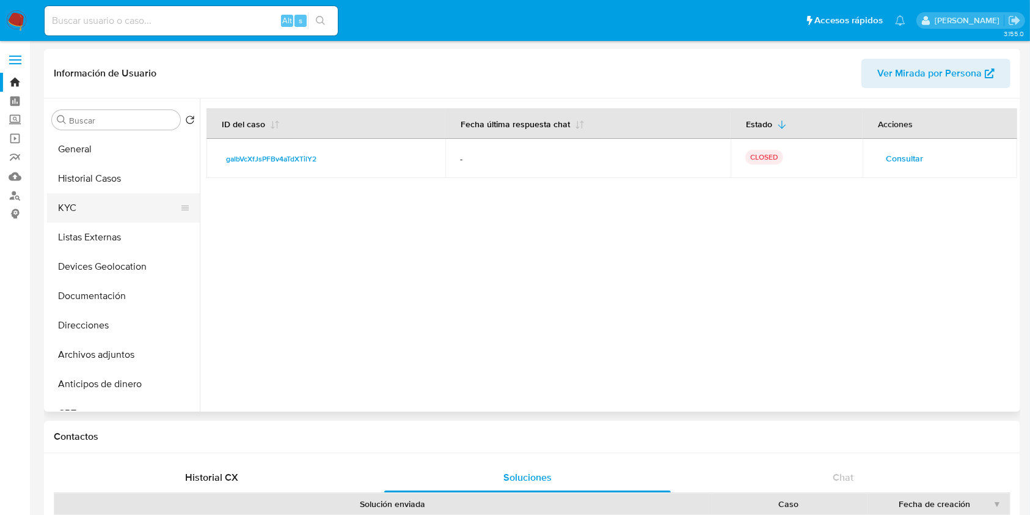
click at [91, 211] on button "KYC" at bounding box center [118, 207] width 143 height 29
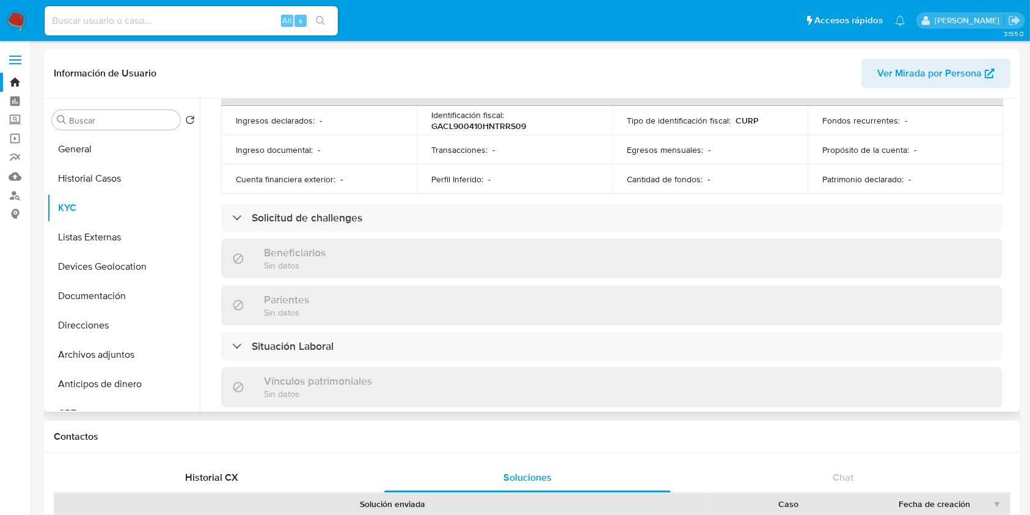
scroll to position [629, 0]
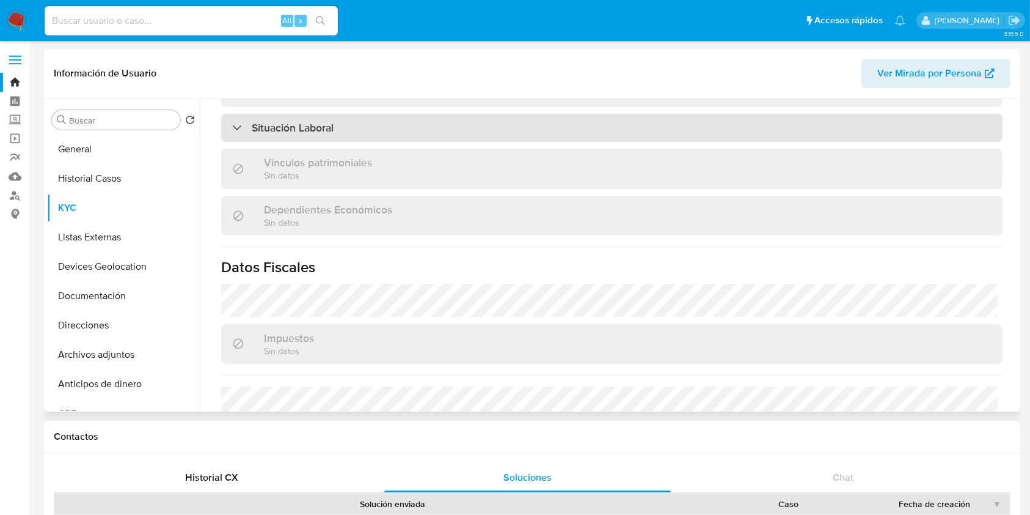
click at [494, 115] on div "Situación Laboral" at bounding box center [612, 128] width 782 height 28
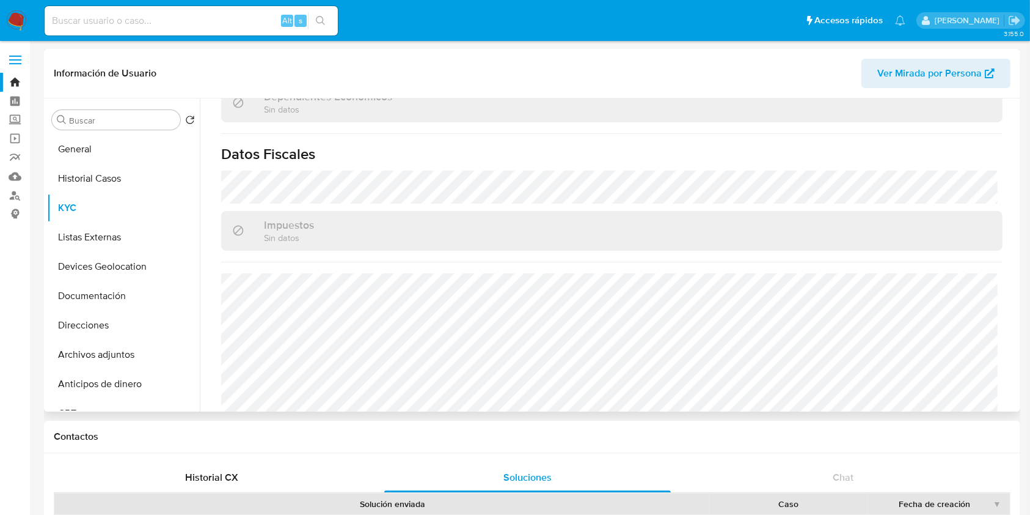
scroll to position [933, 0]
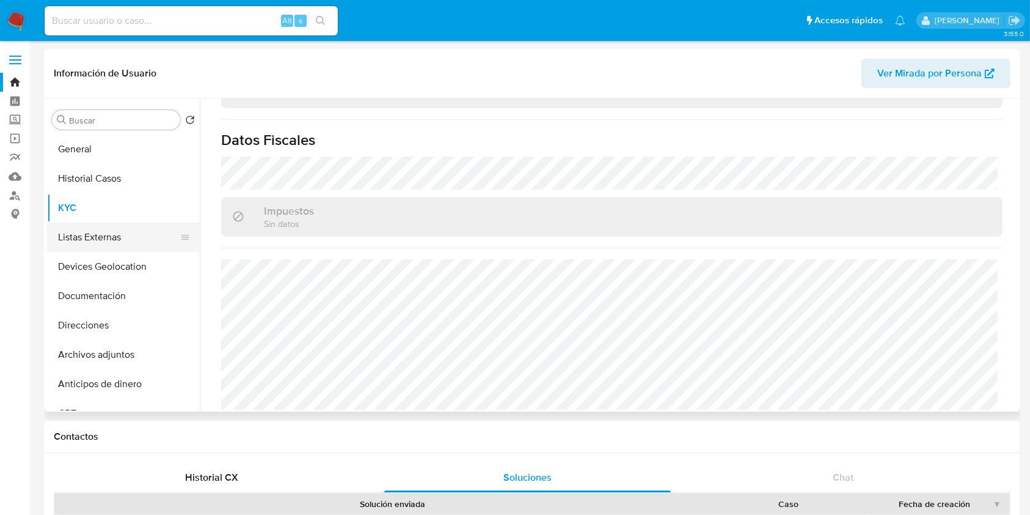
click at [70, 237] on button "Listas Externas" at bounding box center [118, 236] width 143 height 29
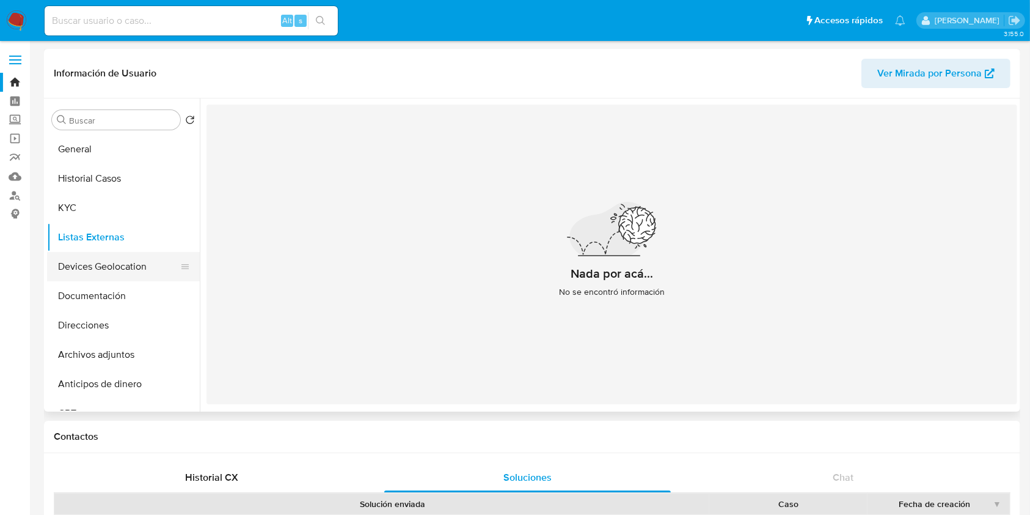
click at [122, 267] on button "Devices Geolocation" at bounding box center [118, 266] width 143 height 29
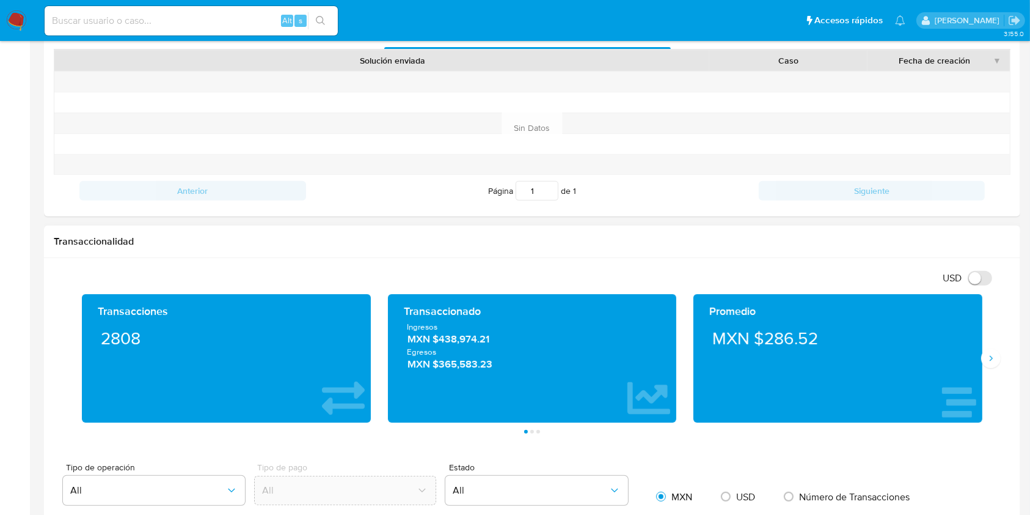
scroll to position [489, 0]
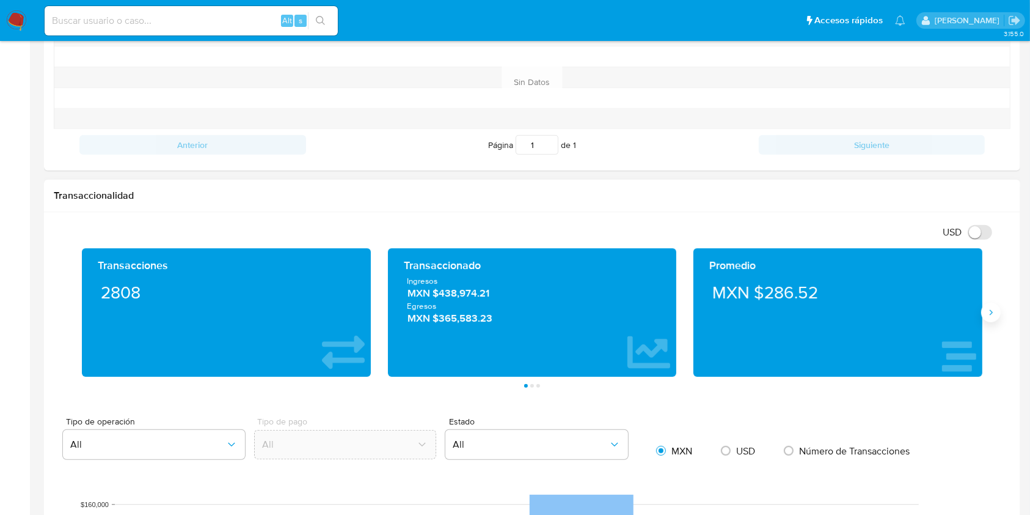
click at [992, 315] on icon "Siguiente" at bounding box center [991, 312] width 10 height 10
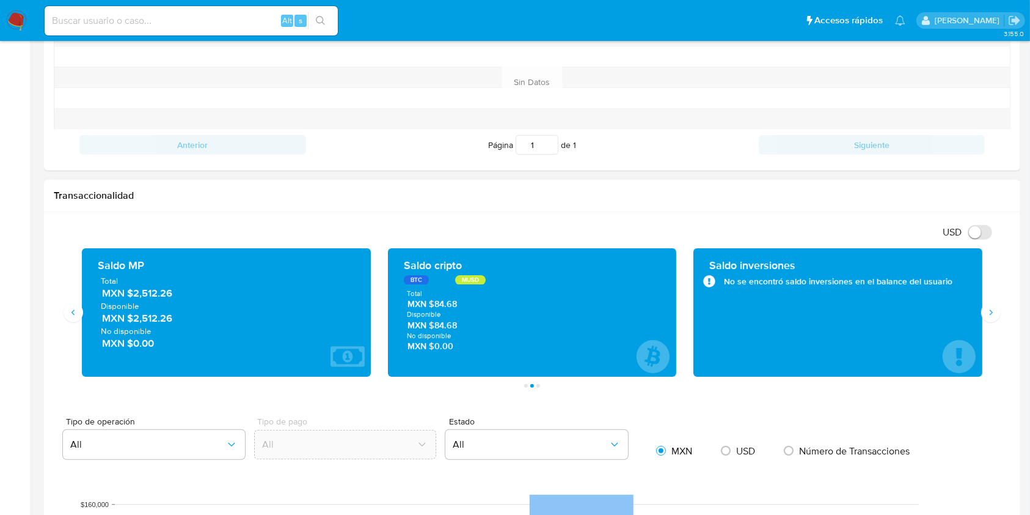
drag, startPoint x: 180, startPoint y: 293, endPoint x: 131, endPoint y: 292, distance: 48.9
click at [131, 292] on span "MXN $2,512.26" at bounding box center [227, 293] width 250 height 14
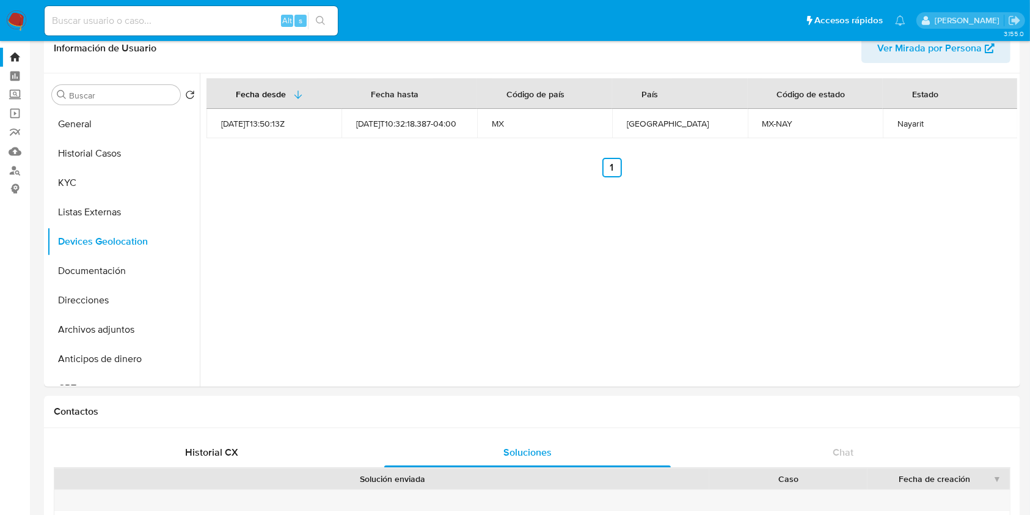
scroll to position [0, 0]
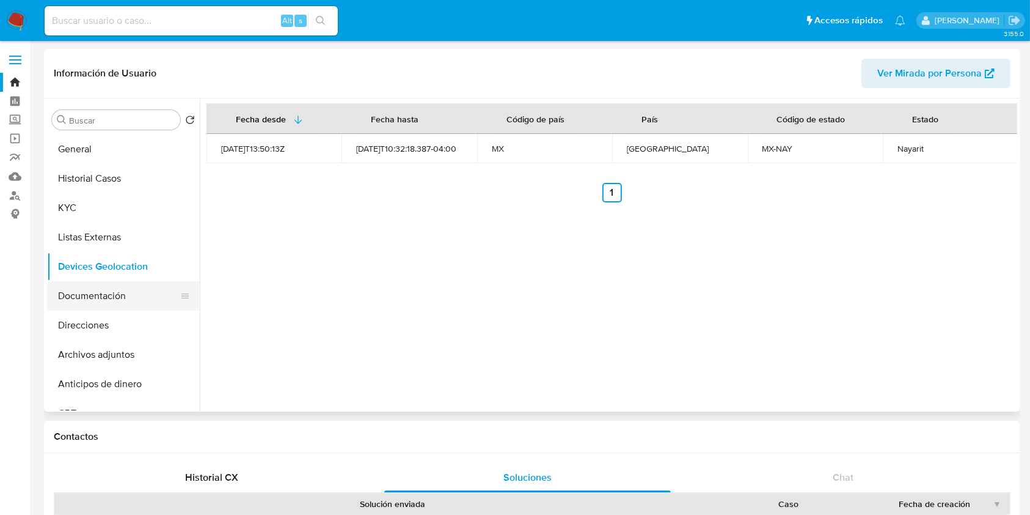
click at [121, 288] on button "Documentación" at bounding box center [118, 295] width 143 height 29
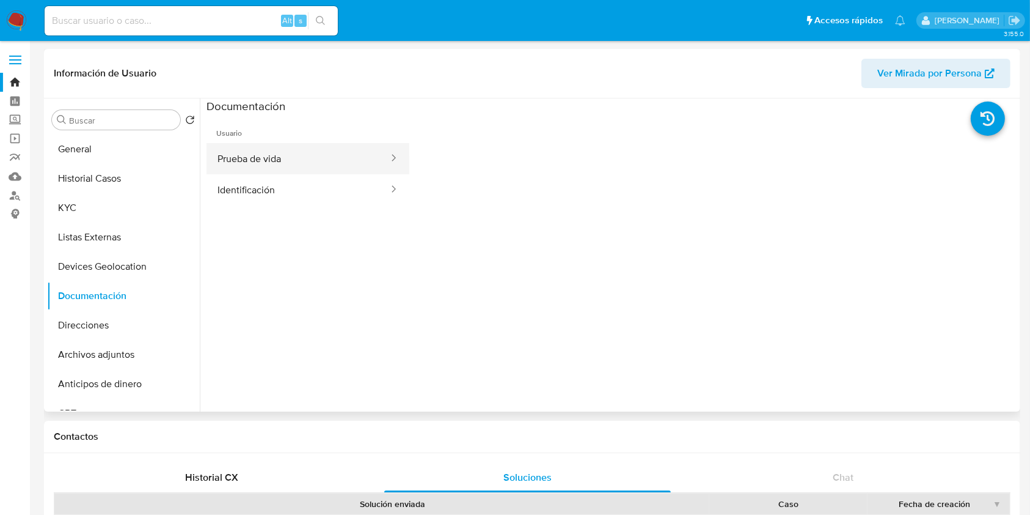
click at [342, 159] on button "Prueba de vida" at bounding box center [298, 158] width 183 height 31
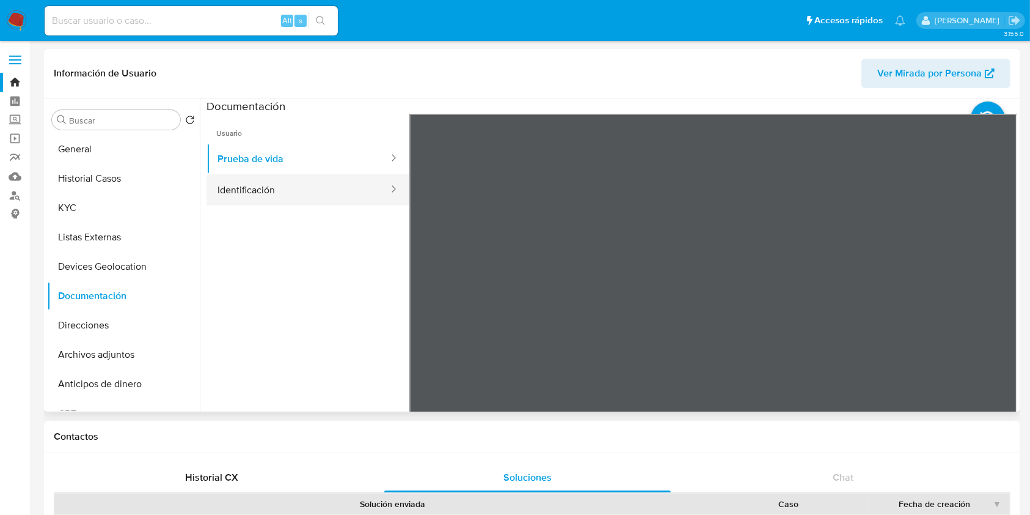
click at [249, 189] on button "Identificación" at bounding box center [298, 189] width 183 height 31
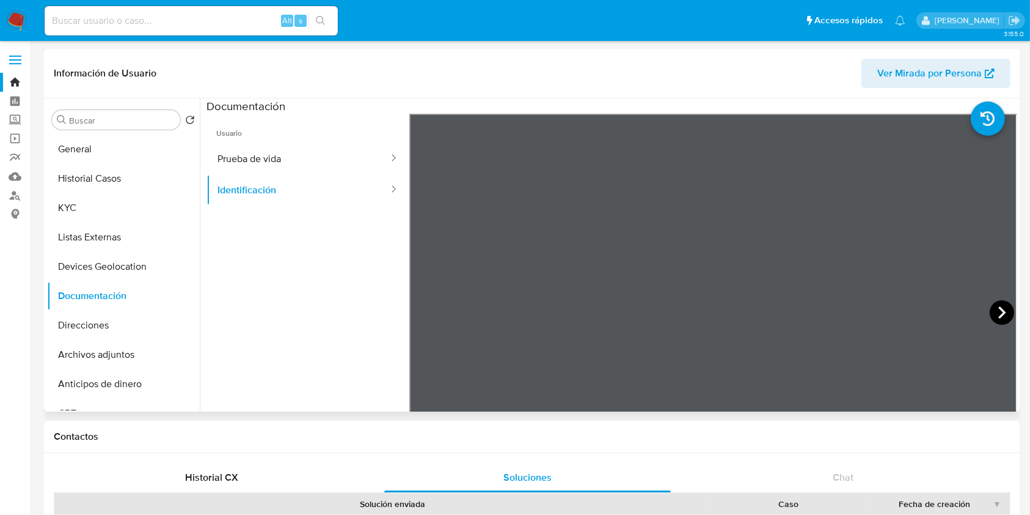
click at [995, 306] on icon at bounding box center [1002, 312] width 24 height 24
click at [267, 162] on button "Prueba de vida" at bounding box center [298, 158] width 183 height 31
click at [87, 194] on button "KYC" at bounding box center [118, 207] width 143 height 29
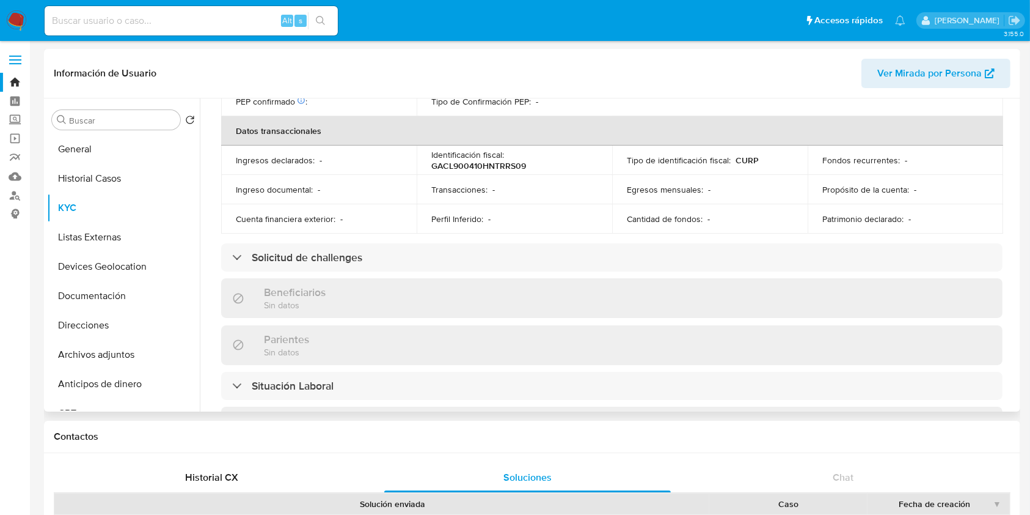
scroll to position [756, 0]
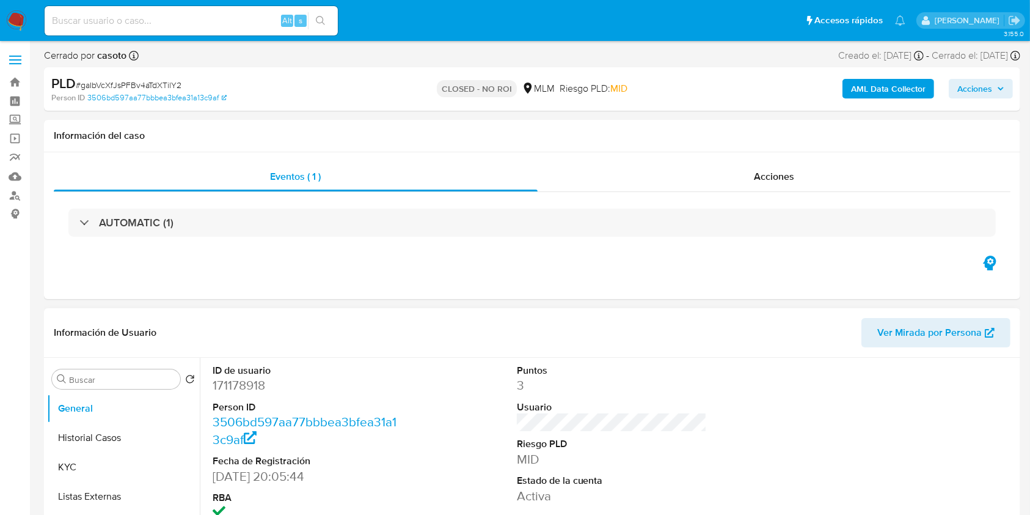
select select "10"
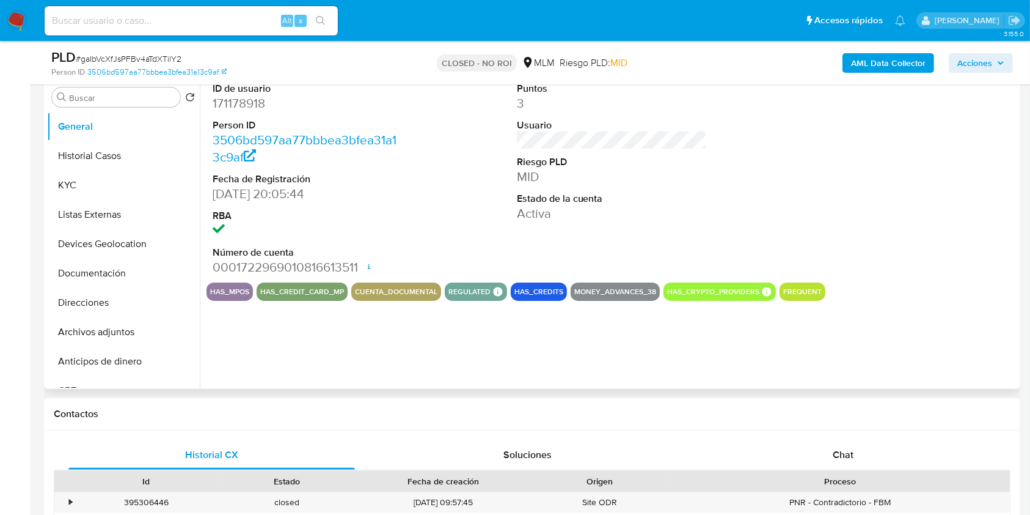
scroll to position [244, 0]
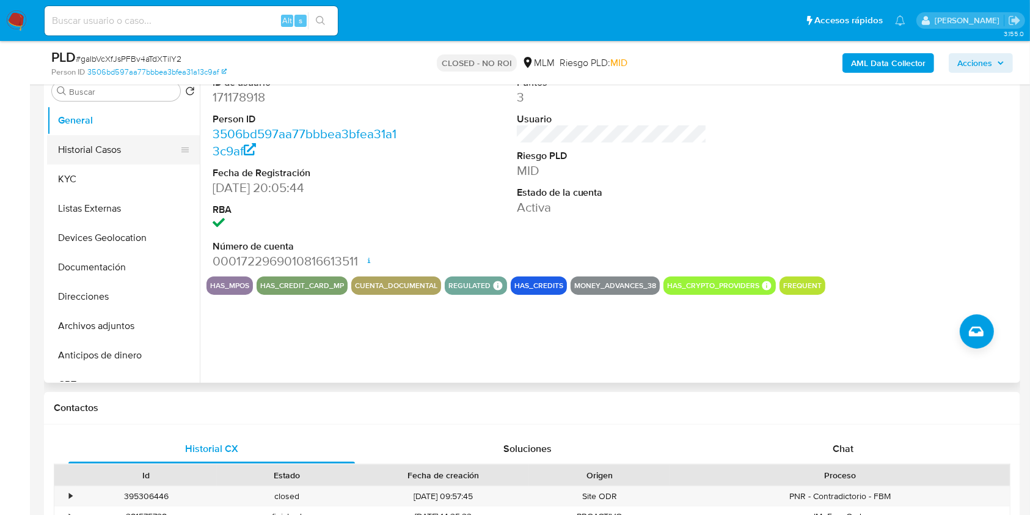
click at [128, 143] on button "Historial Casos" at bounding box center [118, 149] width 143 height 29
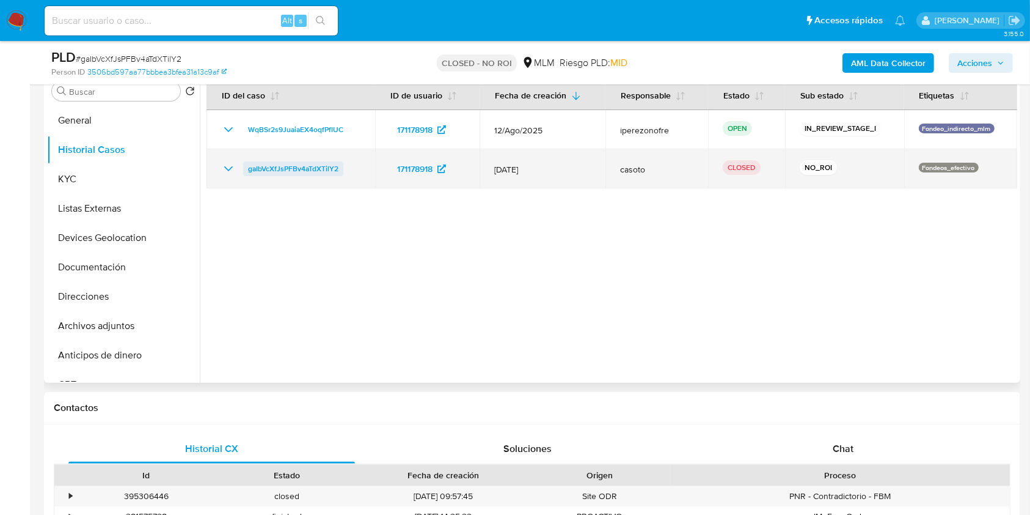
click at [326, 169] on span "gaIbVcXfJsPFBv4aTdXTilY2" at bounding box center [293, 168] width 90 height 15
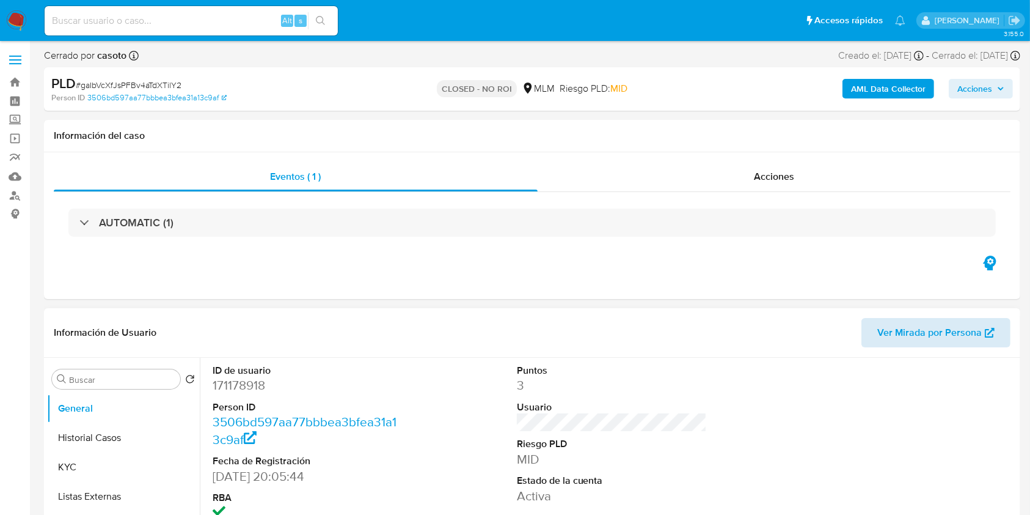
select select "10"
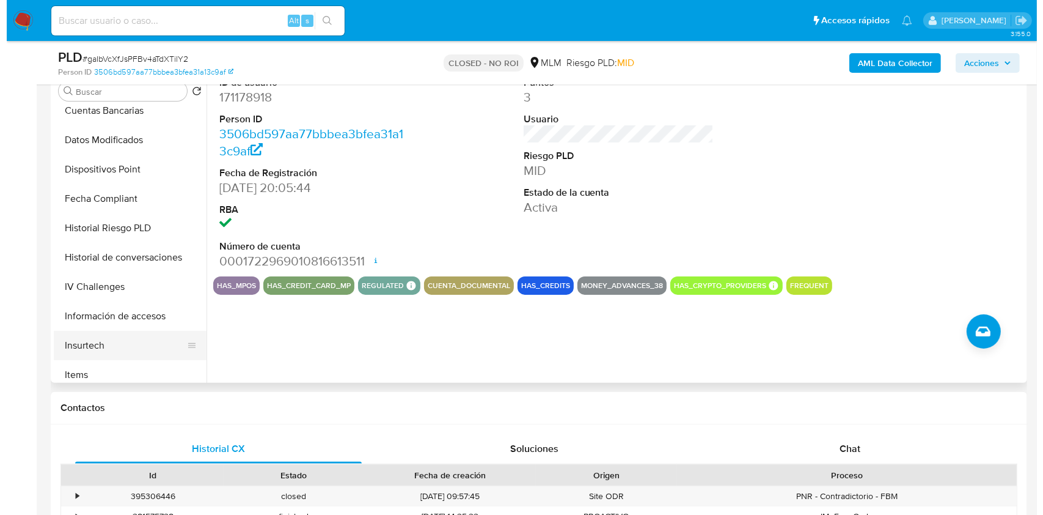
scroll to position [407, 0]
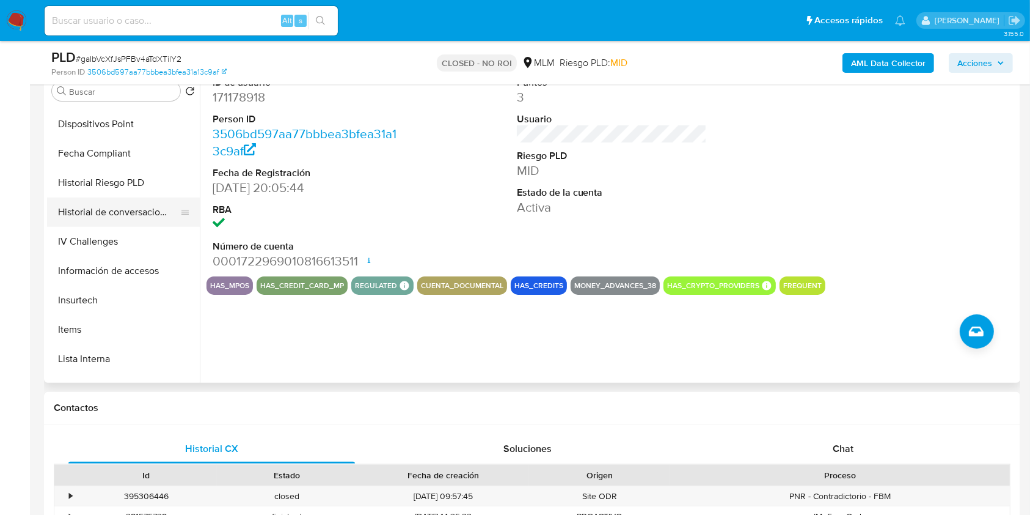
click at [112, 207] on button "Historial de conversaciones" at bounding box center [118, 211] width 143 height 29
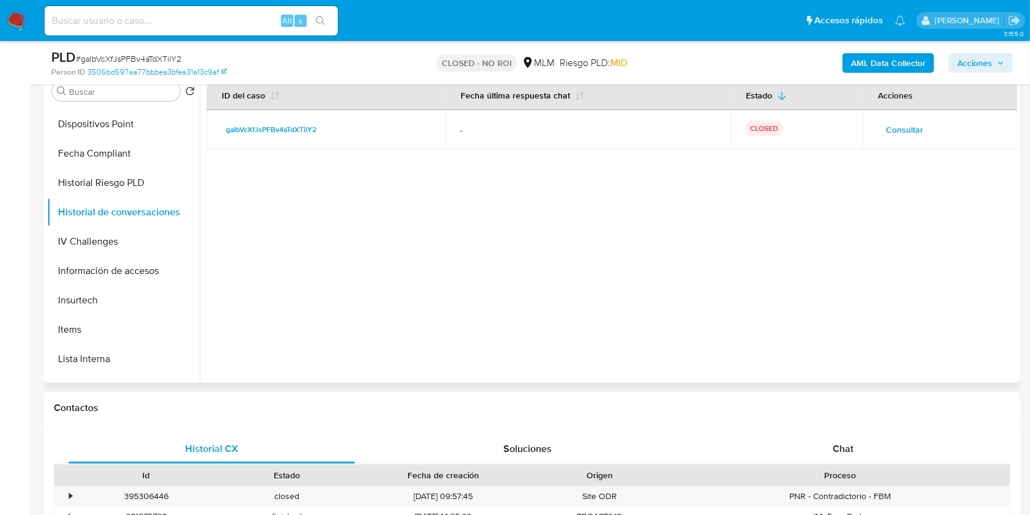
click at [894, 134] on span "Consultar" at bounding box center [904, 129] width 37 height 17
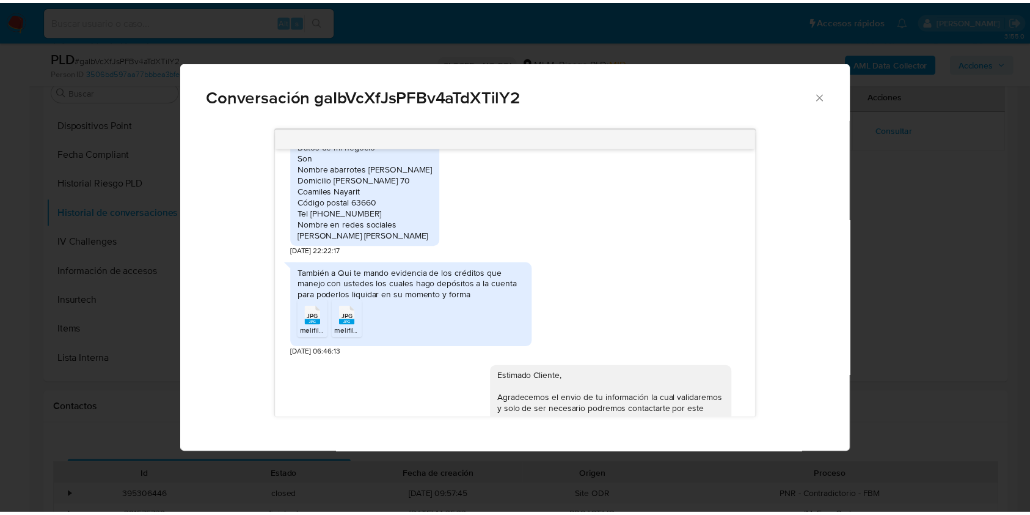
scroll to position [1139, 0]
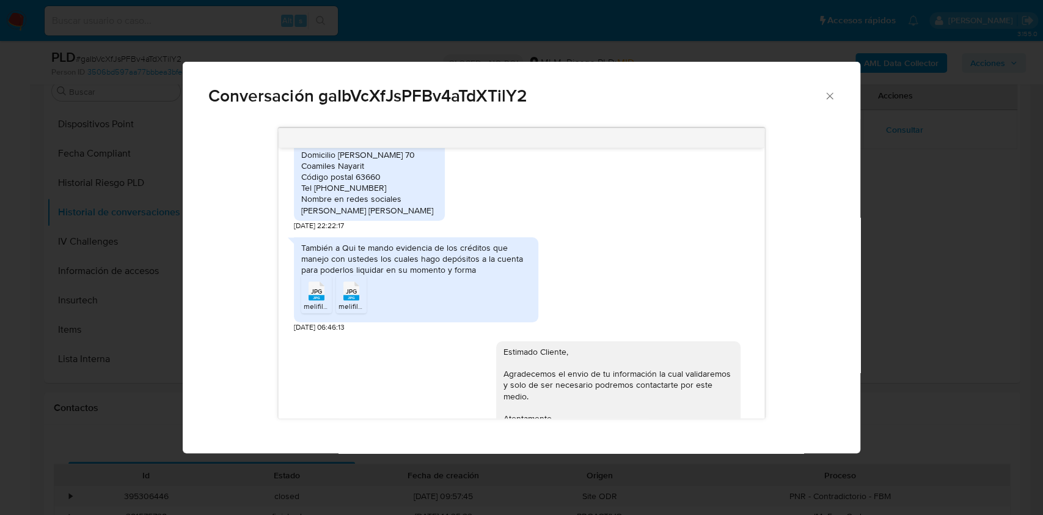
click at [825, 93] on icon "Cerrar" at bounding box center [830, 96] width 12 height 12
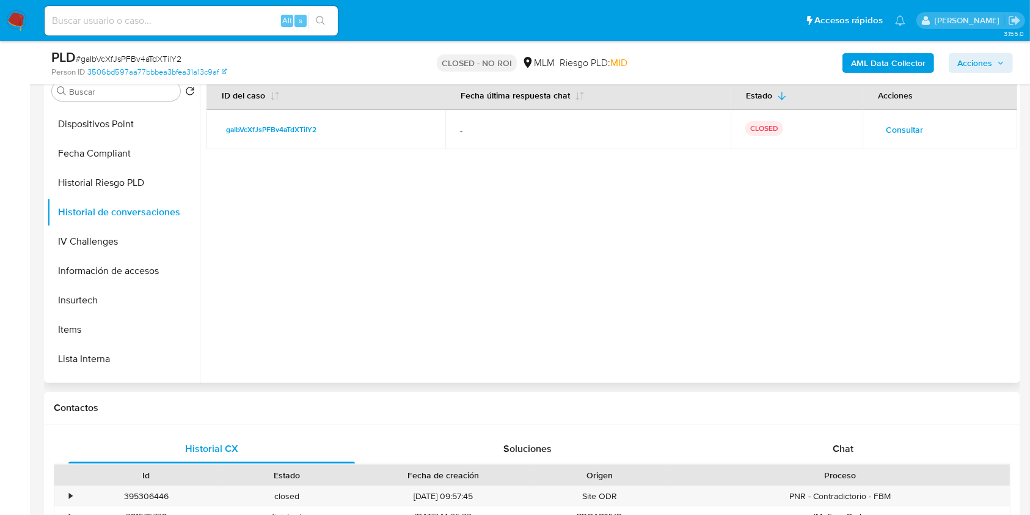
click at [573, 337] on div at bounding box center [609, 226] width 818 height 313
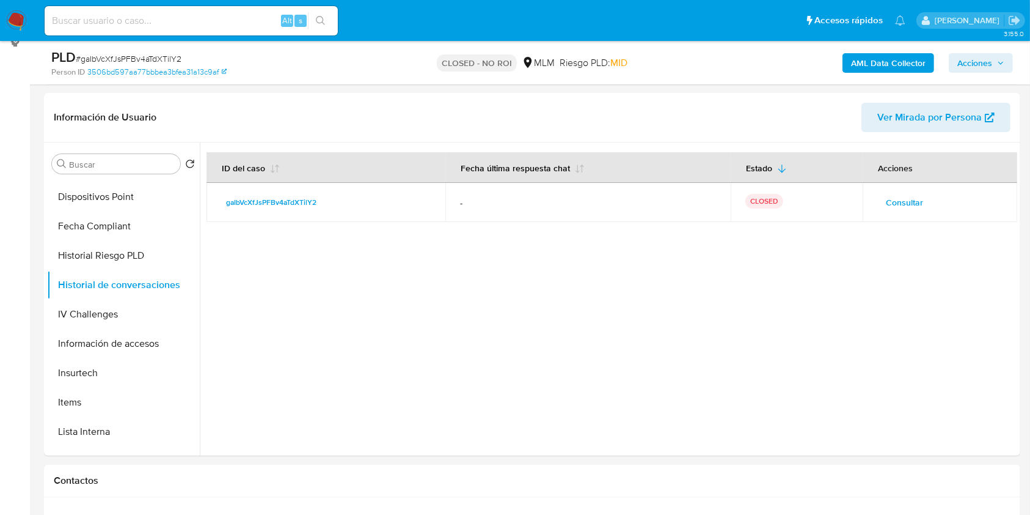
scroll to position [81, 0]
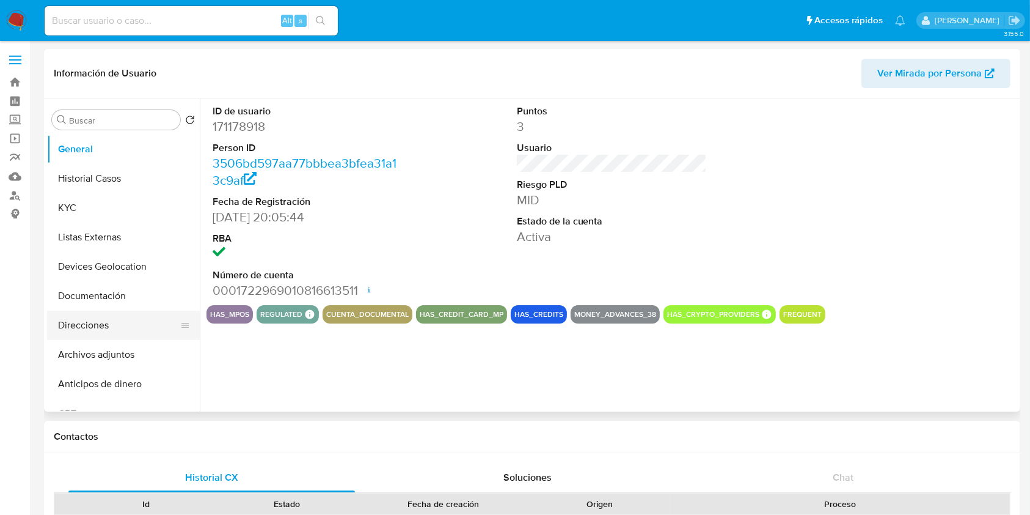
select select "10"
click at [113, 324] on button "Direcciones" at bounding box center [118, 324] width 143 height 29
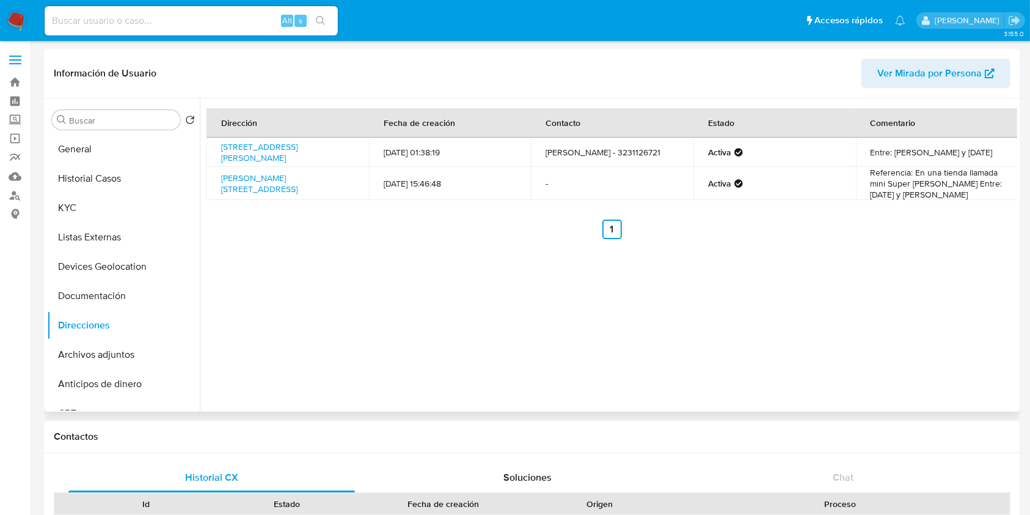
drag, startPoint x: 880, startPoint y: 157, endPoint x: 974, endPoint y: 144, distance: 95.0
click at [974, 144] on td "Entre: [PERSON_NAME] y [DATE]" at bounding box center [937, 151] width 163 height 29
copy td "[DATE]"
drag, startPoint x: 338, startPoint y: 159, endPoint x: 325, endPoint y: 144, distance: 20.0
click at [325, 144] on td "[STREET_ADDRESS][PERSON_NAME]" at bounding box center [288, 151] width 163 height 29
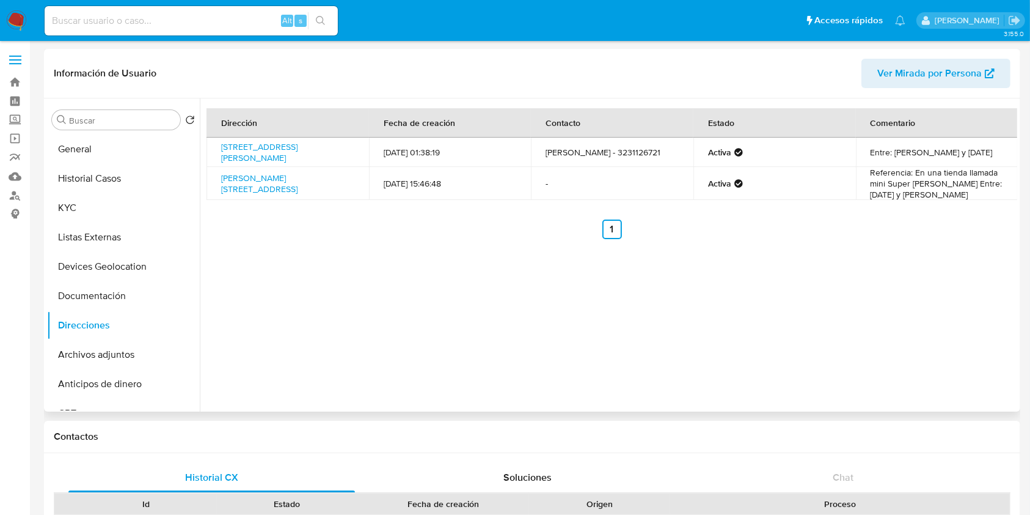
copy link "Tuxpan, Nayarit, 63660, [GEOGRAPHIC_DATA] 70"
click at [956, 192] on td "Referencia: En una tienda llamada mini Super [PERSON_NAME] Entre: [DATE] y [PER…" at bounding box center [937, 183] width 163 height 33
drag, startPoint x: 330, startPoint y: 156, endPoint x: 221, endPoint y: 151, distance: 109.5
click at [222, 152] on td "[STREET_ADDRESS][PERSON_NAME]" at bounding box center [288, 151] width 163 height 29
click at [213, 145] on td "[STREET_ADDRESS][PERSON_NAME]" at bounding box center [288, 151] width 163 height 29
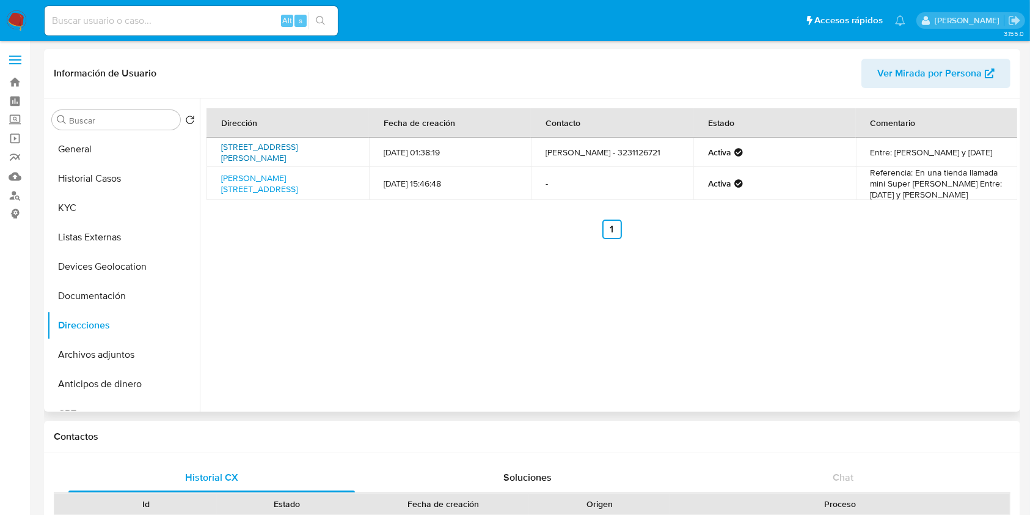
click at [245, 153] on link "[STREET_ADDRESS][PERSON_NAME]" at bounding box center [259, 152] width 76 height 23
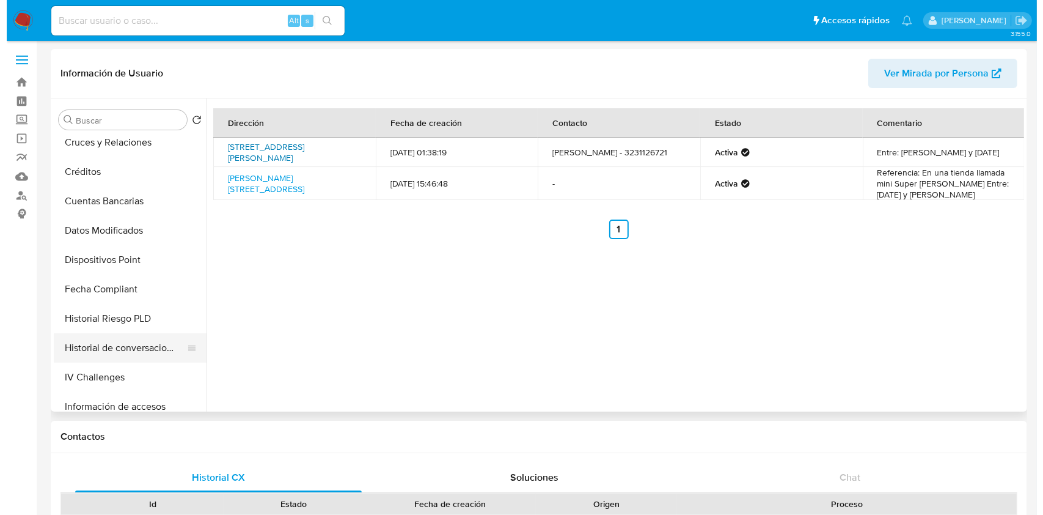
scroll to position [326, 0]
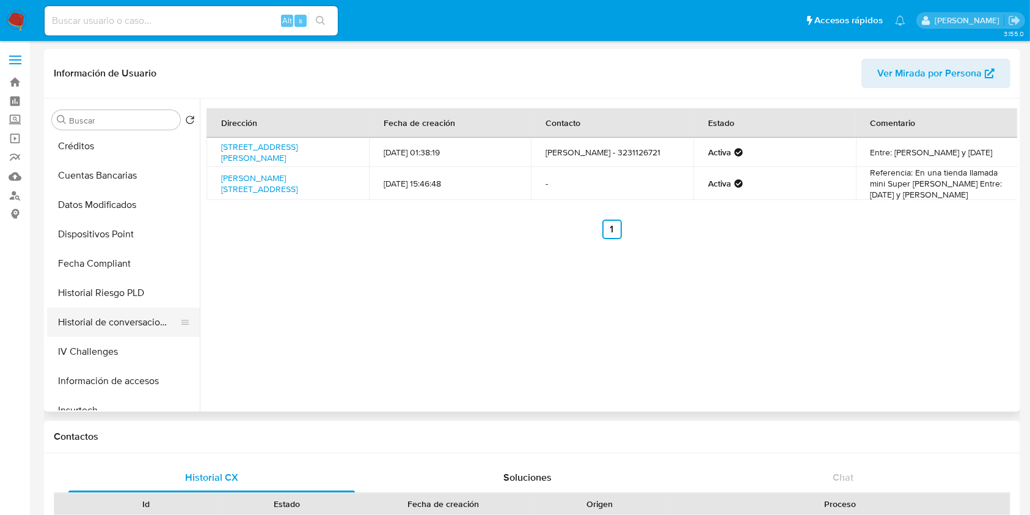
click at [126, 314] on button "Historial de conversaciones" at bounding box center [118, 321] width 143 height 29
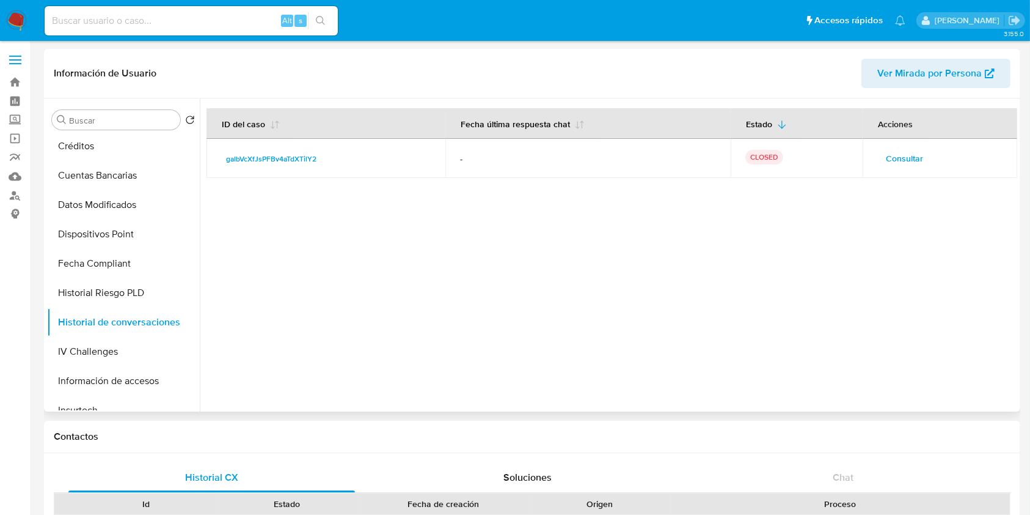
click at [905, 156] on span "Consultar" at bounding box center [904, 158] width 37 height 17
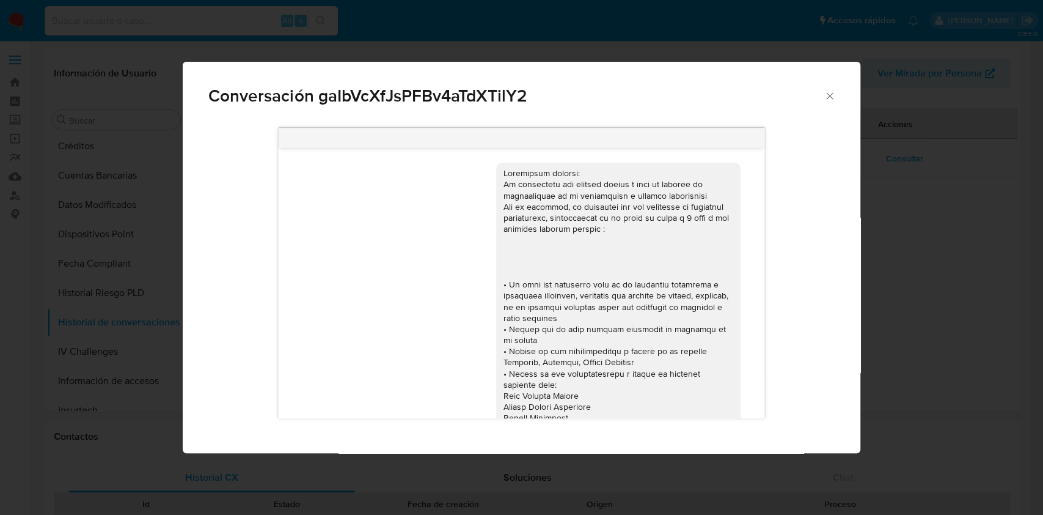
scroll to position [1139, 0]
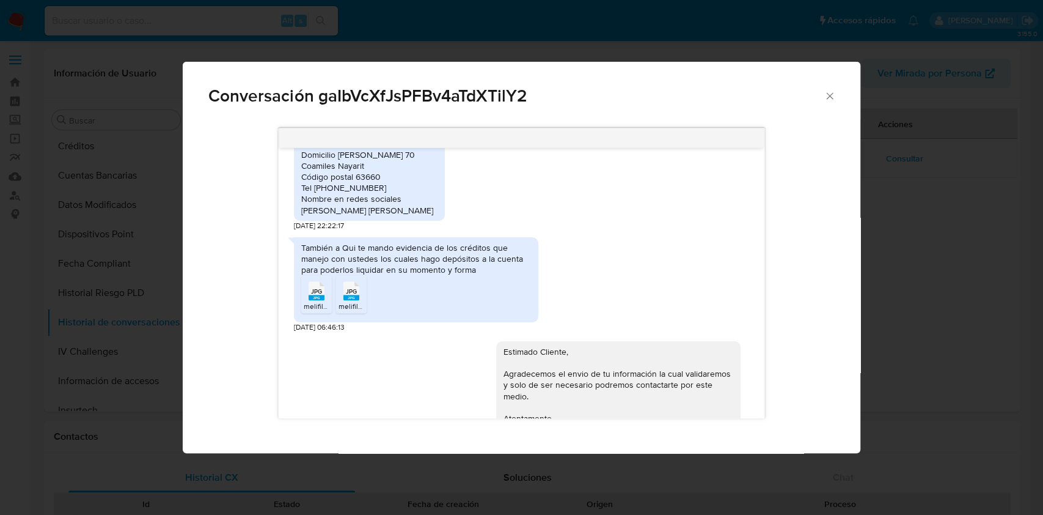
click at [318, 295] on rect "Comunicación" at bounding box center [317, 297] width 16 height 5
click at [352, 301] on span "melifile8177678385882033053.jpg" at bounding box center [396, 306] width 114 height 10
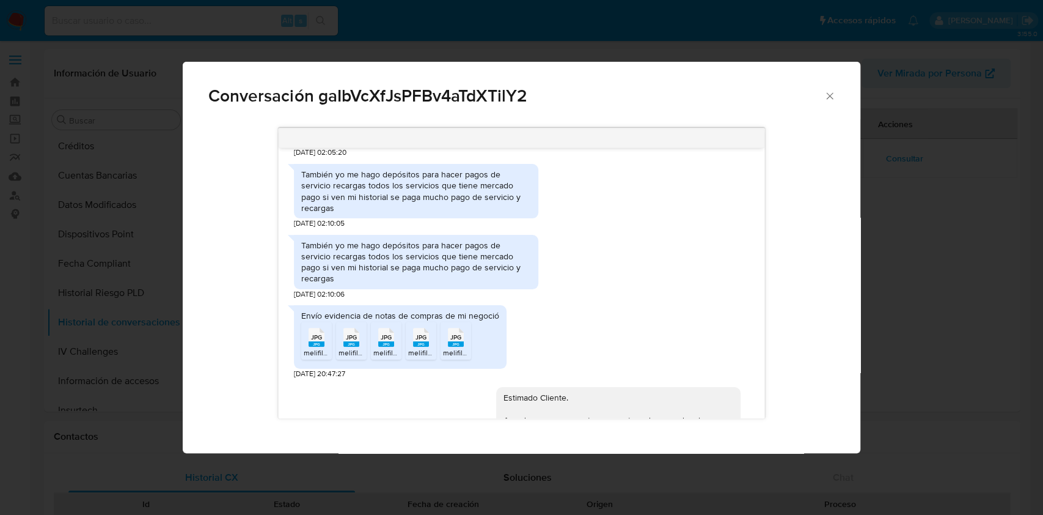
scroll to position [569, 0]
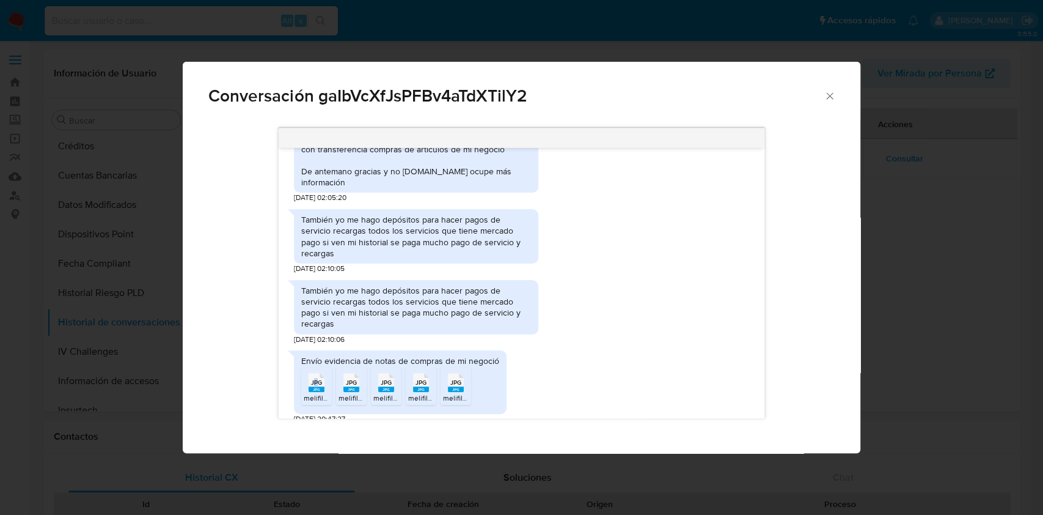
click at [315, 378] on span "JPG" at bounding box center [316, 382] width 11 height 8
click at [362, 369] on div "JPG JPG" at bounding box center [352, 381] width 26 height 24
click at [396, 369] on div "JPG JPG" at bounding box center [386, 381] width 26 height 24
click at [396, 367] on div "Comunicación" at bounding box center [386, 386] width 31 height 38
click at [458, 378] on span "JPG" at bounding box center [455, 382] width 11 height 8
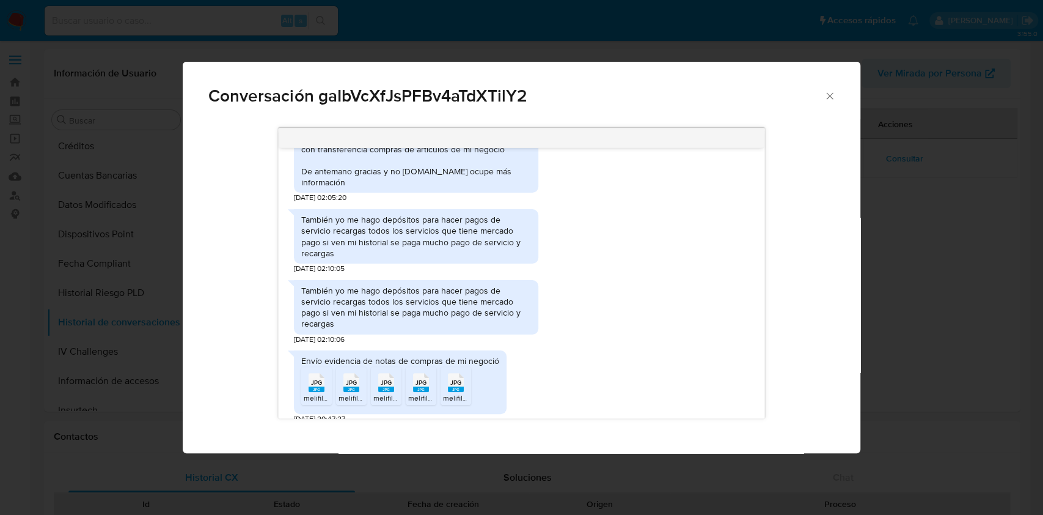
click at [489, 285] on div "También yo me hago depósitos para hacer pagos de servicio recargas todos los se…" at bounding box center [416, 307] width 230 height 45
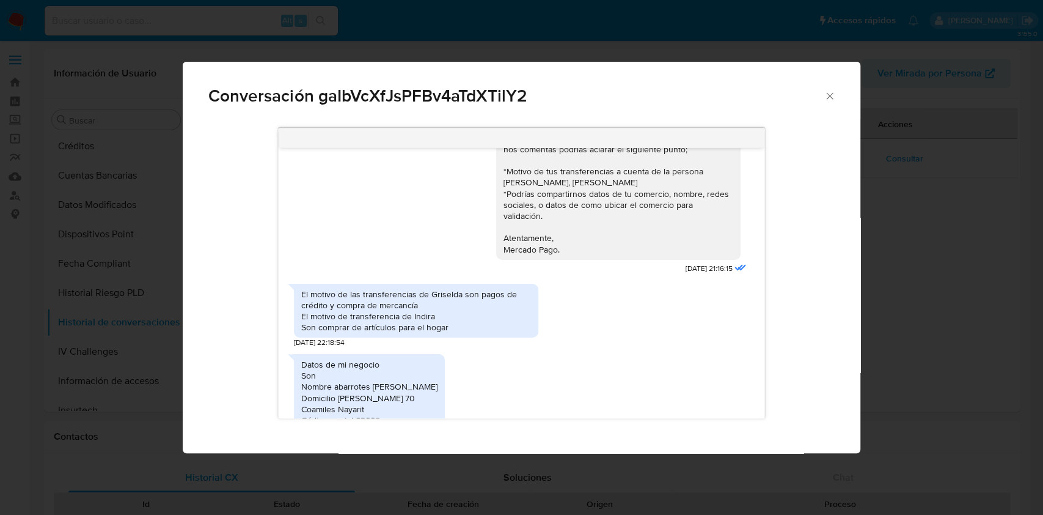
scroll to position [978, 0]
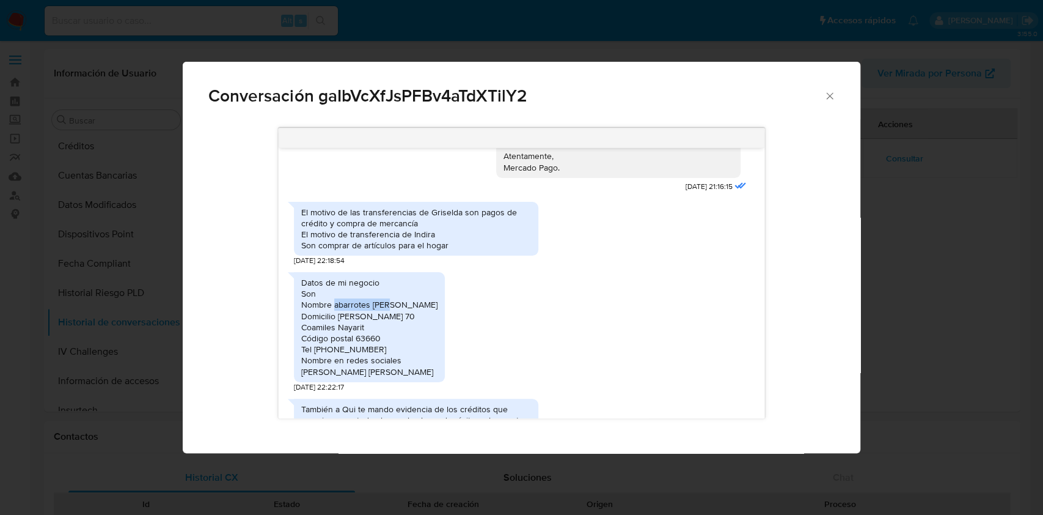
drag, startPoint x: 334, startPoint y: 263, endPoint x: 398, endPoint y: 264, distance: 64.2
click at [396, 277] on div "Datos de mi negocio Son Nombre abarrotes [PERSON_NAME] Domicilio [PERSON_NAME] …" at bounding box center [369, 327] width 136 height 100
copy div "abarrotes mary"
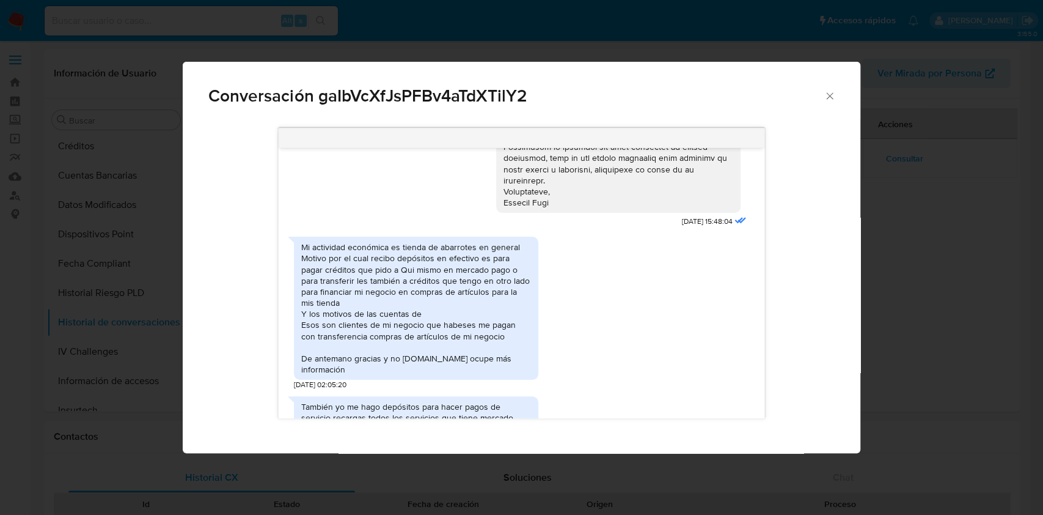
scroll to position [407, 0]
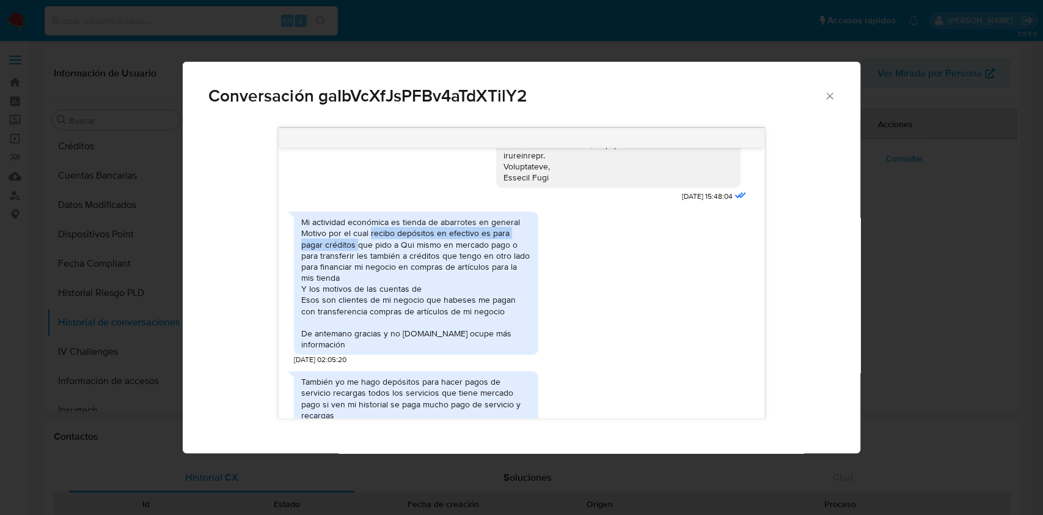
drag, startPoint x: 369, startPoint y: 232, endPoint x: 332, endPoint y: 241, distance: 37.9
click at [332, 241] on div "Mi actividad económica es tienda de abarrotes en general Motivo por el cual rec…" at bounding box center [416, 282] width 230 height 133
copy div "recibo depósitos en efectivo es para pagar créditos"
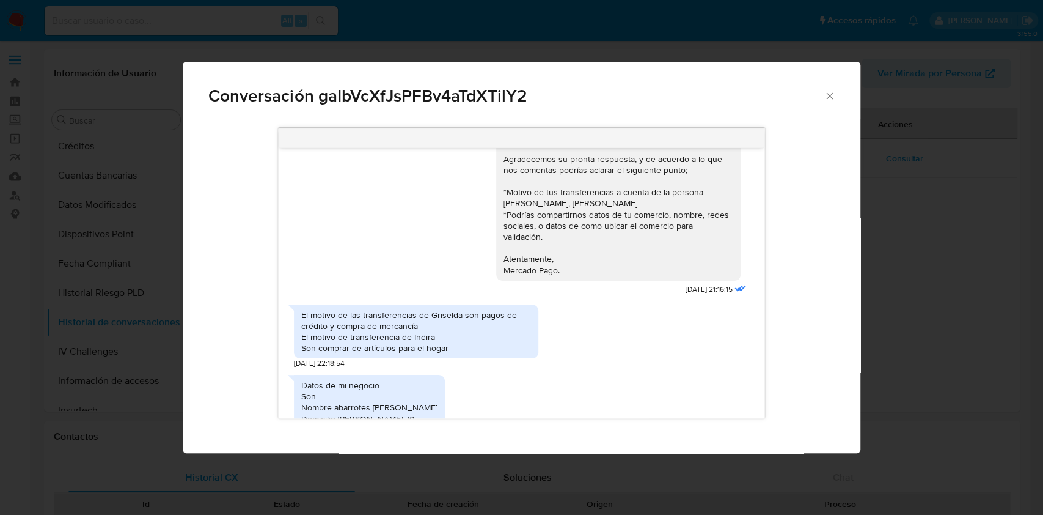
scroll to position [896, 0]
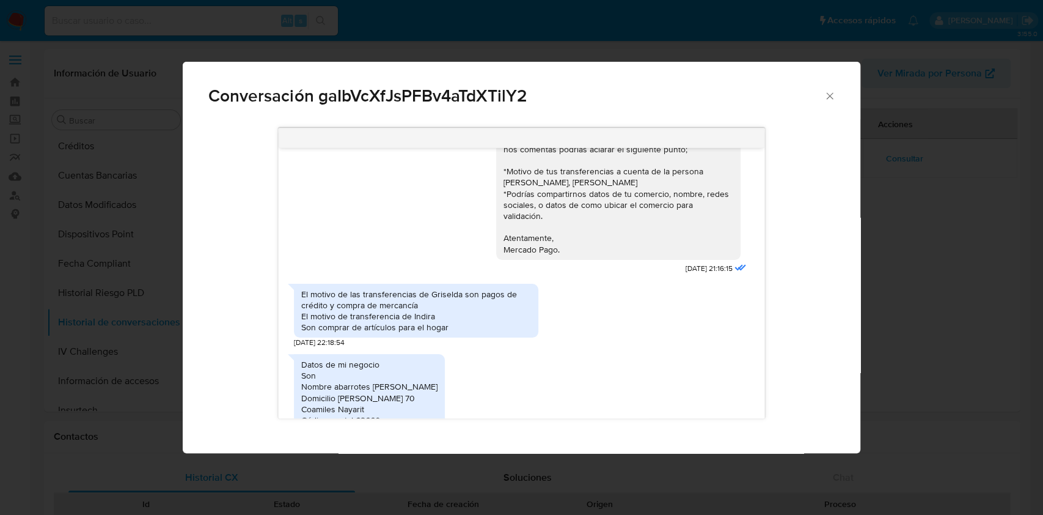
click at [474, 288] on div "El motivo de las transferencias de Griselda son pagos de crédito y compra de me…" at bounding box center [416, 310] width 230 height 45
click at [434, 288] on div "El motivo de las transferencias de Griselda son pagos de crédito y compra de me…" at bounding box center [416, 310] width 230 height 45
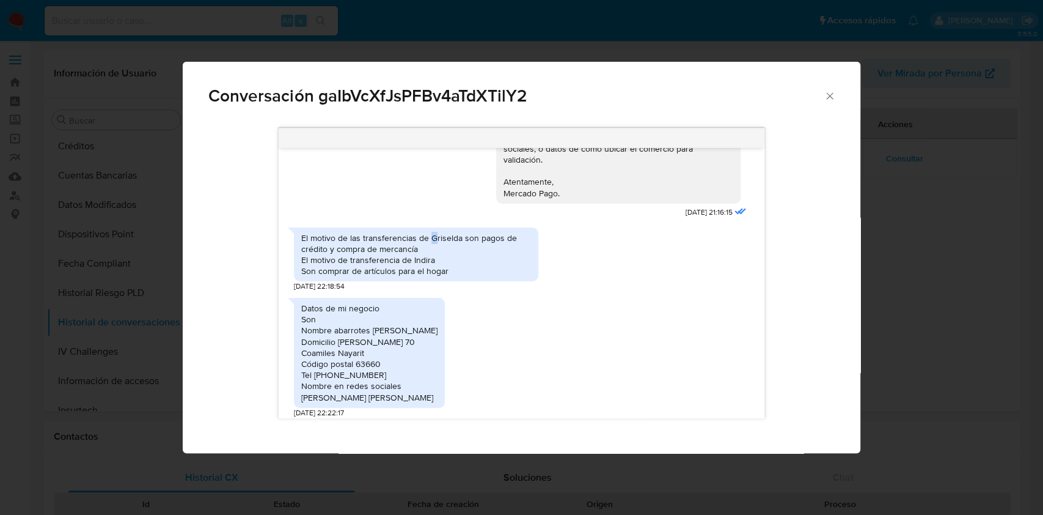
scroll to position [978, 0]
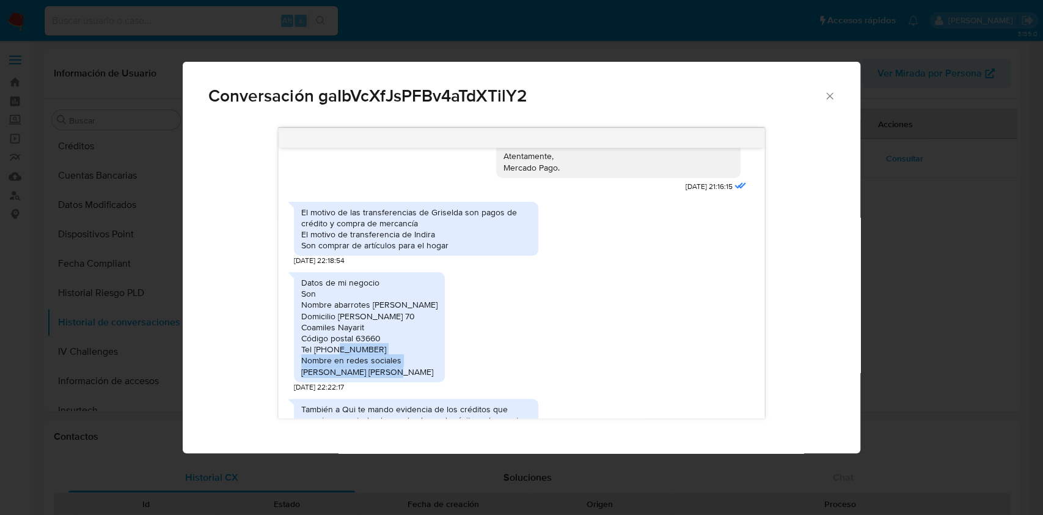
drag, startPoint x: 303, startPoint y: 321, endPoint x: 430, endPoint y: 328, distance: 127.3
click at [430, 328] on div "Datos de mi negocio Son Nombre abarrotes [PERSON_NAME] Domicilio [PERSON_NAME] …" at bounding box center [521, 329] width 455 height 126
copy div "Nombre en redes sociales [PERSON_NAME] [PERSON_NAME]"
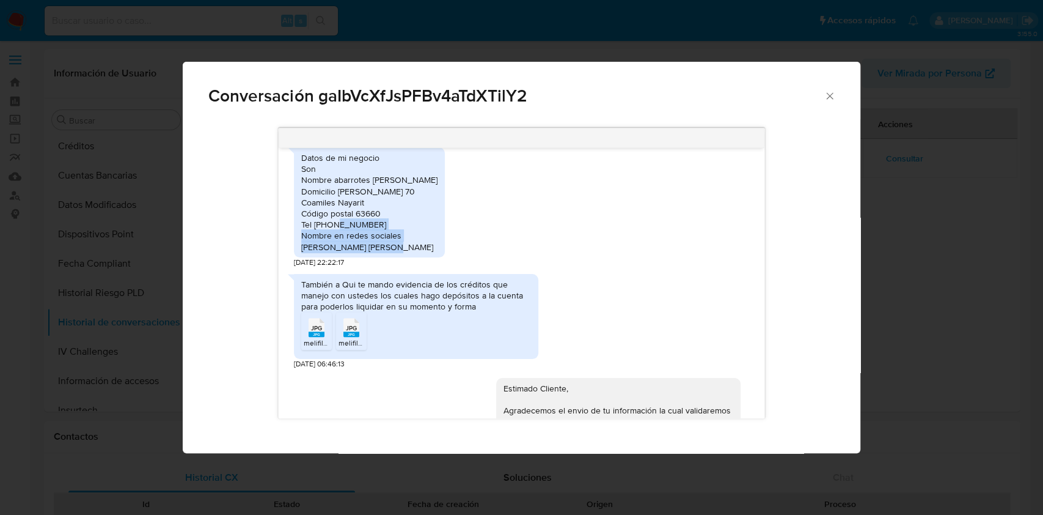
scroll to position [1139, 0]
